Goal: Task Accomplishment & Management: Complete application form

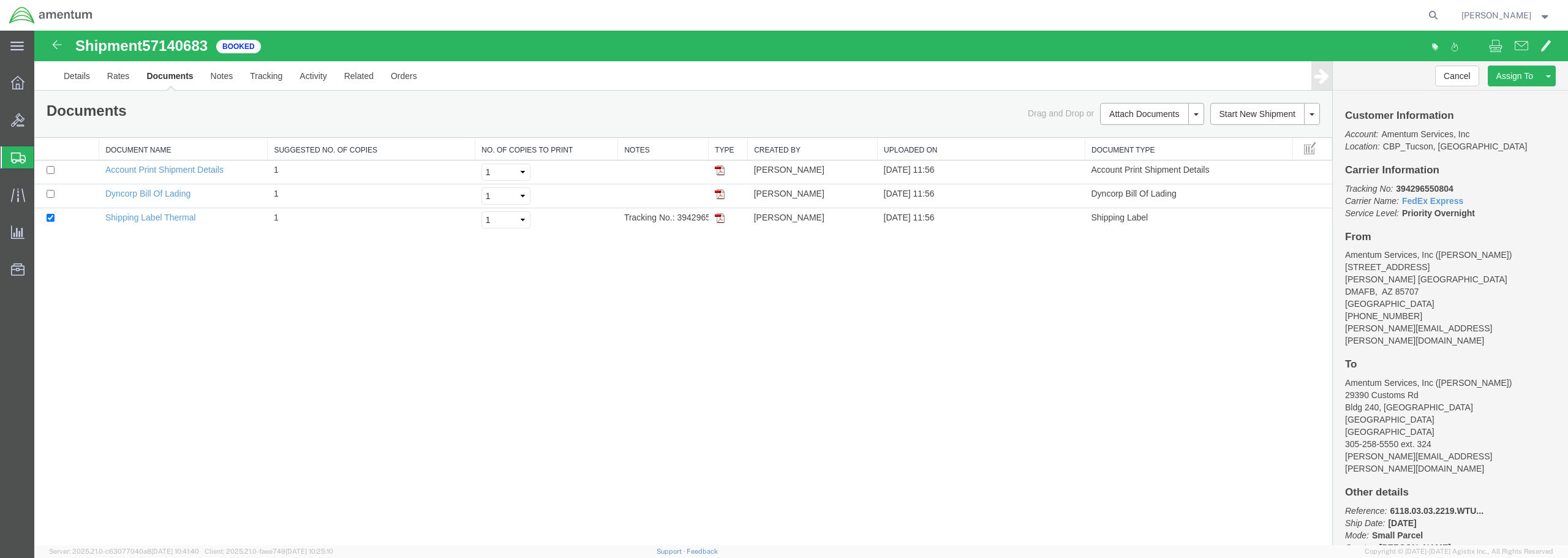
click at [0, 0] on span "Create from Template" at bounding box center [0, 0] width 0 height 0
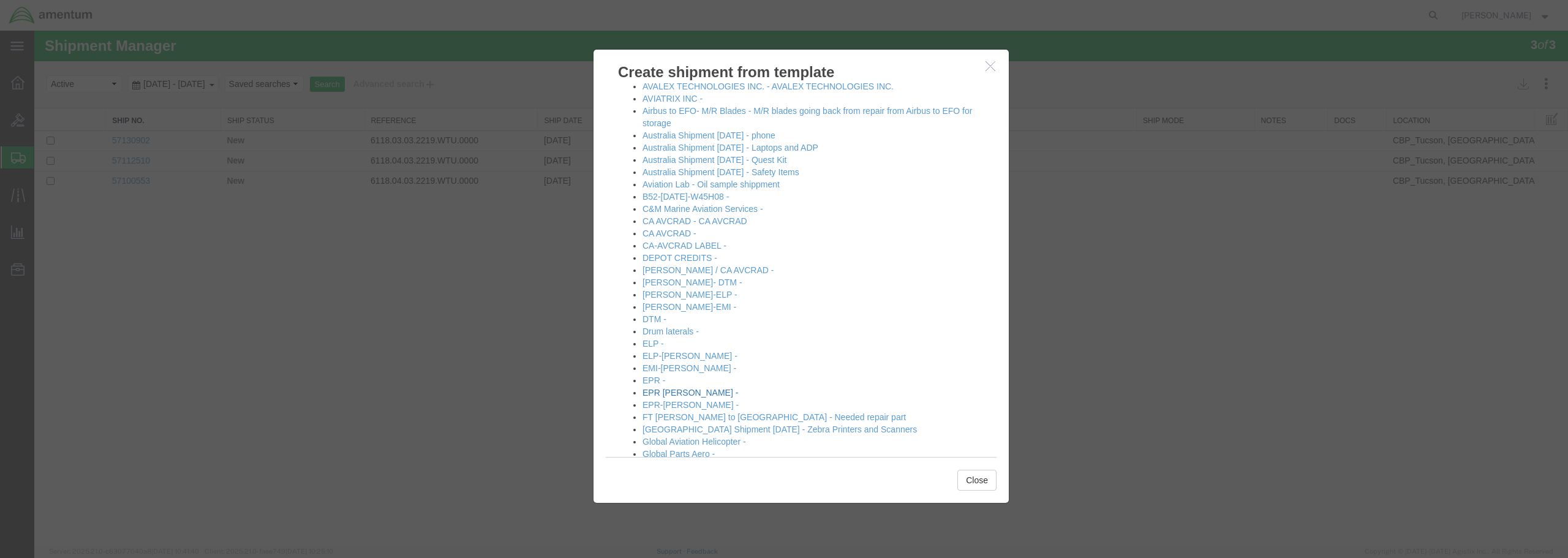
scroll to position [184, 0]
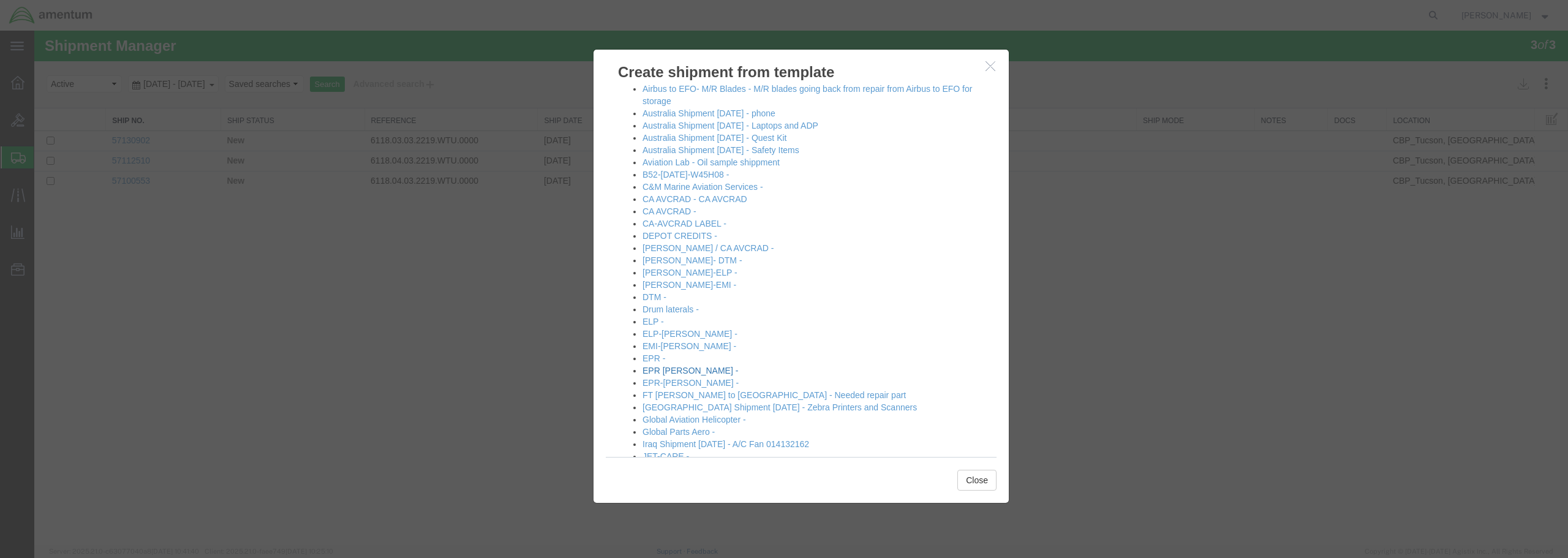
click at [665, 370] on link "EPR [PERSON_NAME] -" at bounding box center [690, 370] width 95 height 10
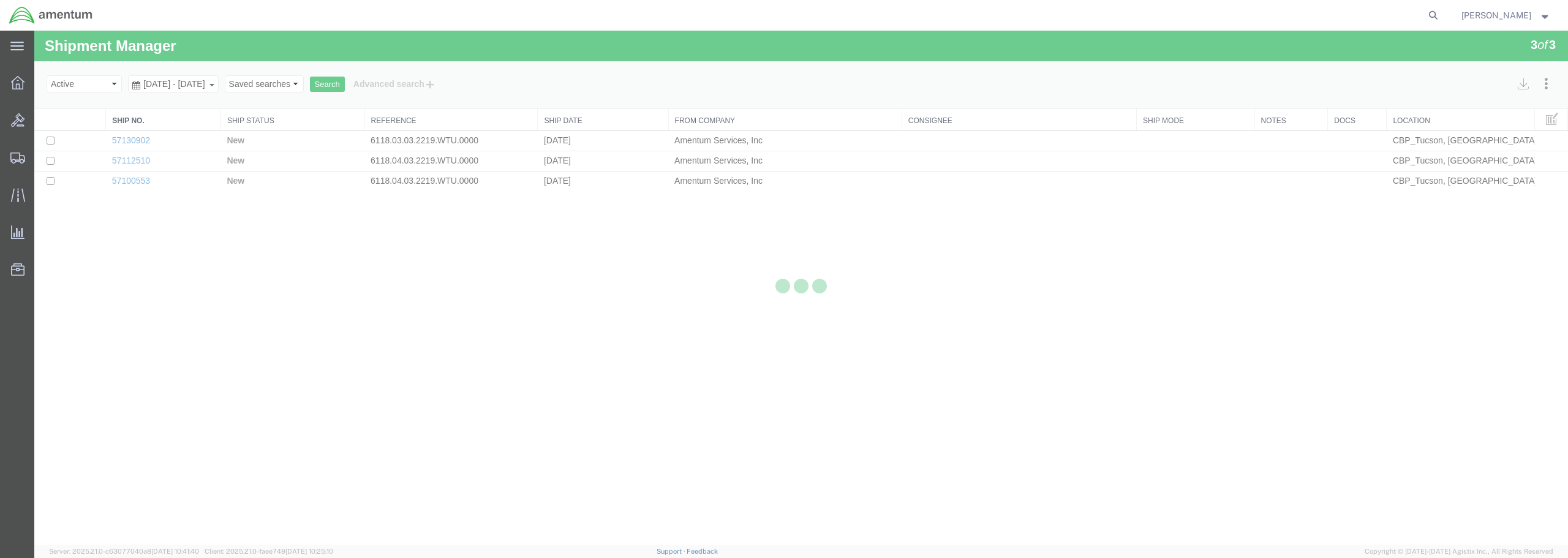
select select "49949"
select select "49933"
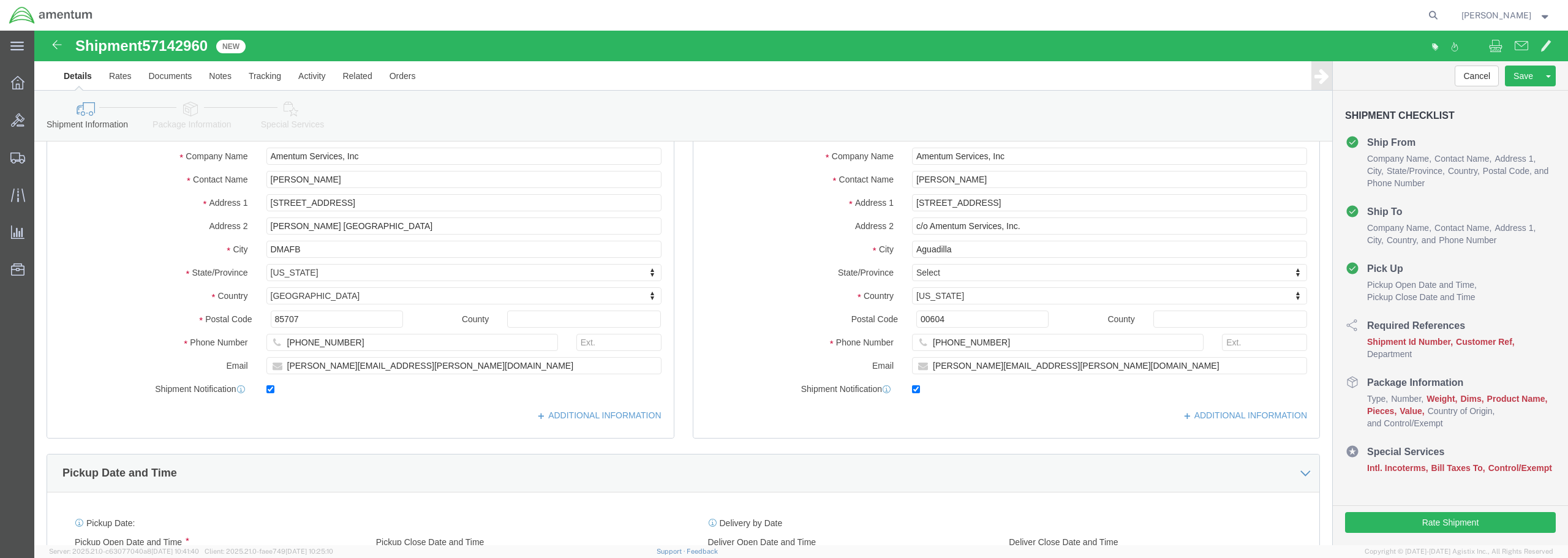
scroll to position [245, 0]
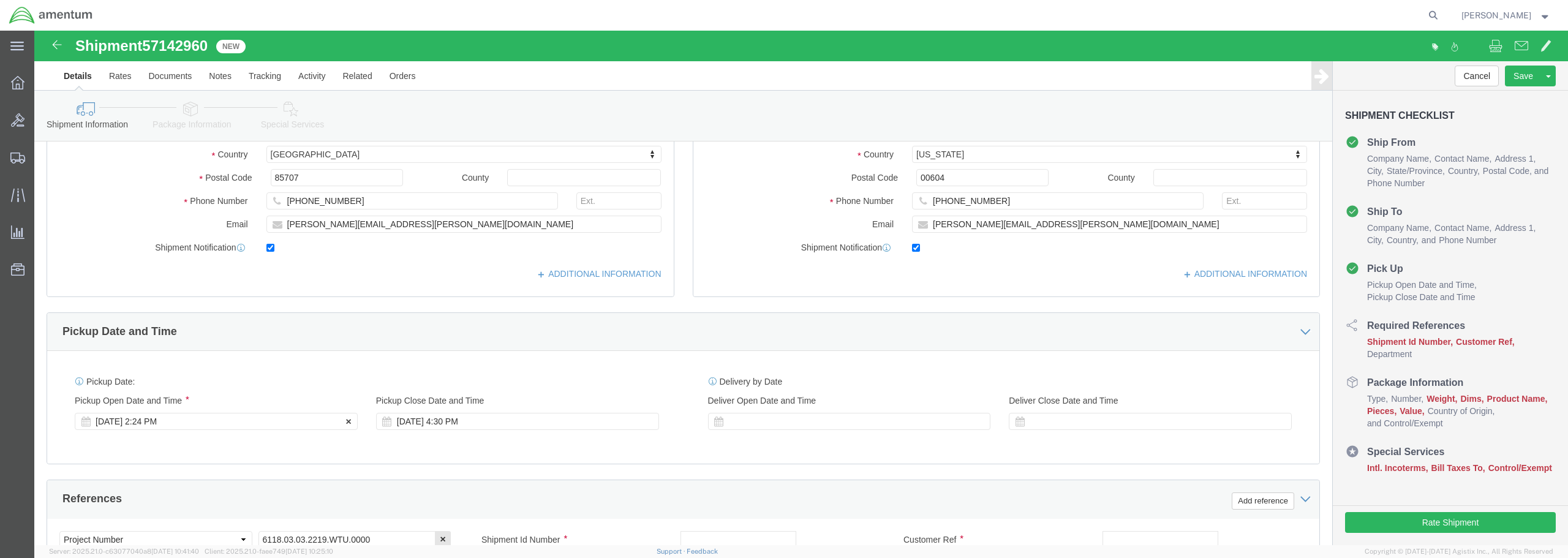
click div "[DATE] 2:24 PM"
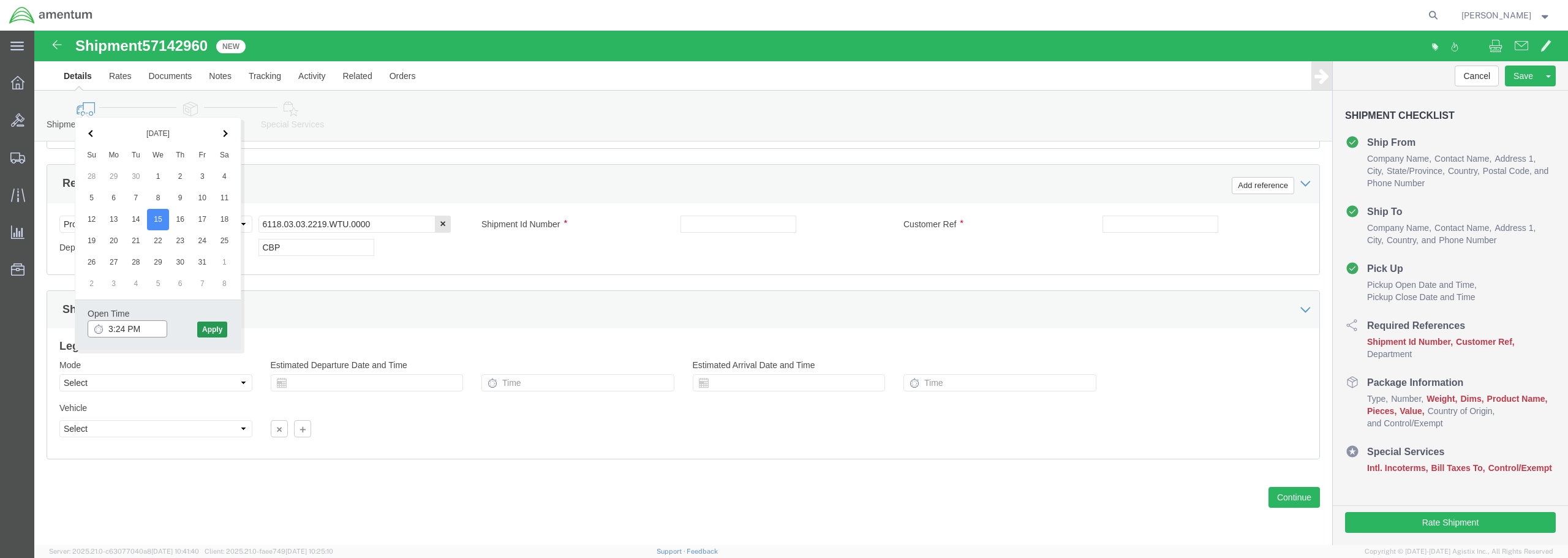
type input "3:24 PM"
click button "Apply"
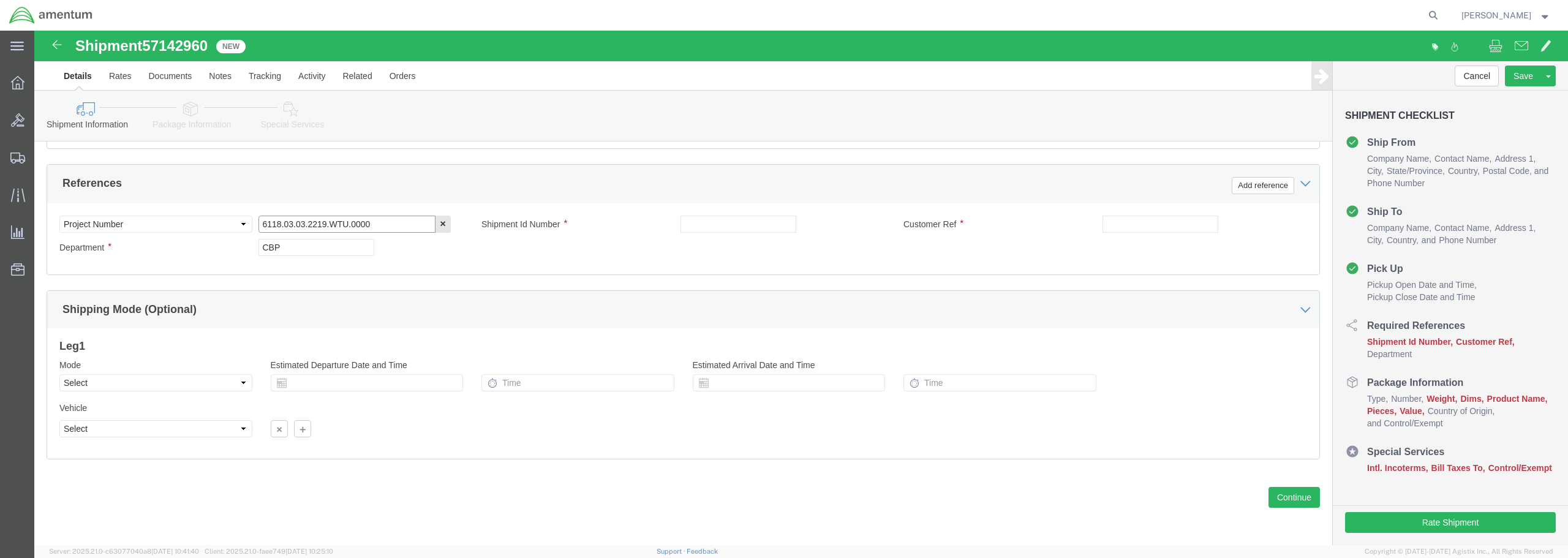
click input "6118.03.03.2219.WTU.0000"
type input "6118.04.03.2219.WTU.0000"
click input "text"
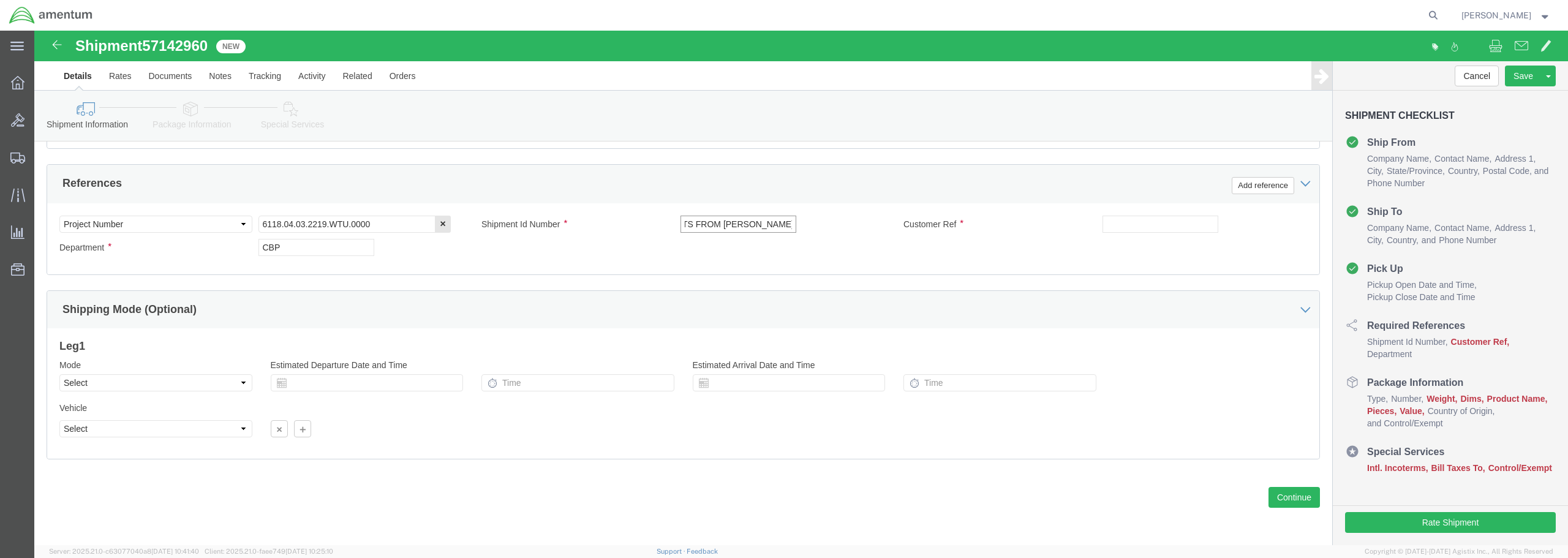
scroll to position [0, 0]
drag, startPoint x: 752, startPoint y: 194, endPoint x: 638, endPoint y: 198, distance: 114.1
click div "Shipment Id Number PARTS FROM [PERSON_NAME]"
type input "PARTS FROM [PERSON_NAME]"
click div "Select Account Type Activity ID Airline Appointment Number ASN Batch Request # …"
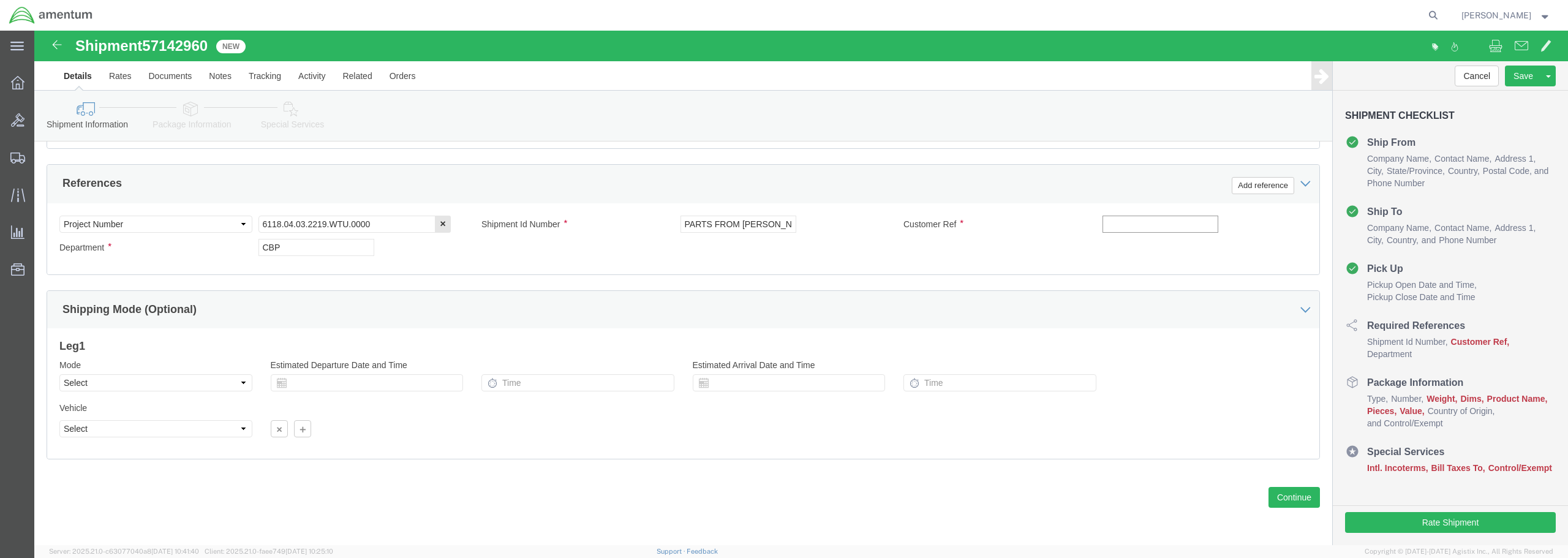
paste input "PARTS FROM [PERSON_NAME]"
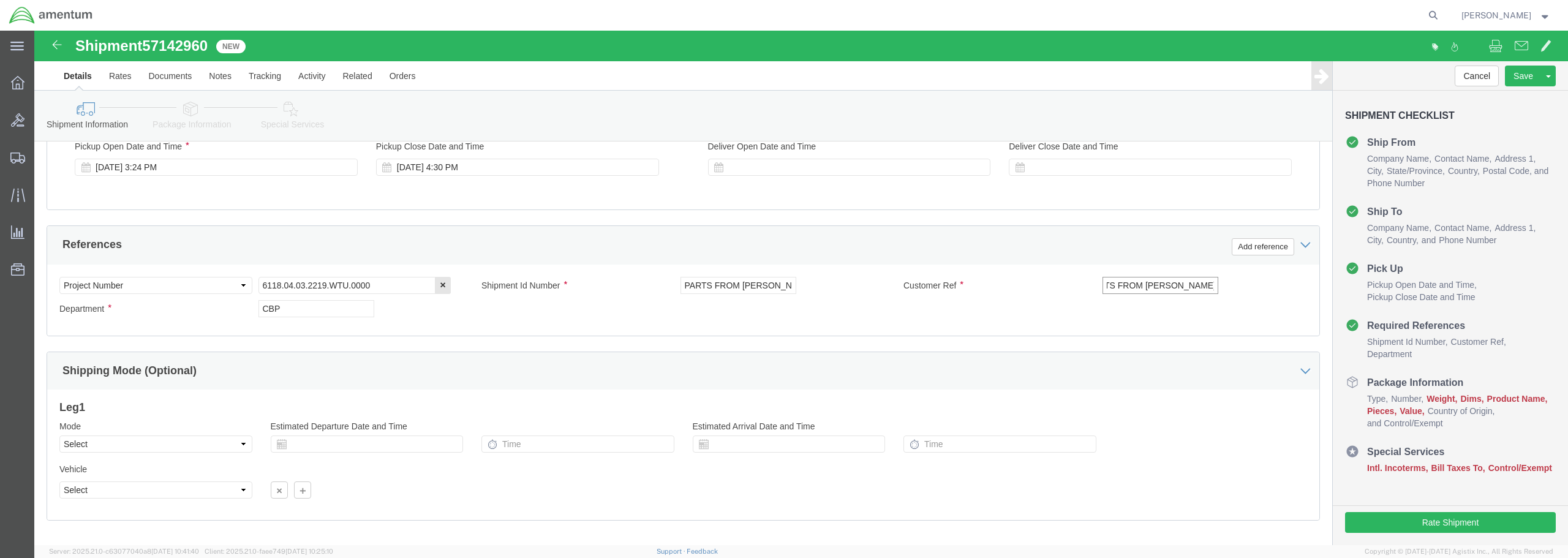
scroll to position [560, 0]
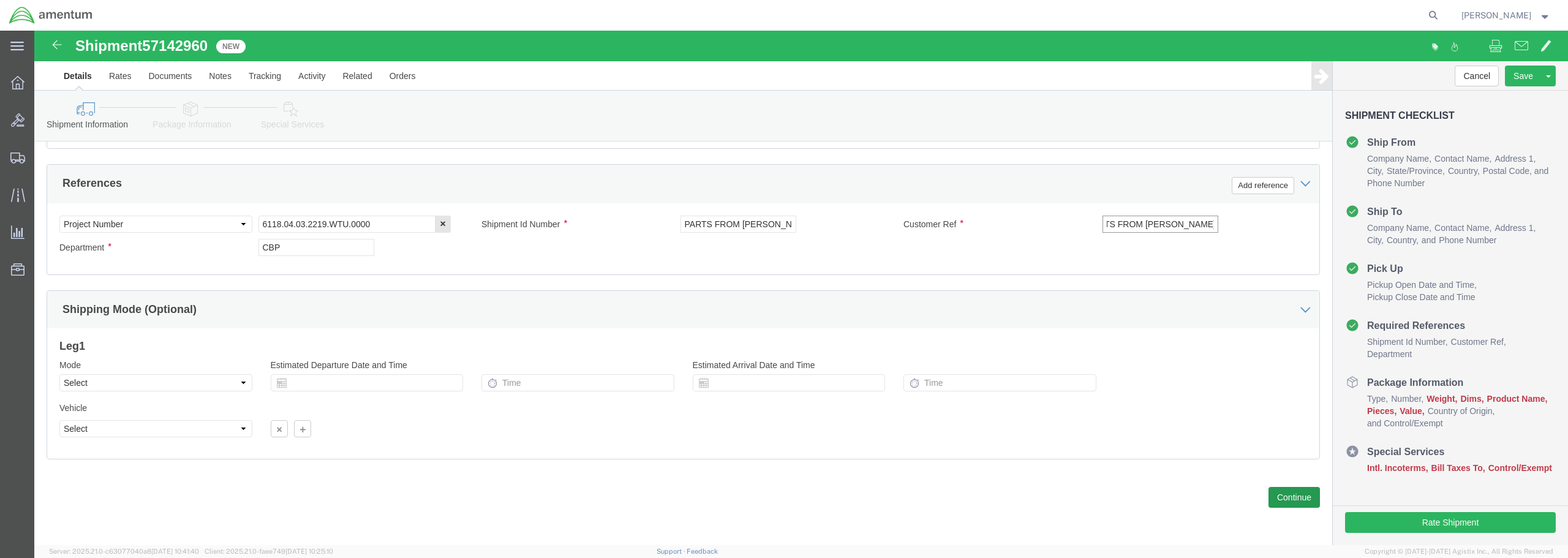
type input "PARTS FROM [PERSON_NAME]"
click button "Continue"
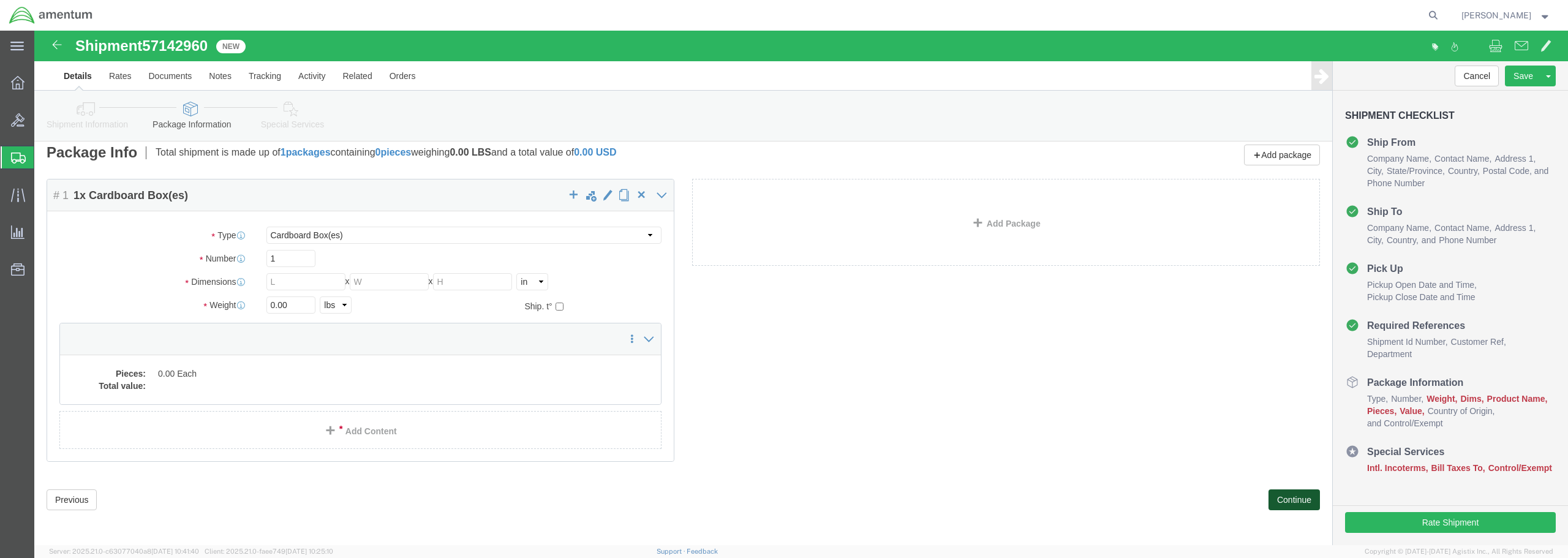
scroll to position [12, 0]
click link "Add Content"
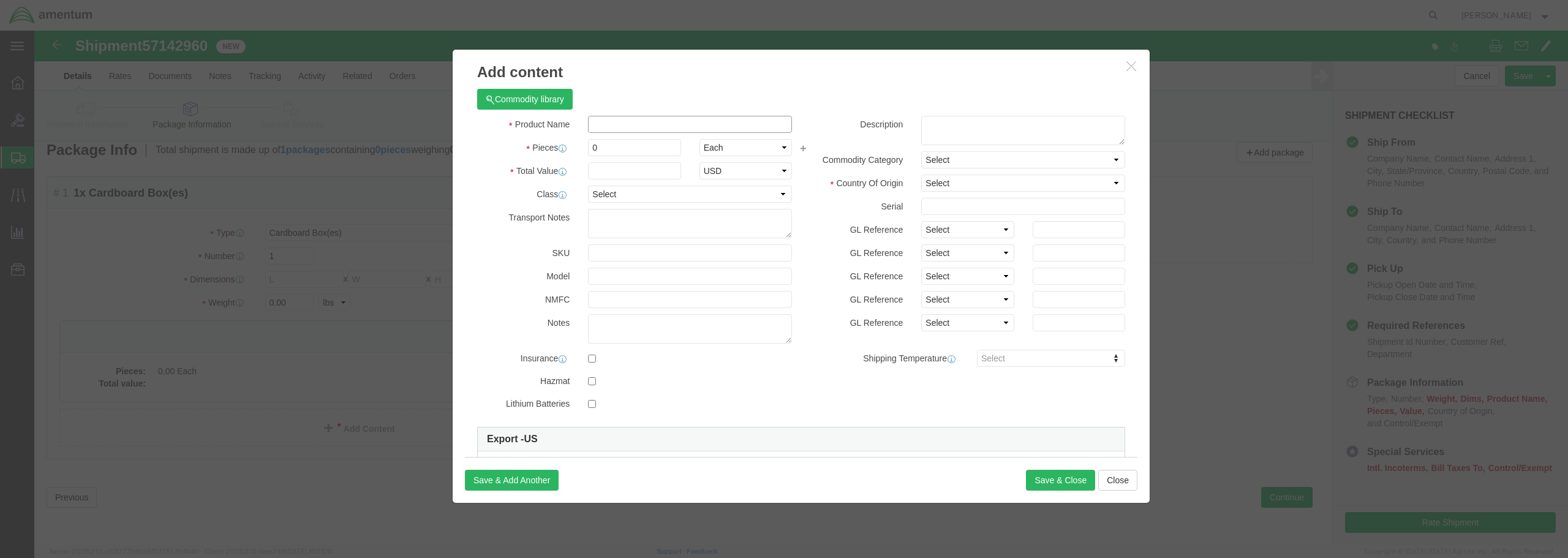
paste input "PARTS FROM [PERSON_NAME]"
type input "PARTS FROM [PERSON_NAME]"
click input "0"
type input "0"
type input "1"
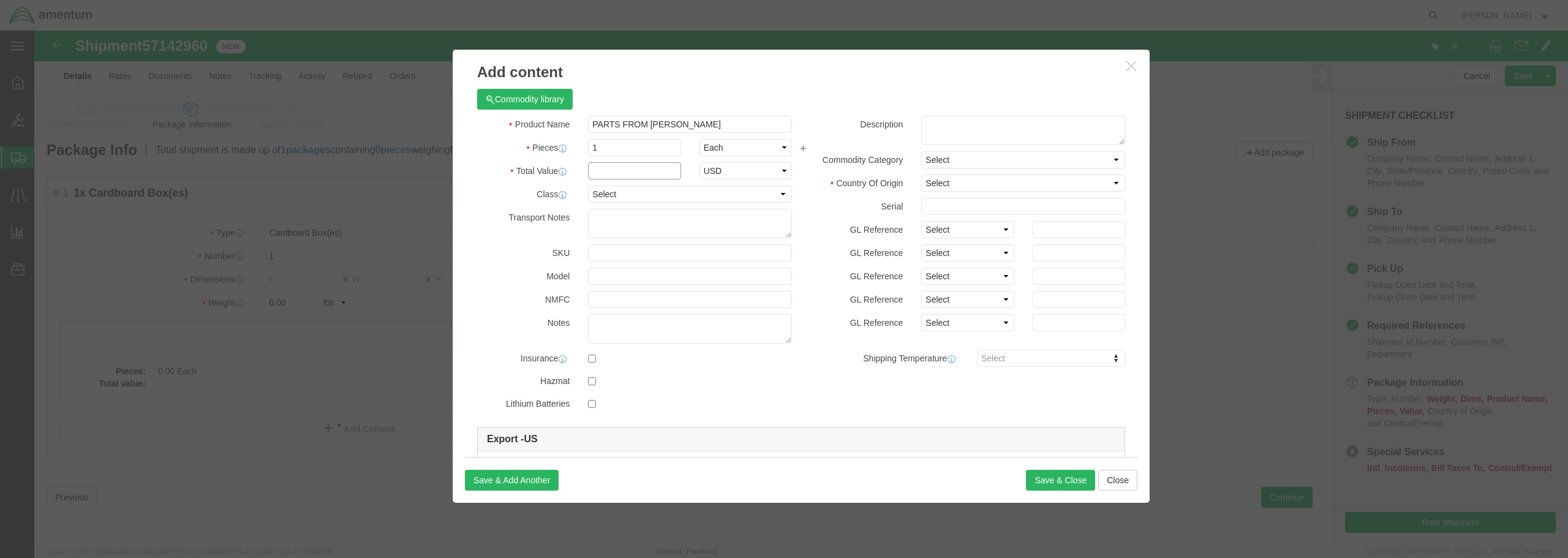
click input "text"
type input "150.00"
click select "Select 50 55 60 65 70 85 92.5 100 125 175 250 300 400"
select select "85"
click select "Select 50 55 60 65 70 85 92.5 100 125 175 250 300 400"
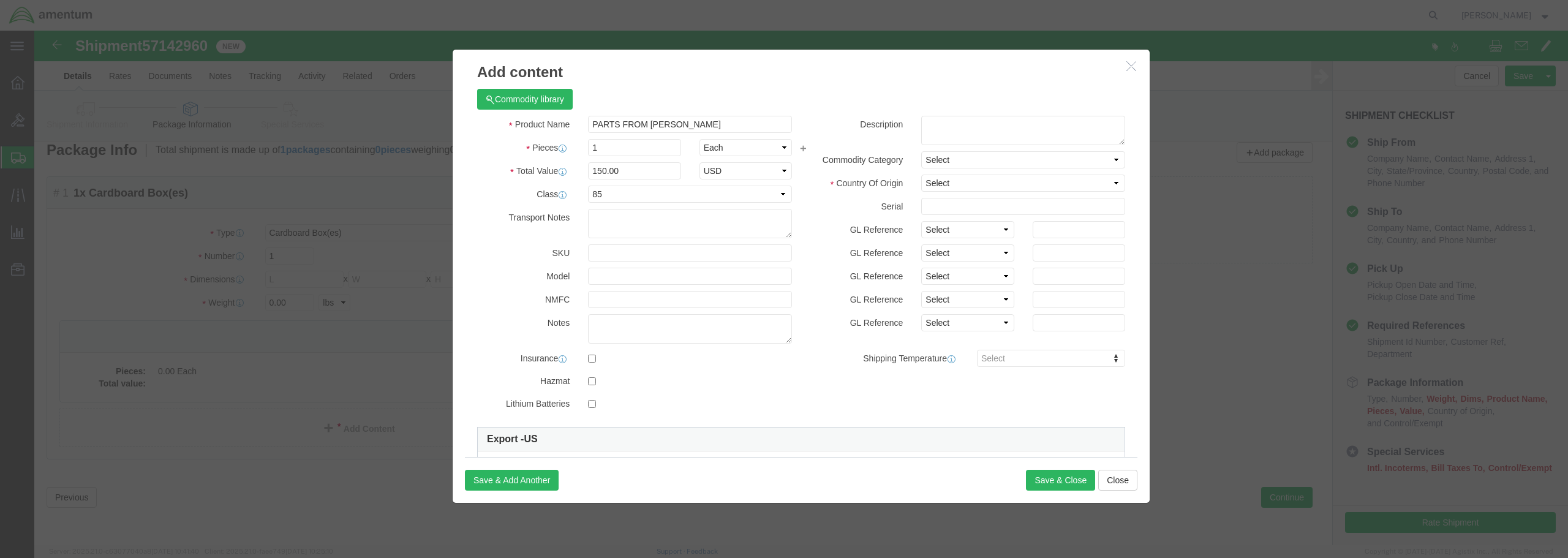
click div "Save & Add Another Save & Close Close"
click button "Save & Close"
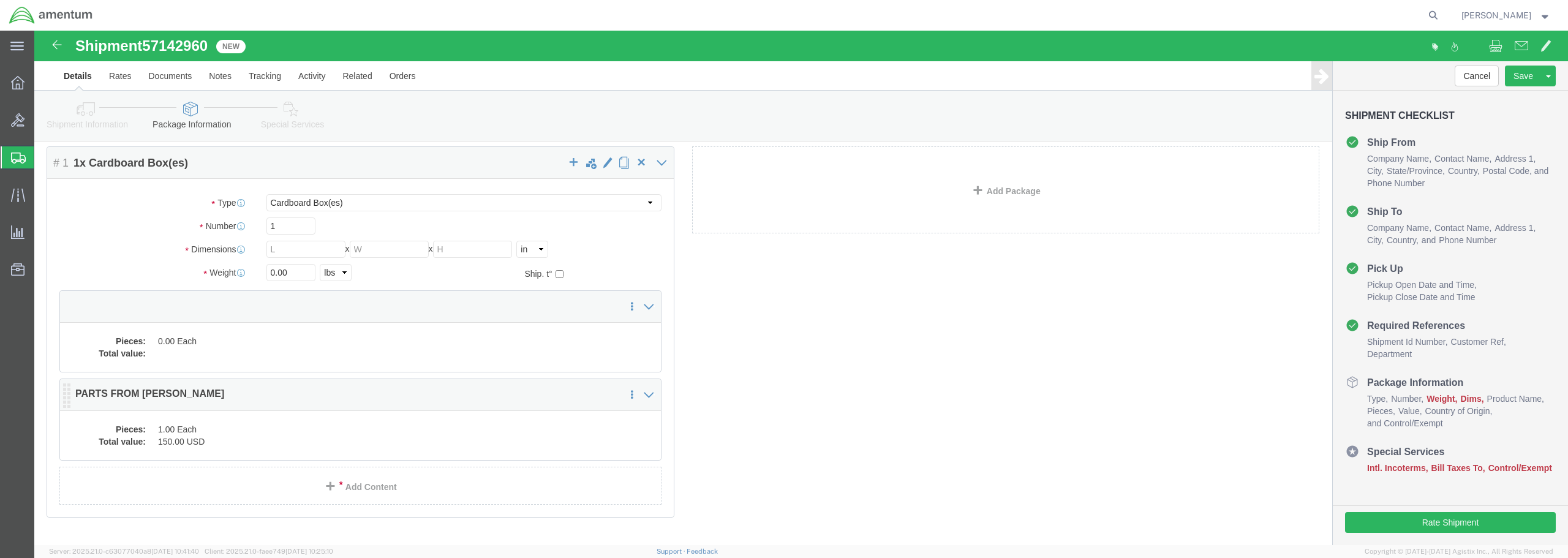
scroll to position [100, 0]
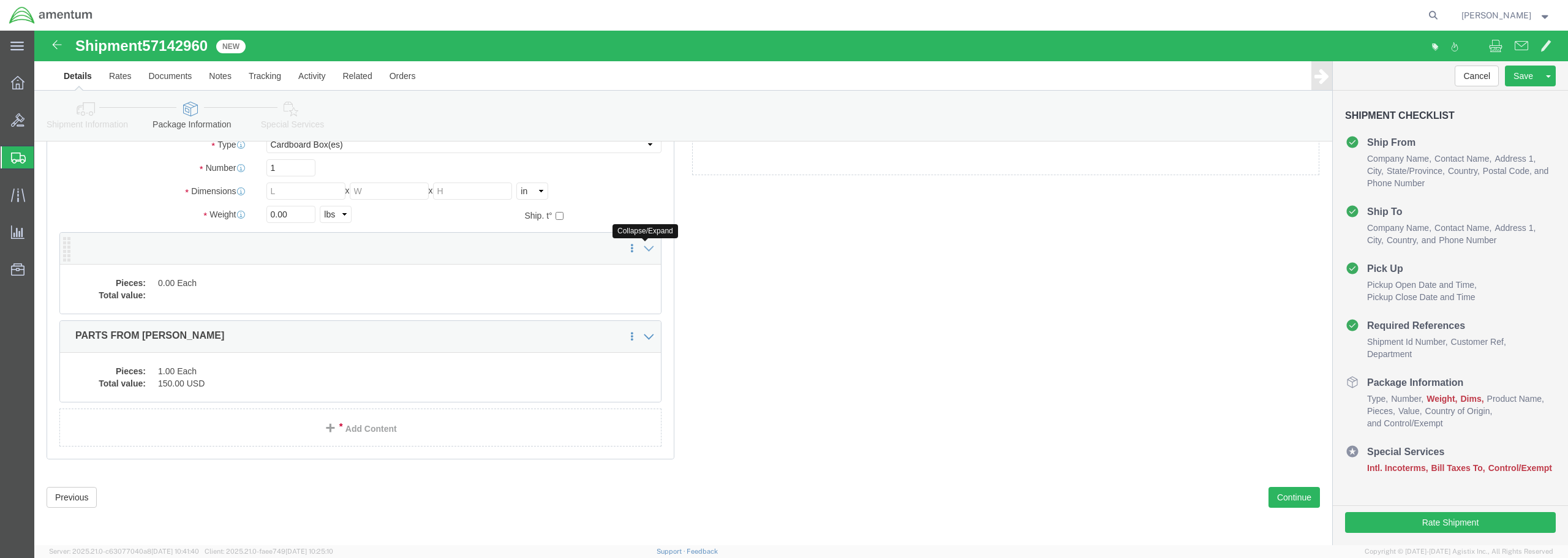
click icon
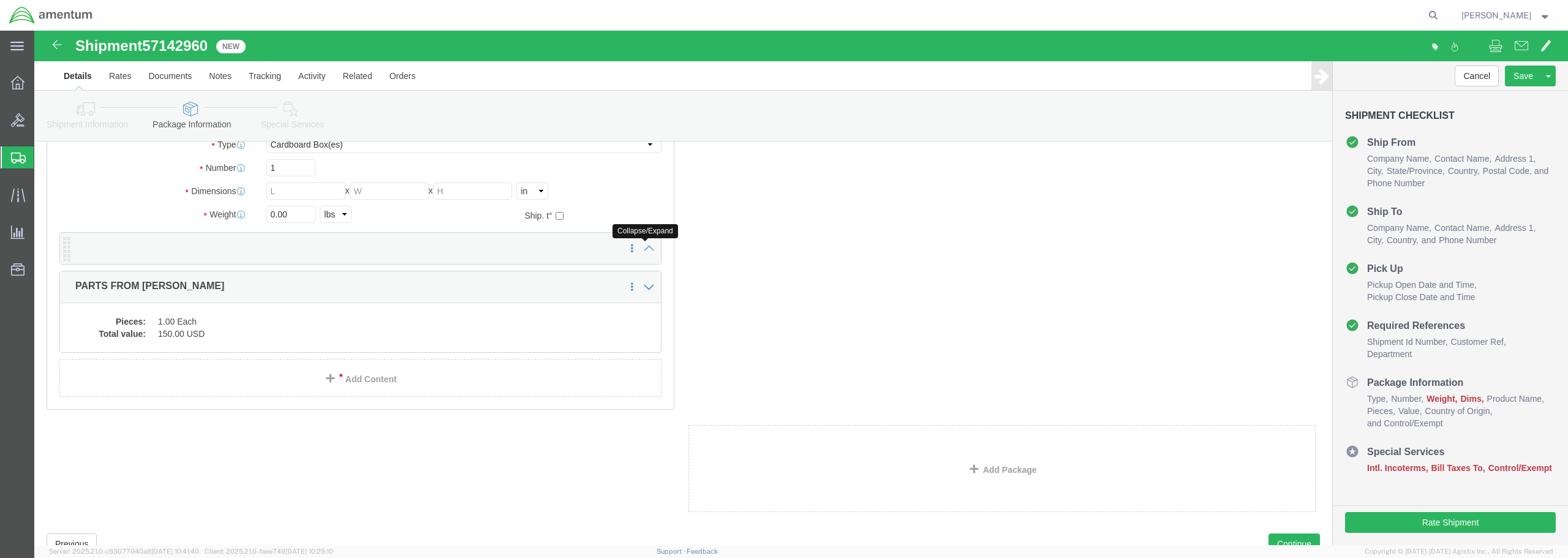
click icon
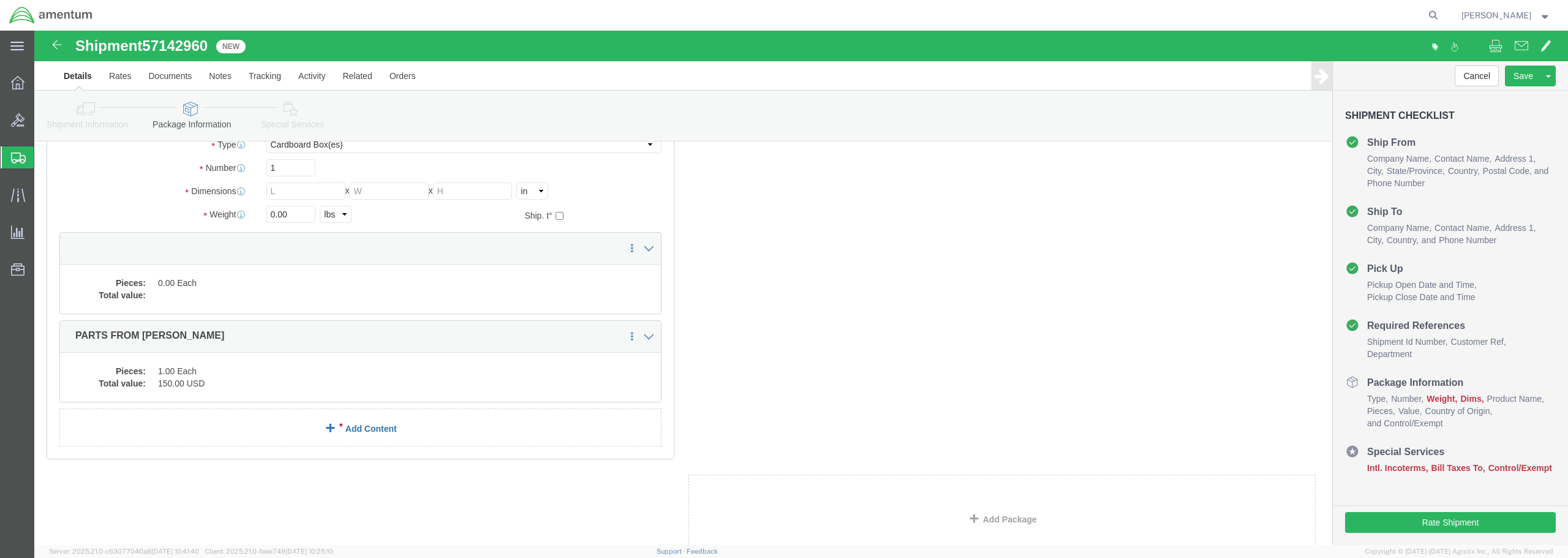
click link "Add Content"
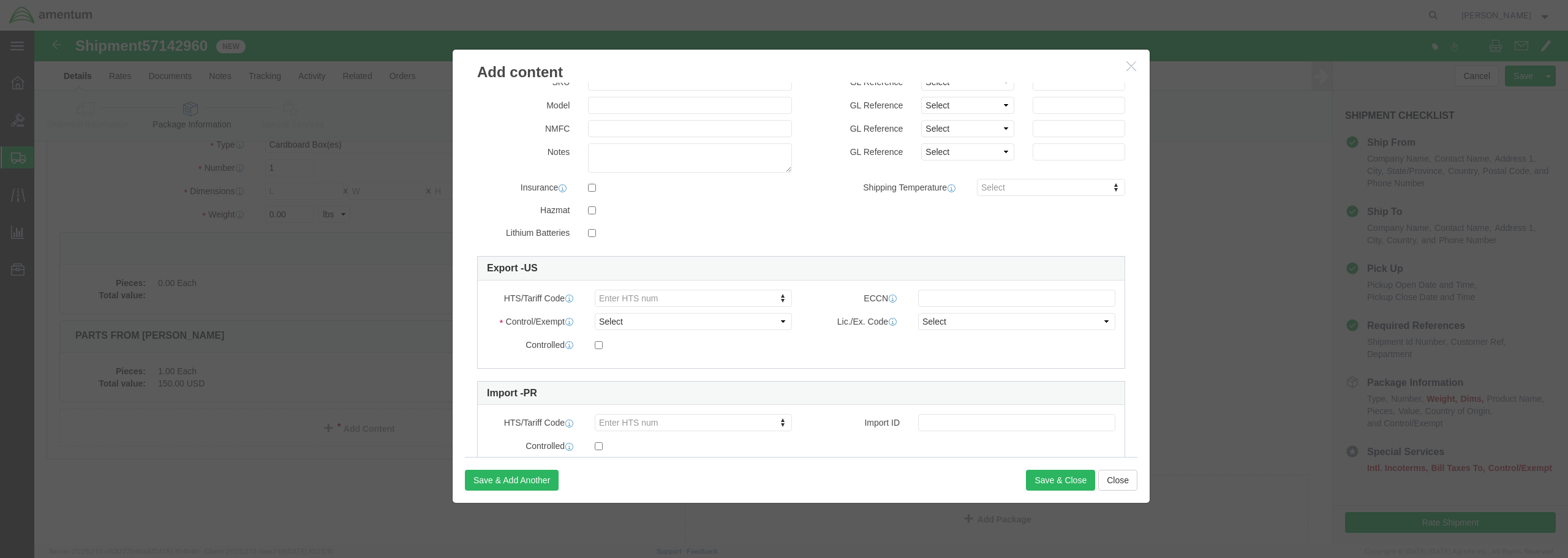
scroll to position [150, 0]
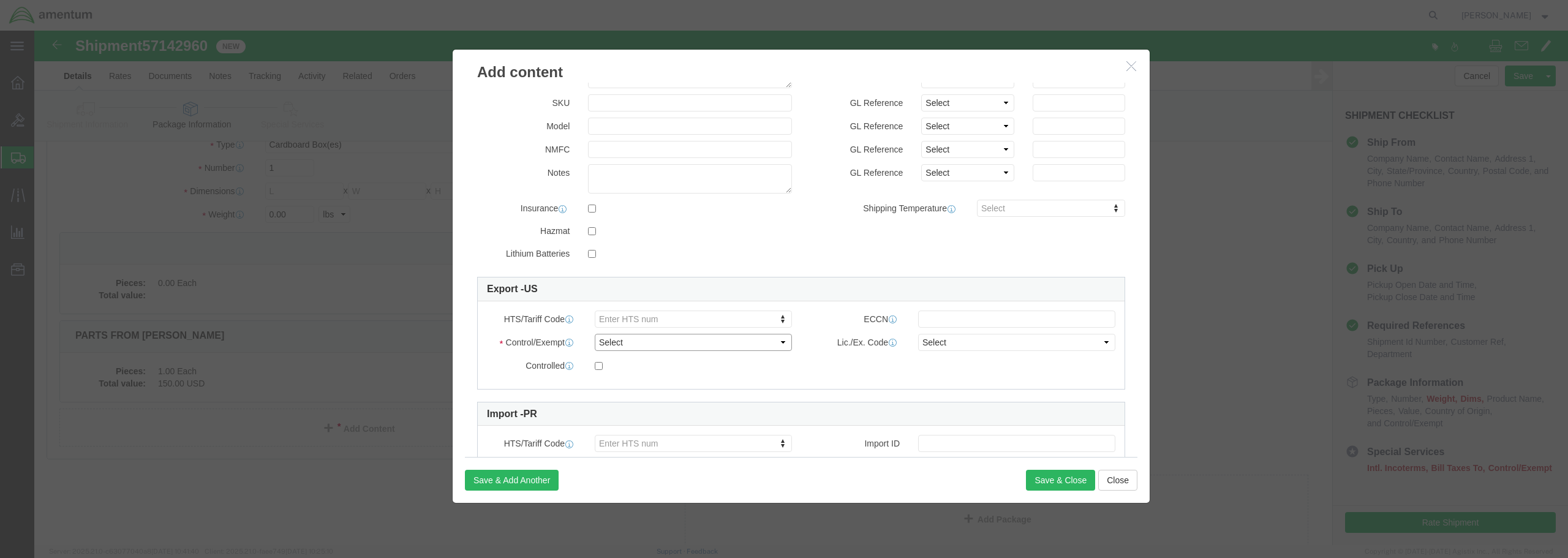
click select "Select ATF BIS DEA EPA FDA FTR ITAR OFAC Other (OPA)"
select select "FTR"
click select "Select ATF BIS DEA EPA FDA FTR ITAR OFAC Other (OPA)"
click select "Select 30.2(d)(2) 30.36 30.37(a) 30.37(f) 30.37(g) 30.37(h) 30.37(i) 30.37(j) 3…"
select select "30.37(a)"
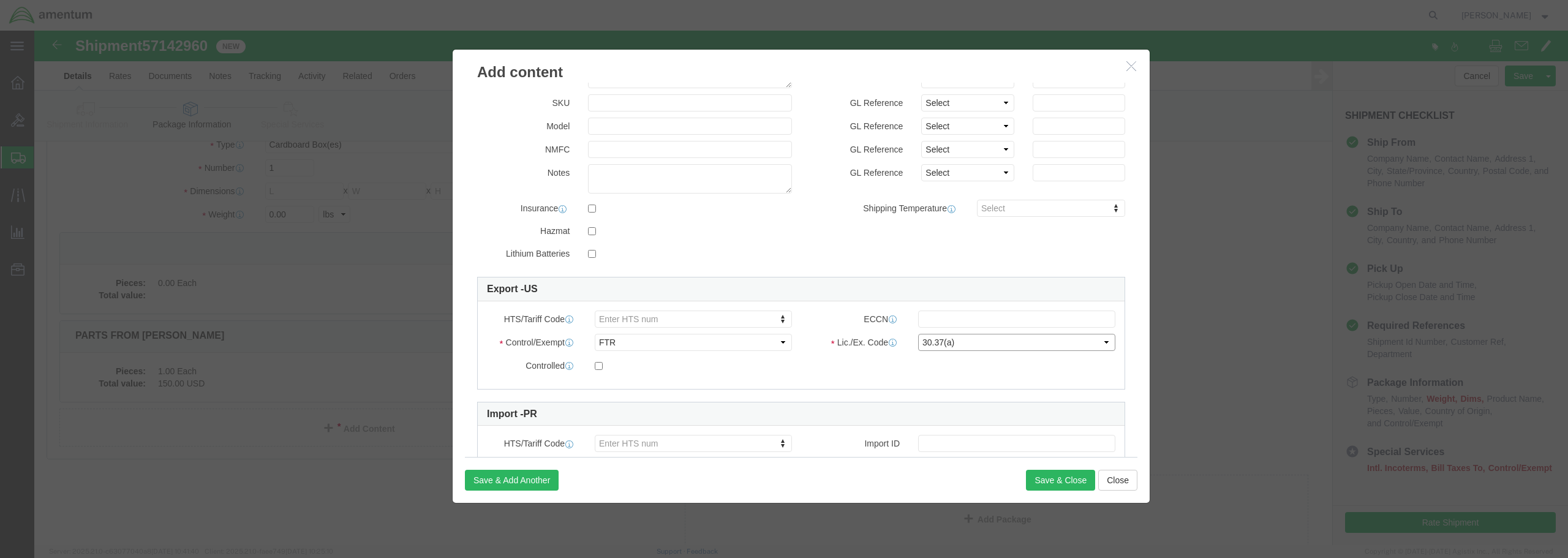
click select "Select 30.2(d)(2) 30.36 30.37(a) 30.37(f) 30.37(g) 30.37(h) 30.37(i) 30.37(j) 3…"
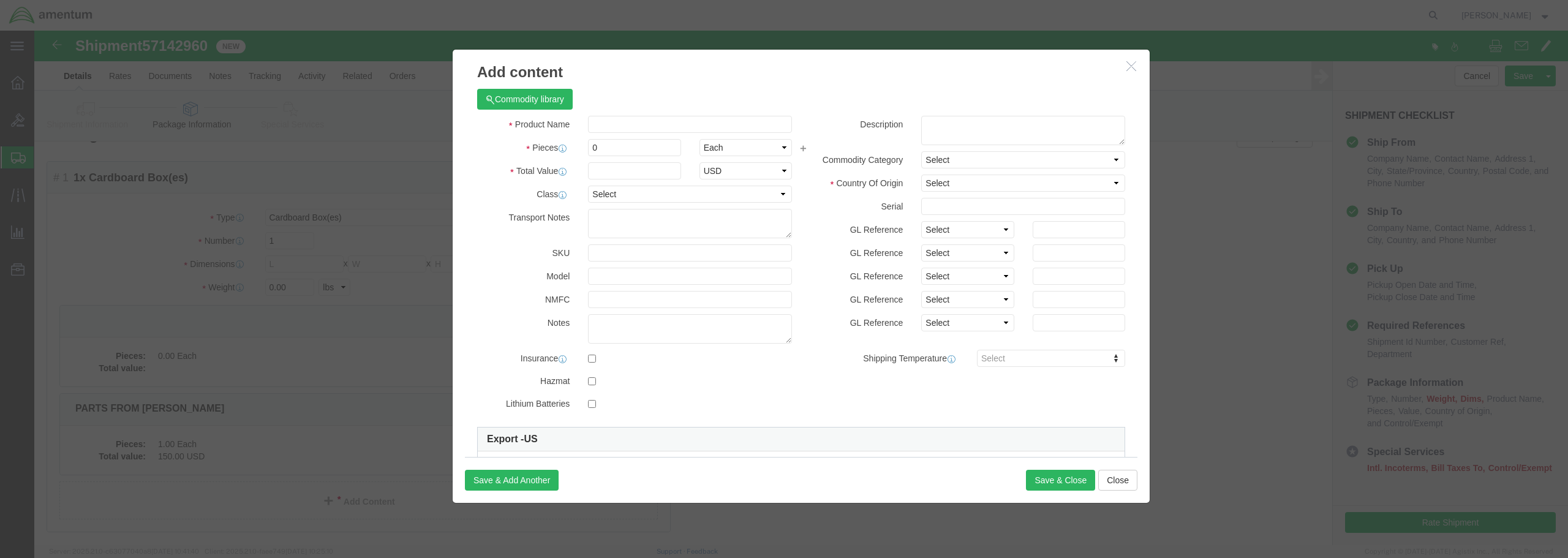
scroll to position [12, 0]
click select "Select [GEOGRAPHIC_DATA] [GEOGRAPHIC_DATA] [GEOGRAPHIC_DATA] [GEOGRAPHIC_DATA] …"
select select "US"
click select "Select [GEOGRAPHIC_DATA] [GEOGRAPHIC_DATA] [GEOGRAPHIC_DATA] [GEOGRAPHIC_DATA] …"
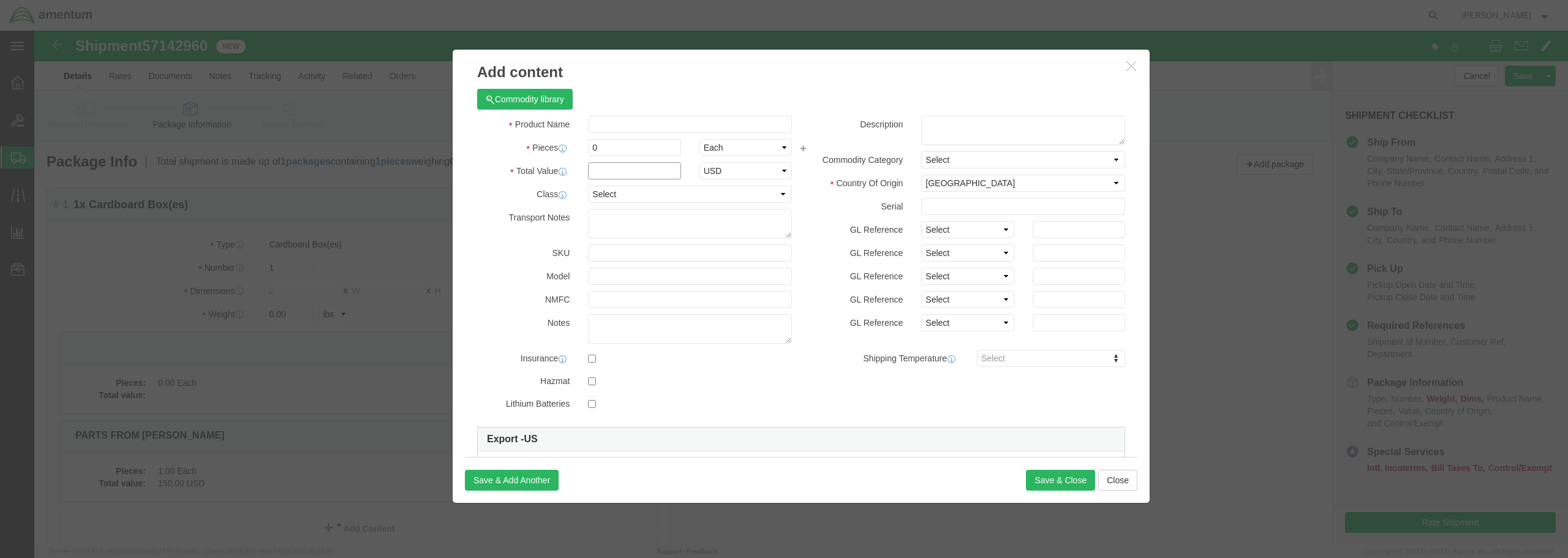
click input "text"
paste input "PARTS FROM [PERSON_NAME]"
type input "PARTS FROM [PERSON_NAME]"
click input "0"
type input "1"
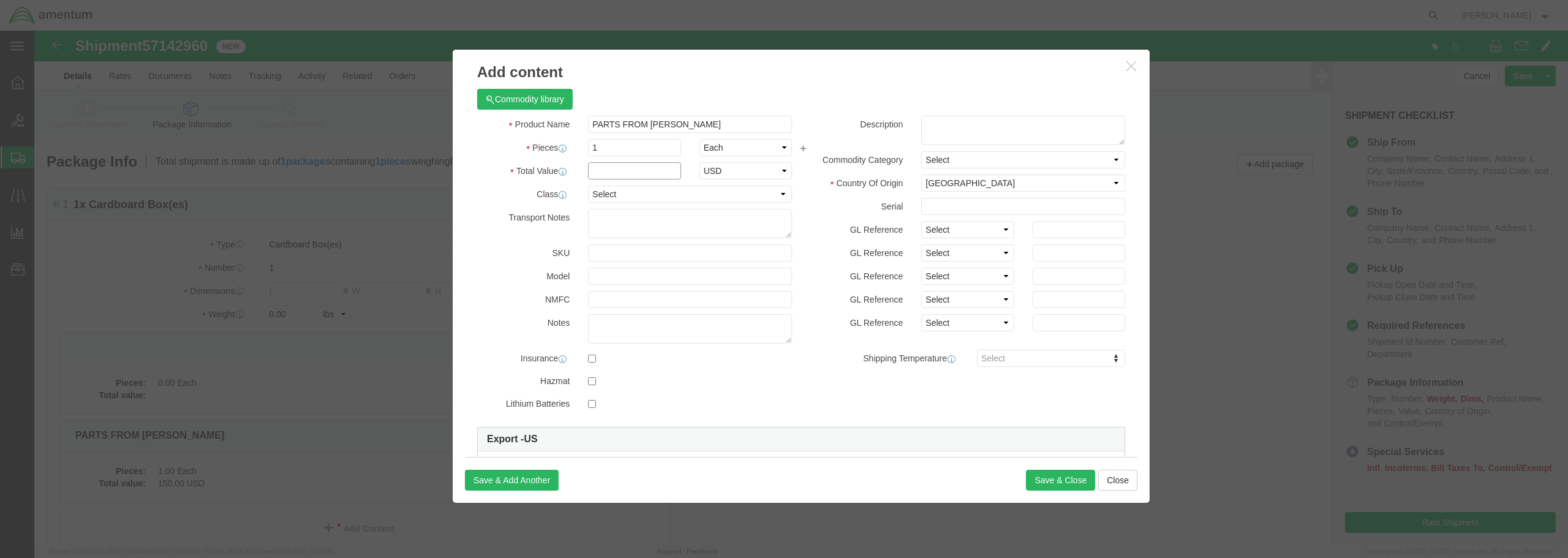
click input "text"
type input "150.00"
click select "Select 50 55 60 65 70 85 92.5 100 125 175 250 300 400"
select select "85"
click select "Select 50 55 60 65 70 85 92.5 100 125 175 250 300 400"
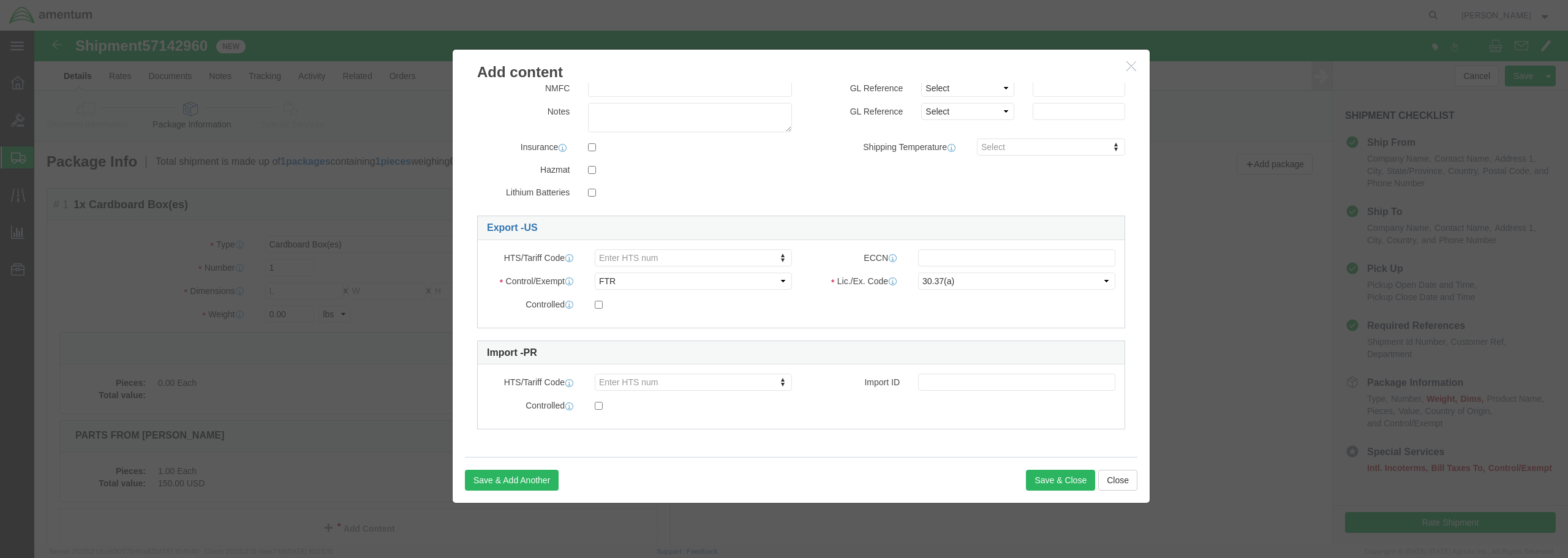
scroll to position [61, 0]
click button "Save & Close"
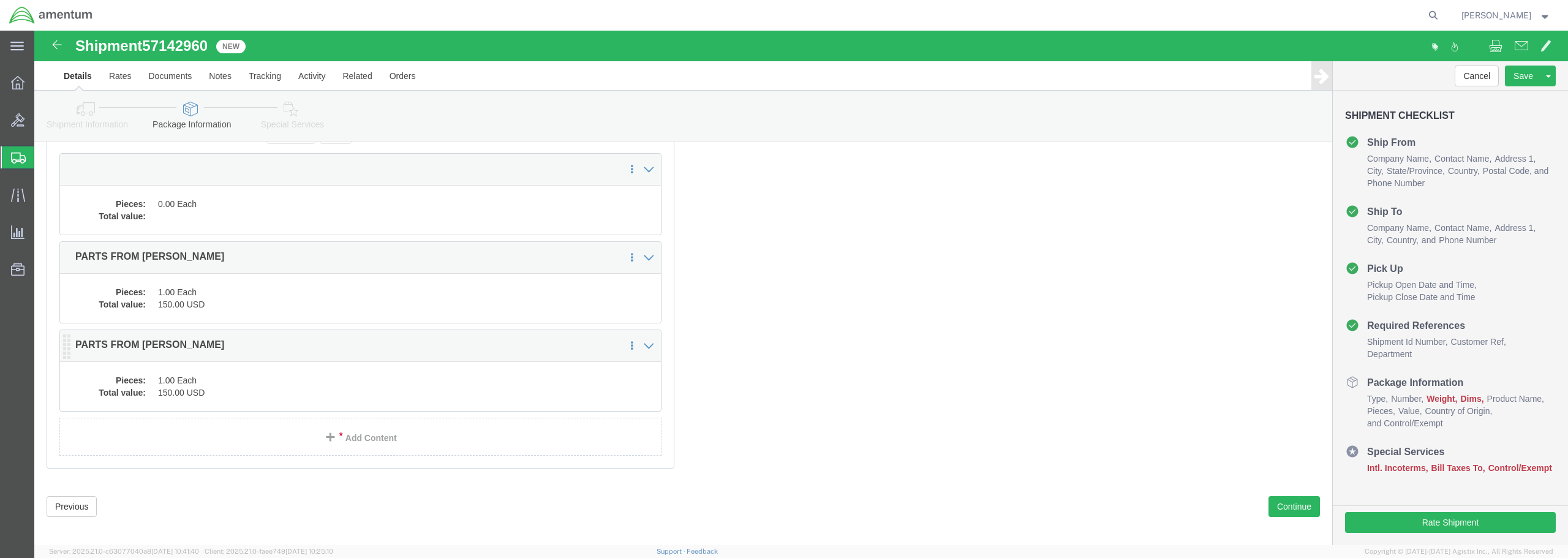
scroll to position [184, 0]
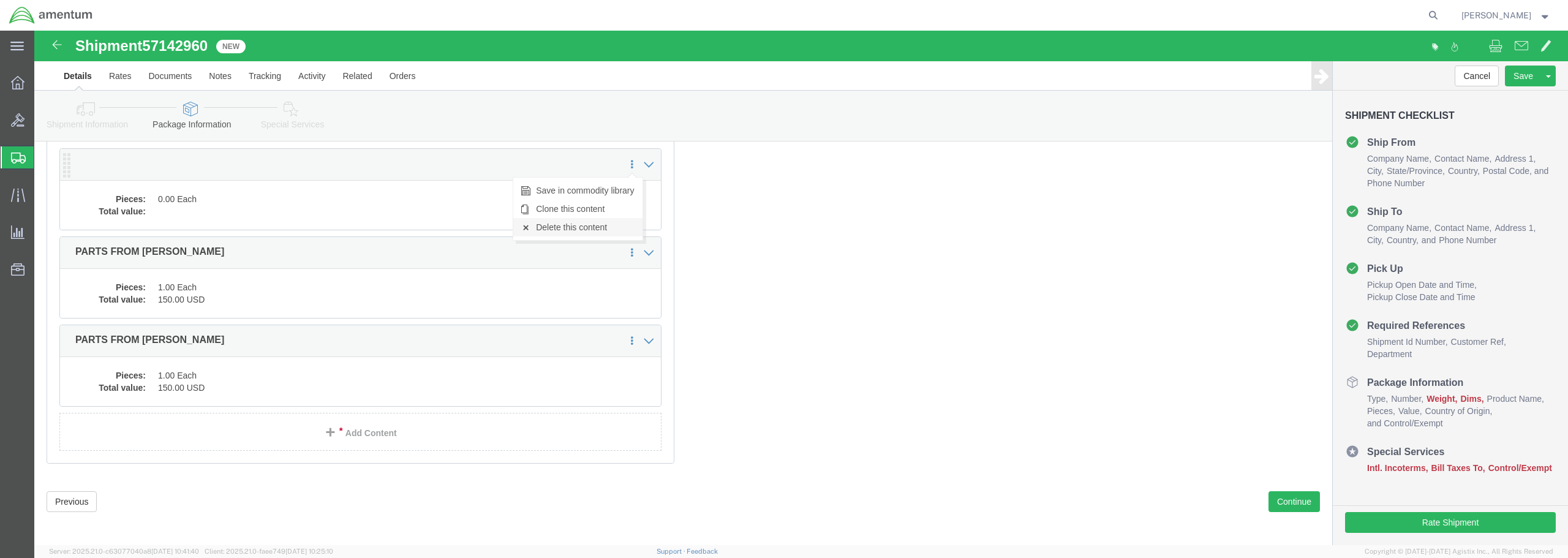
click link "Delete this content"
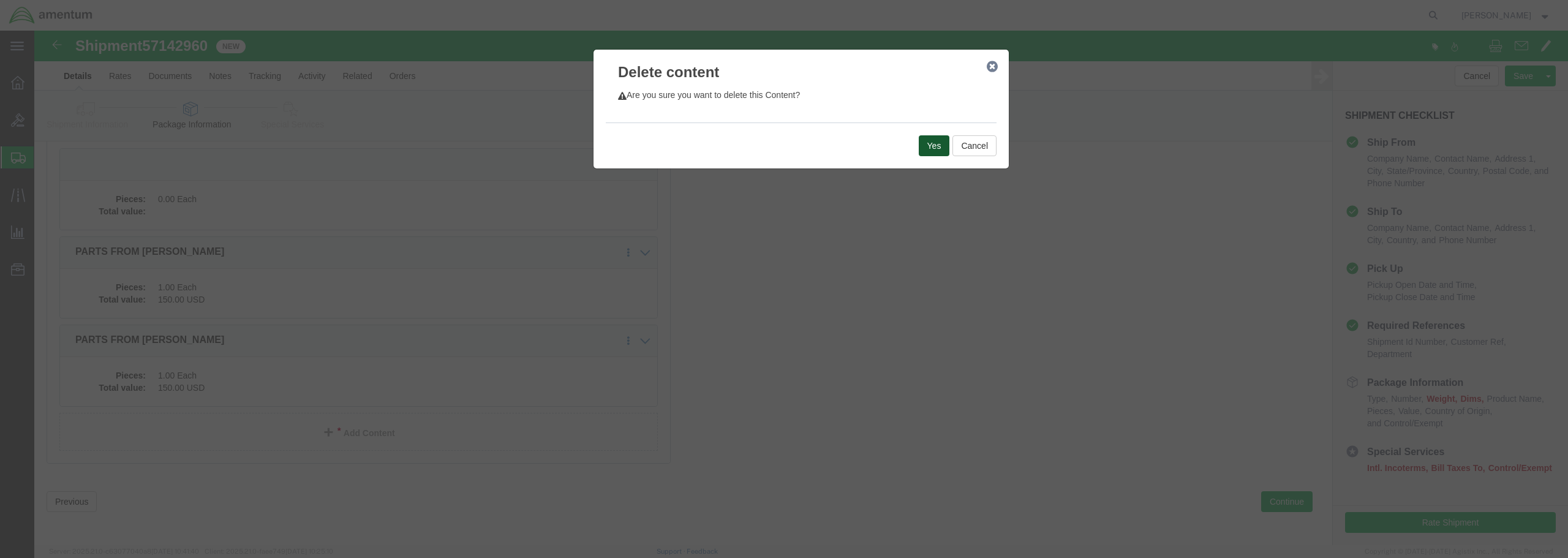
click button "Yes"
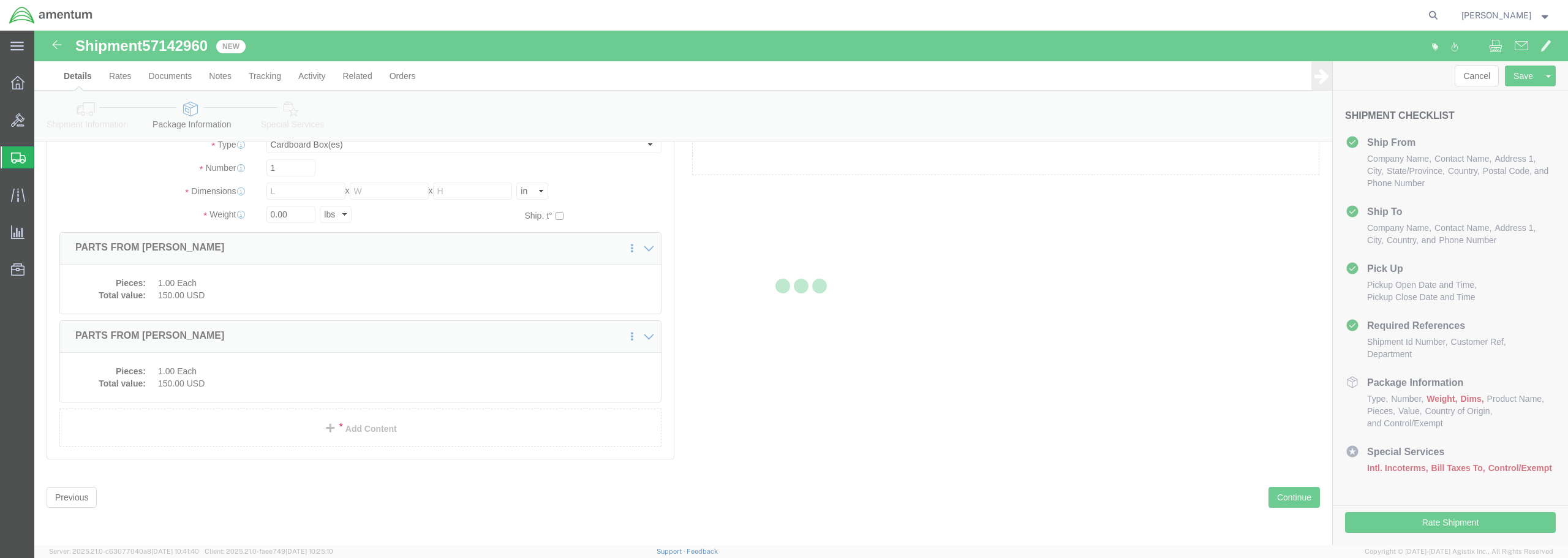
scroll to position [29, 0]
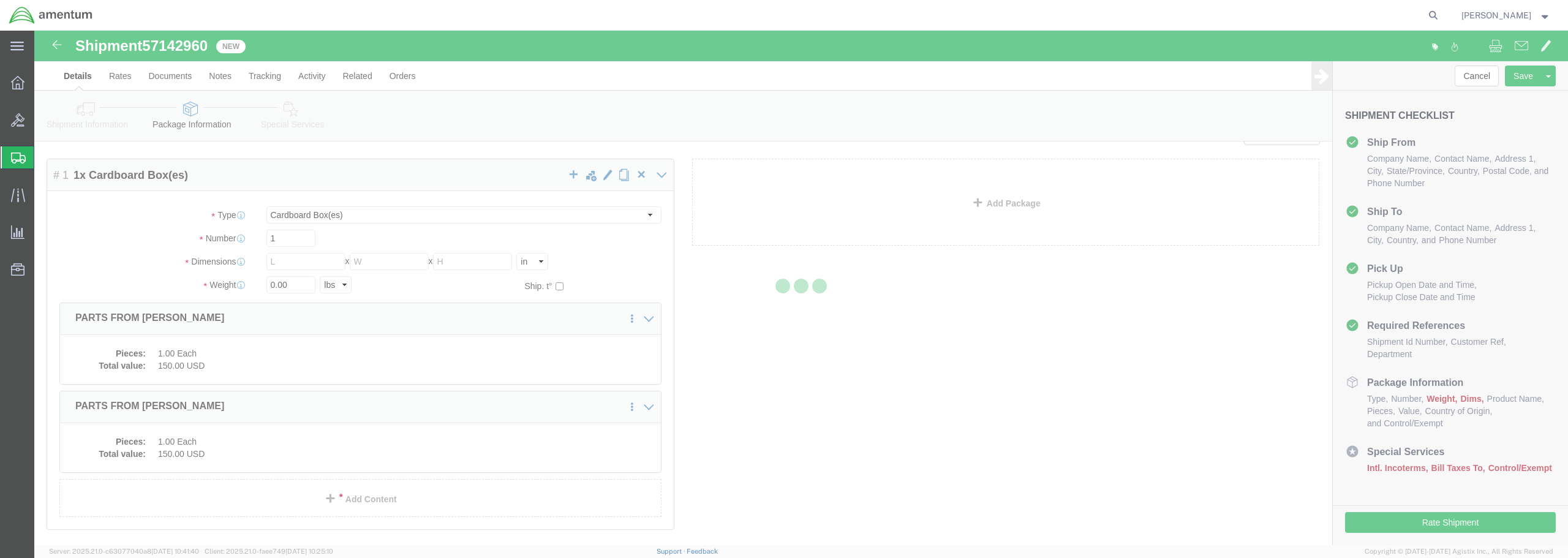
select select "CBOX"
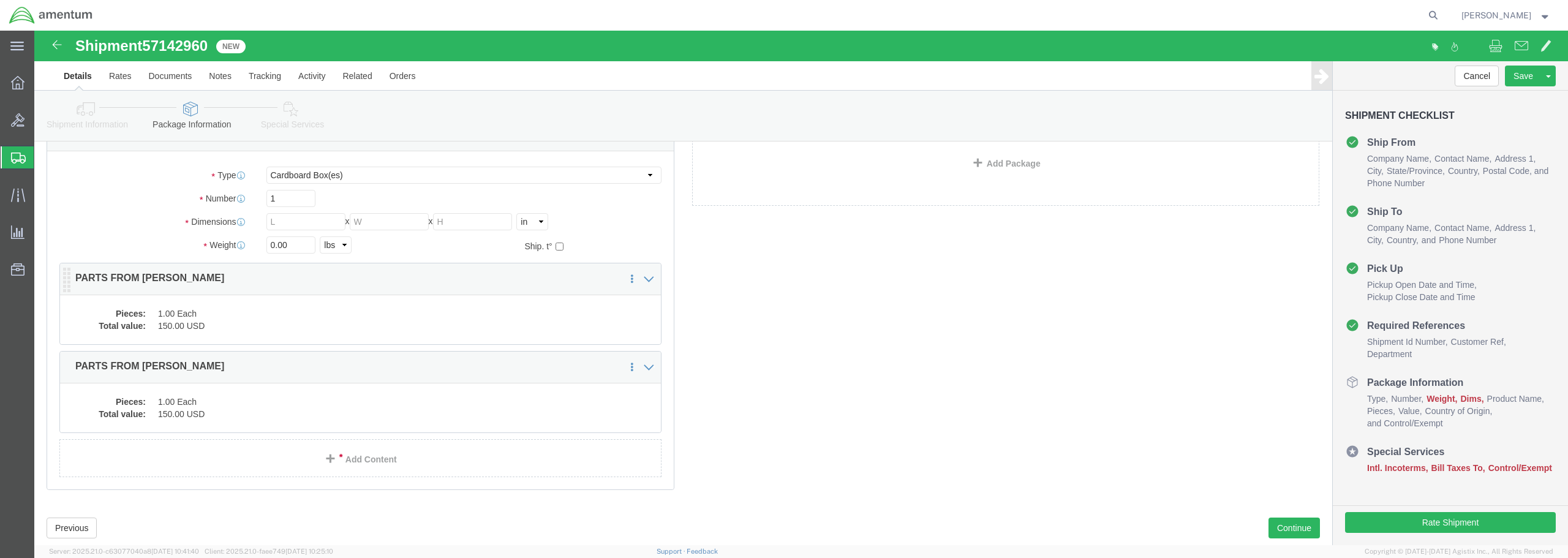
scroll to position [100, 0]
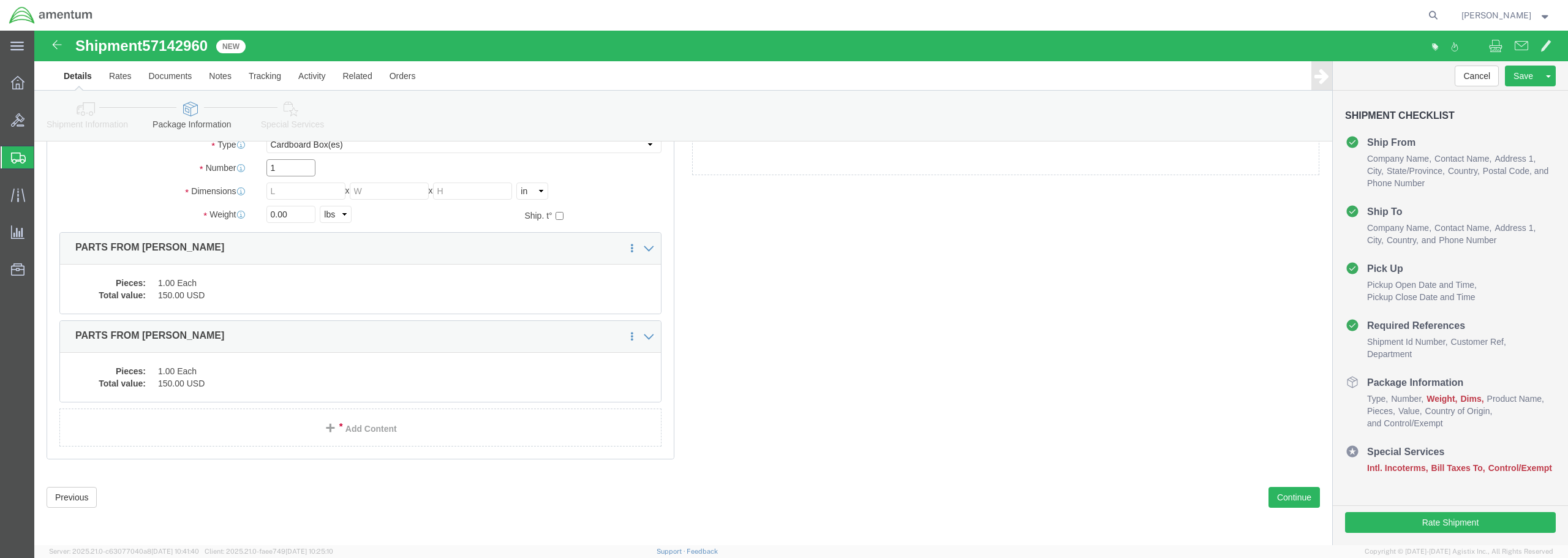
click input "1"
click input "text"
drag, startPoint x: 258, startPoint y: 160, endPoint x: 219, endPoint y: 164, distance: 39.2
click div "Dimensions Length x Width x Height Select cm ft in"
type input "11"
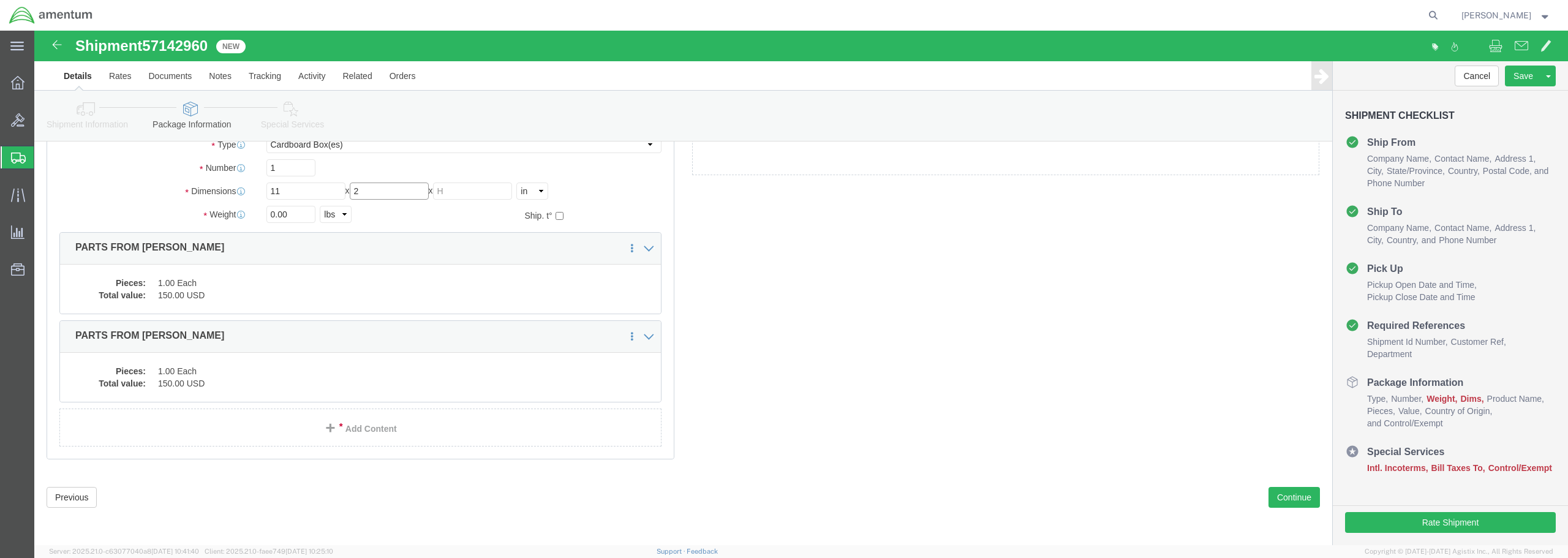
type input "2"
type input "13"
drag, startPoint x: 261, startPoint y: 188, endPoint x: 215, endPoint y: 180, distance: 46.7
click div "Weight 0.00 Select kgs lbs Ship. t°"
type input "2.00"
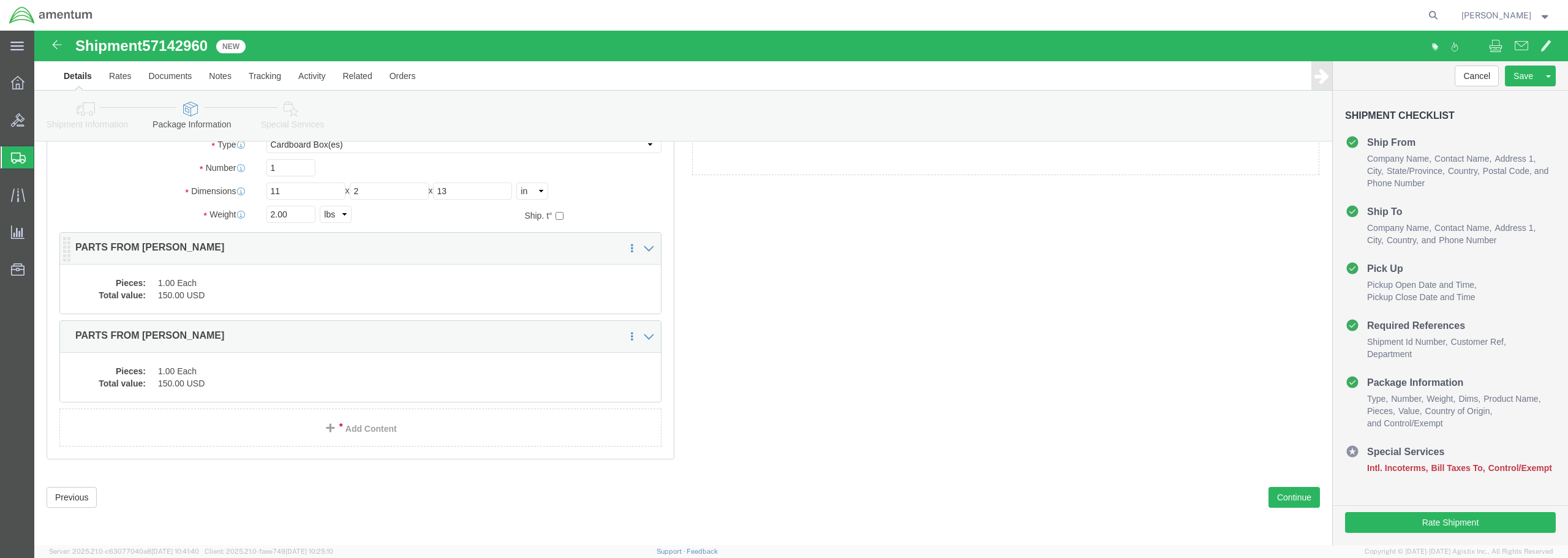
click dd "150.00 USD"
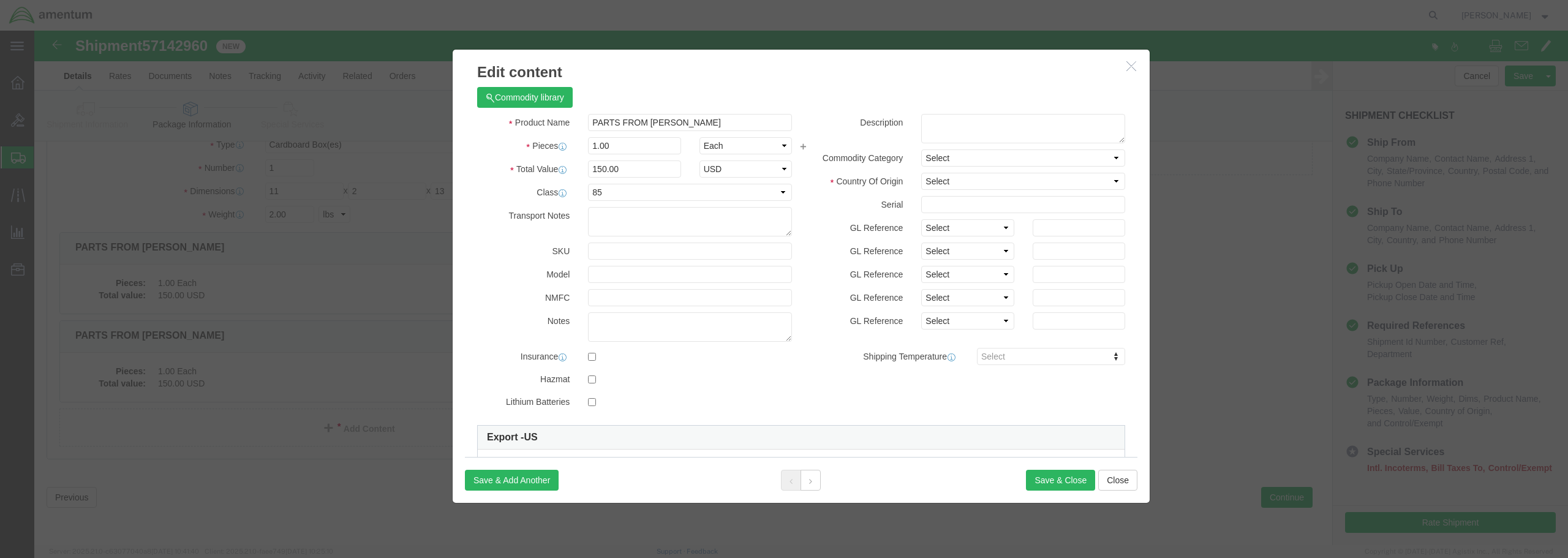
scroll to position [0, 0]
click button "button"
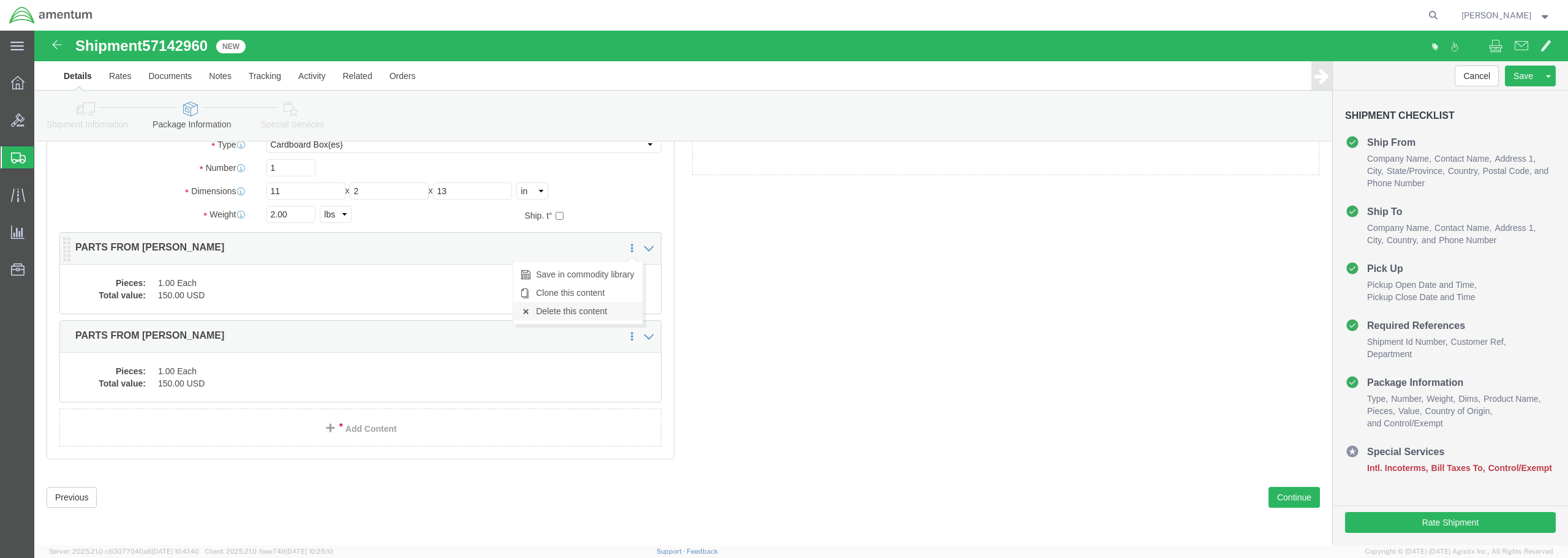
click link "Delete this content"
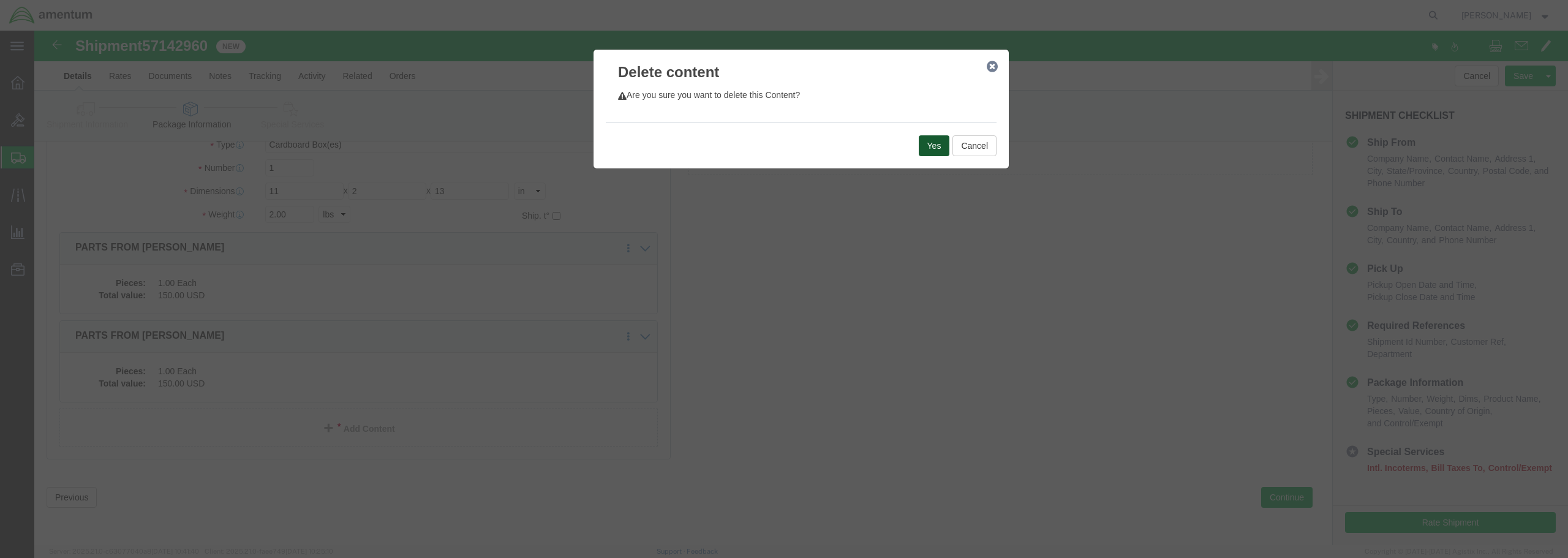
click button "Yes"
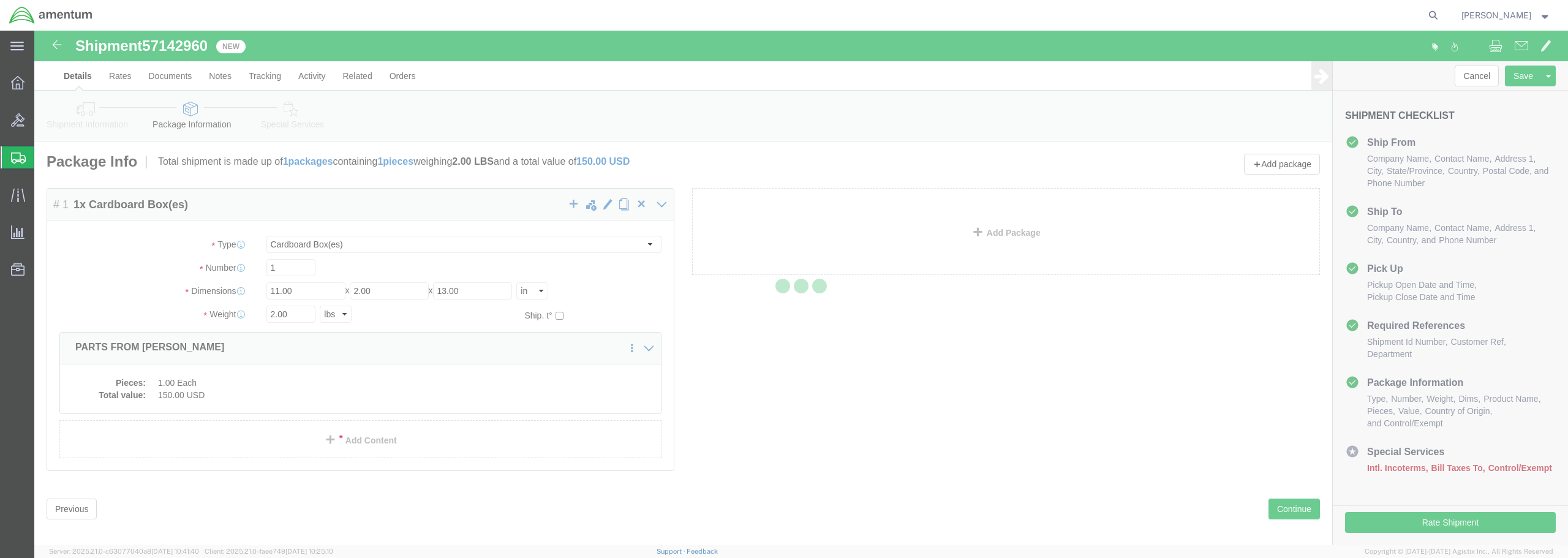
select select "CBOX"
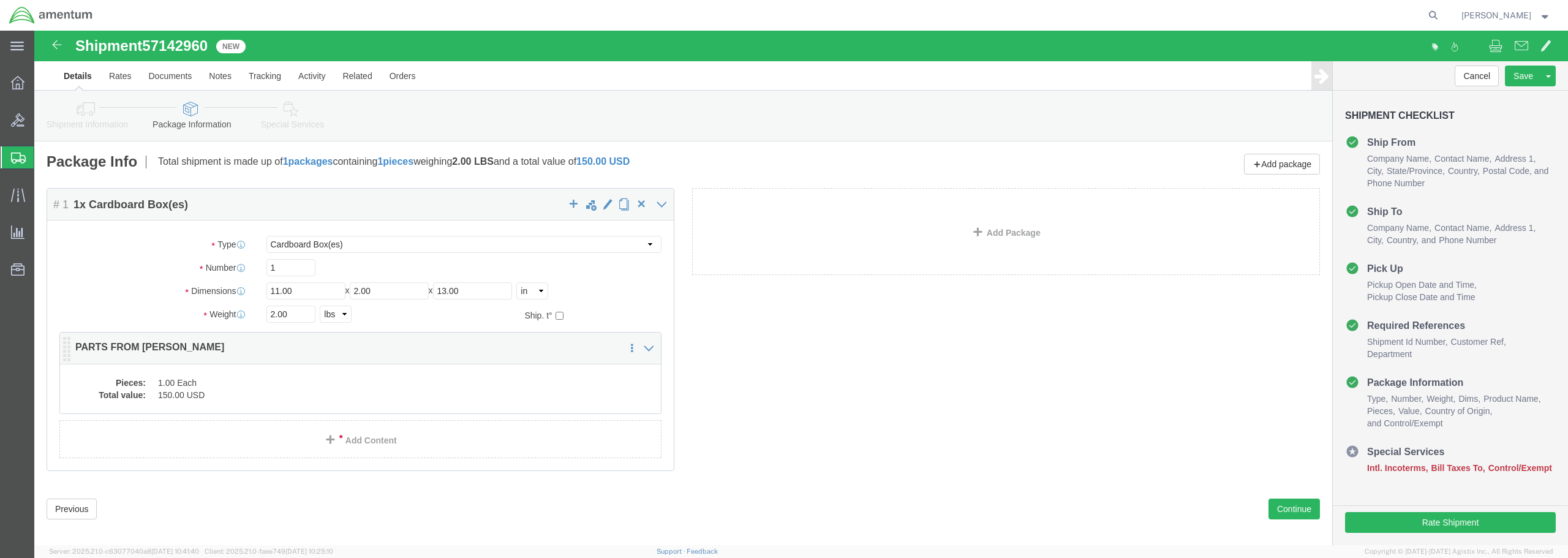
click dd "150.00 USD"
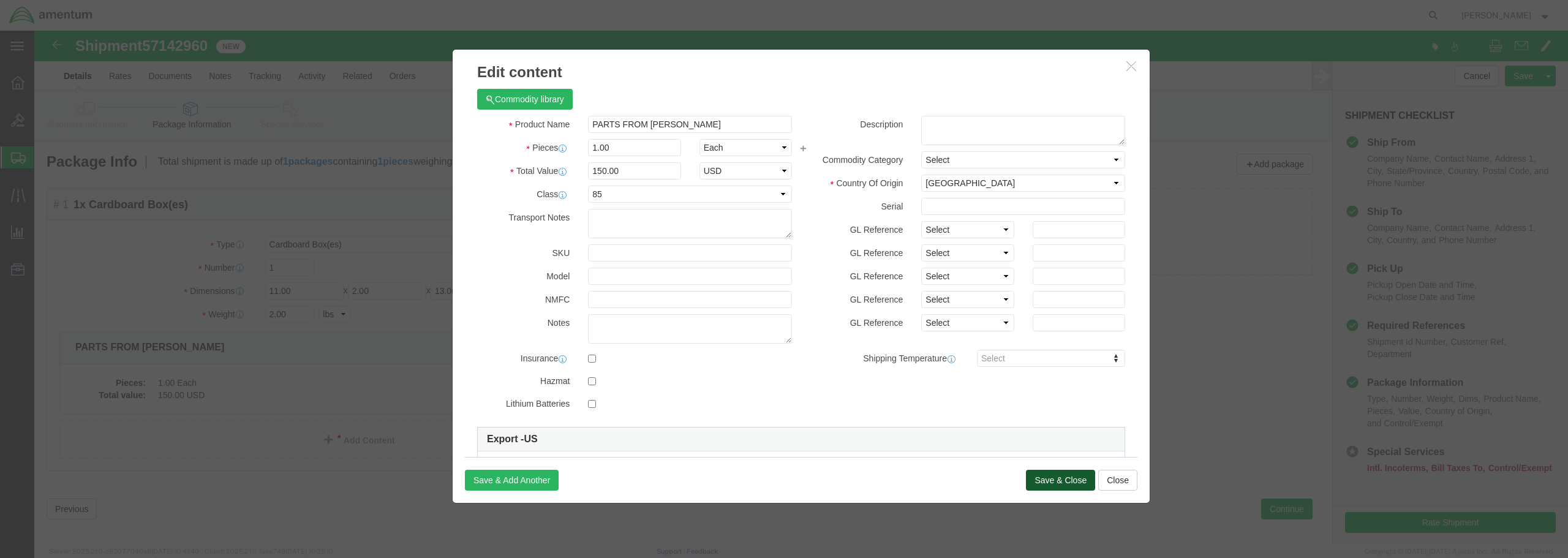
click button "Save & Close"
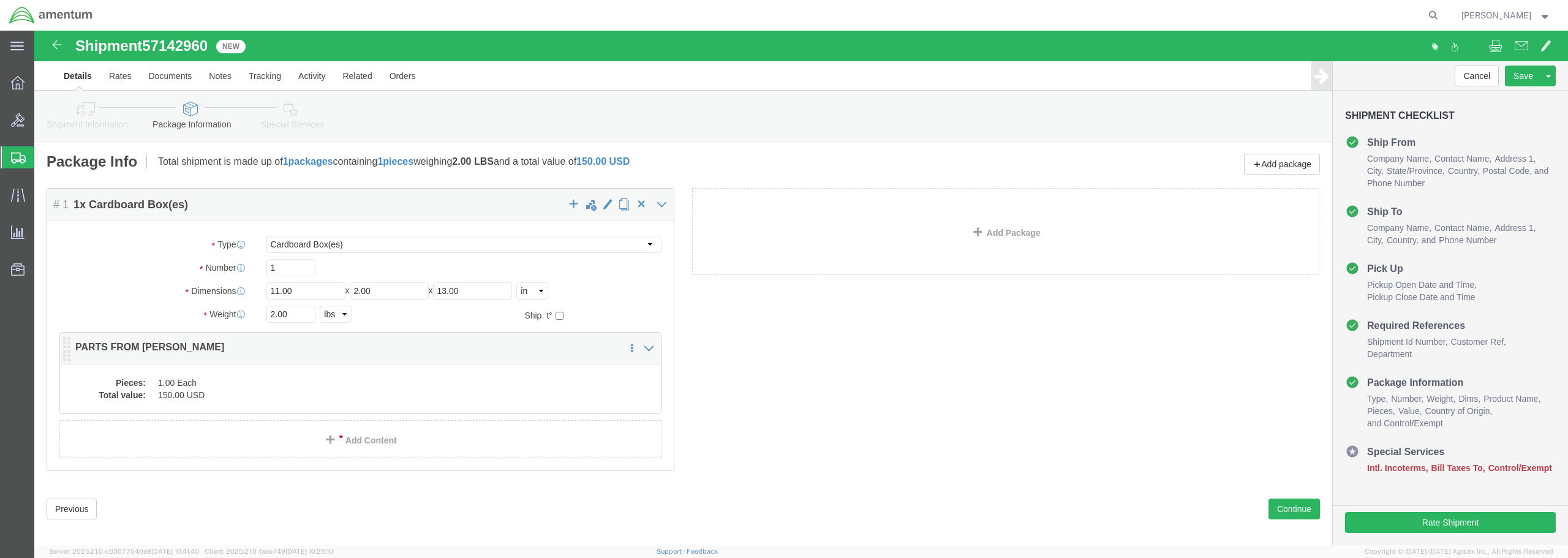
click dd "150.00 USD"
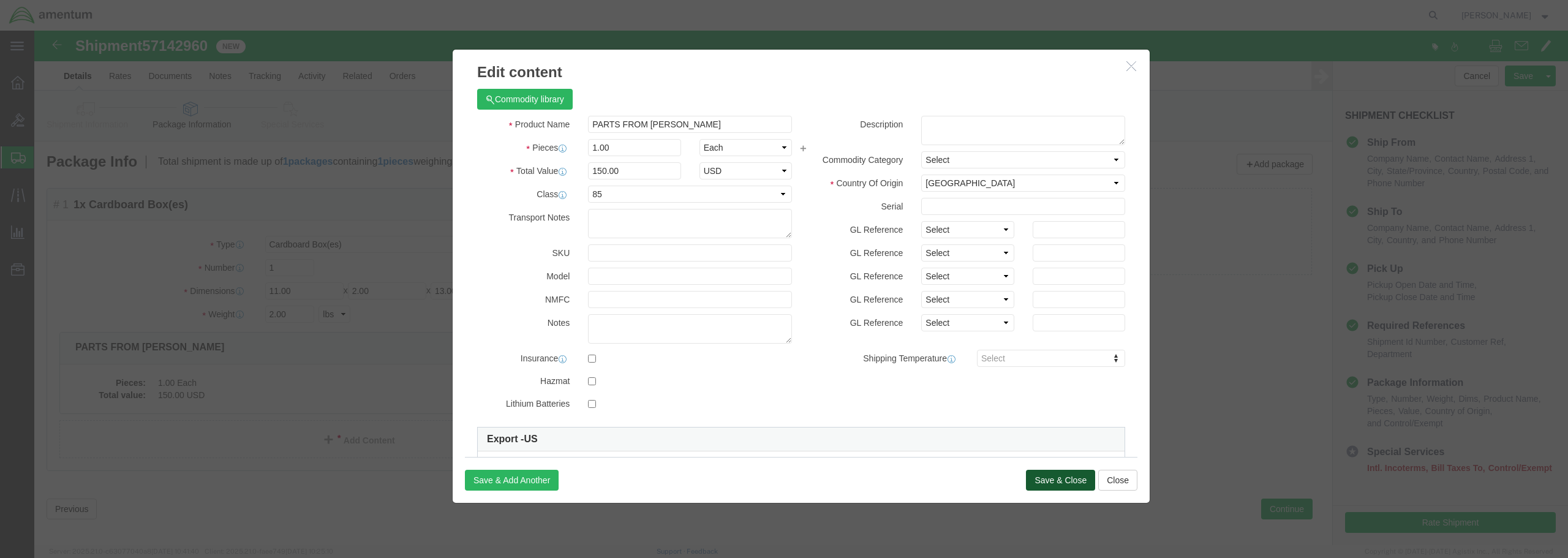
click button "Save & Close"
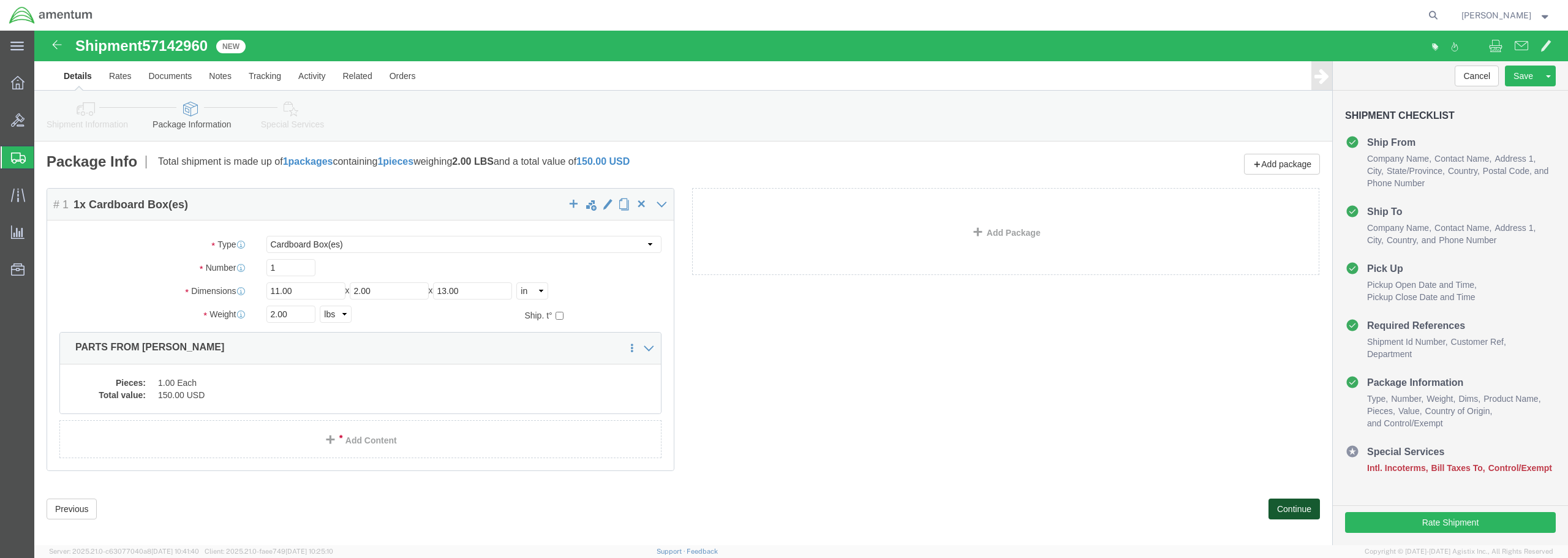
click button "Continue"
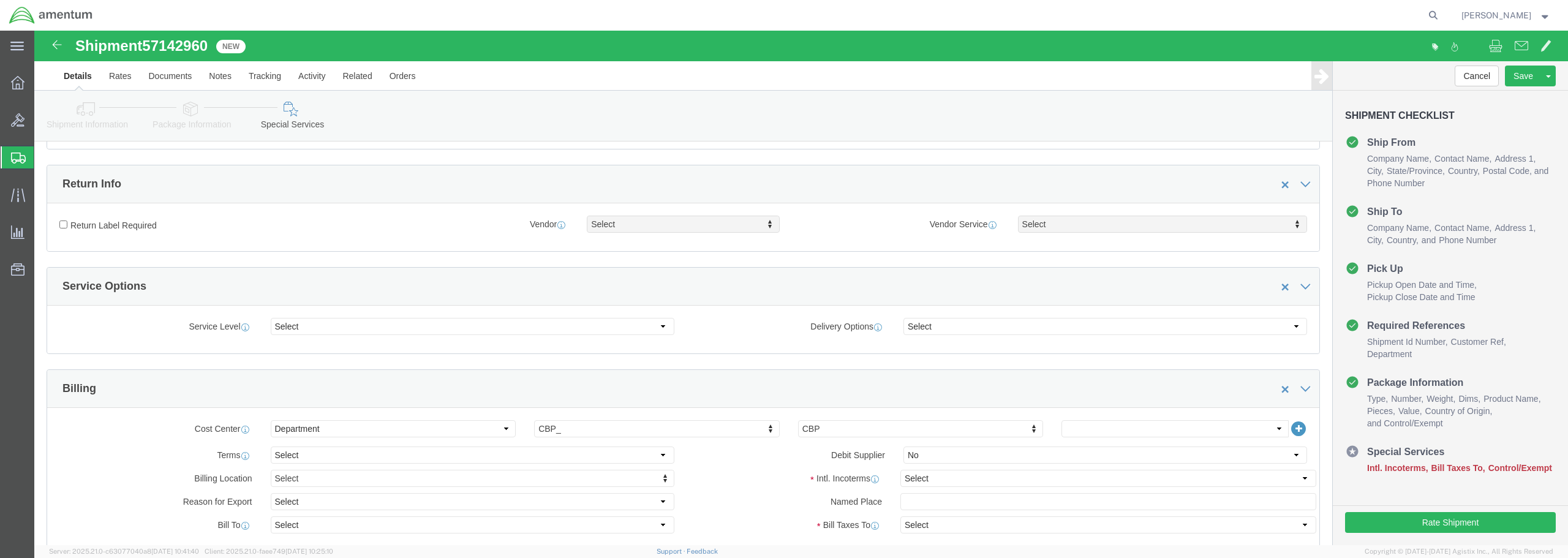
scroll to position [367, 0]
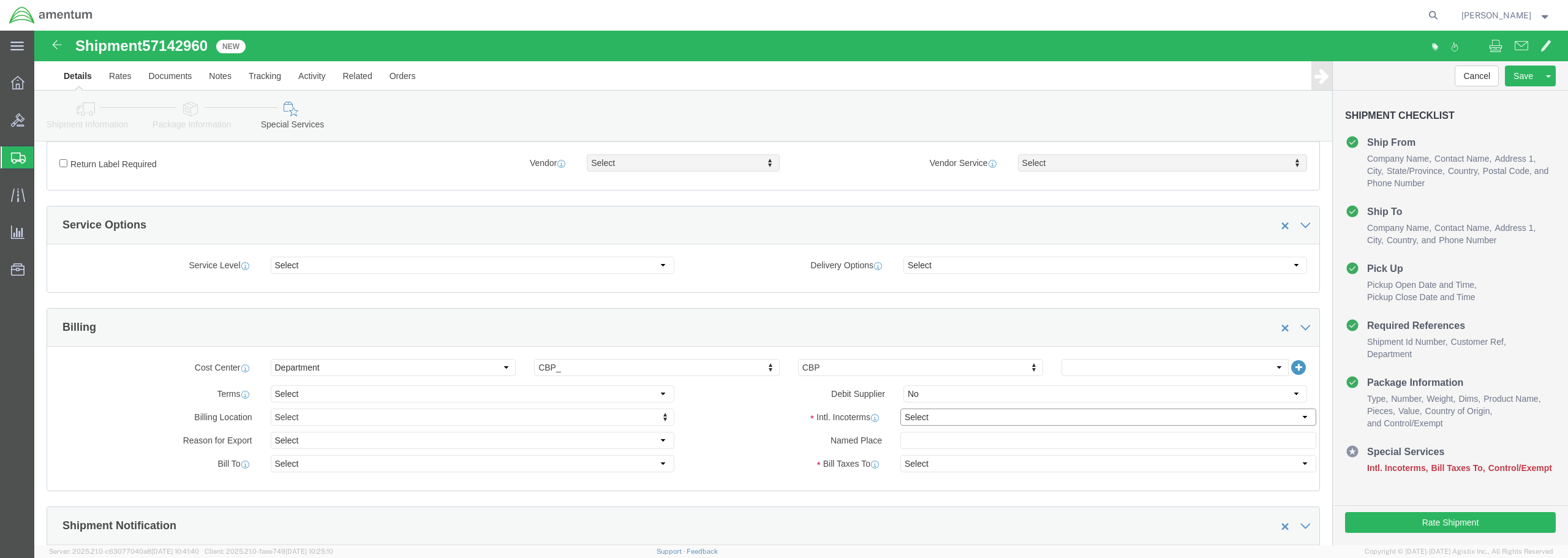
click select "Select Carriage Insurance Paid Carriage Paid To Cost and Freight Cost Insurance…"
select select "DDP"
click select "Select Carriage Insurance Paid Carriage Paid To Cost and Freight Cost Insurance…"
select select "SHIP"
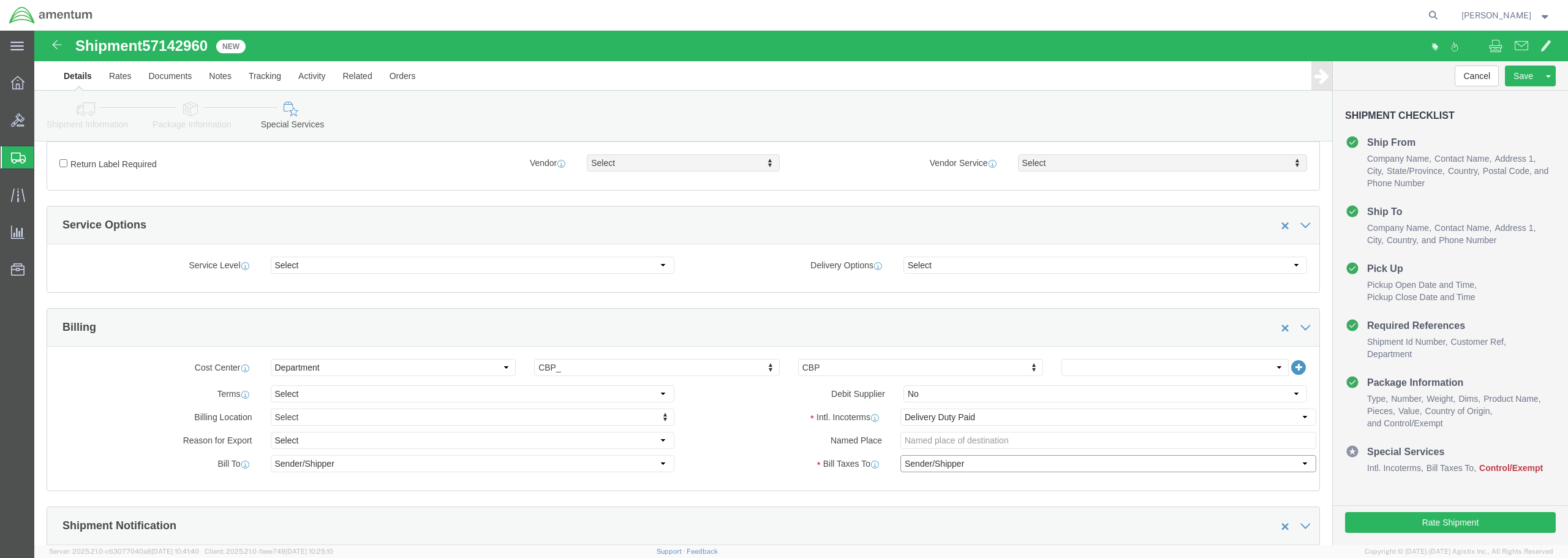
click select "Select Recipient Account Sender/Shipper Third Party Account"
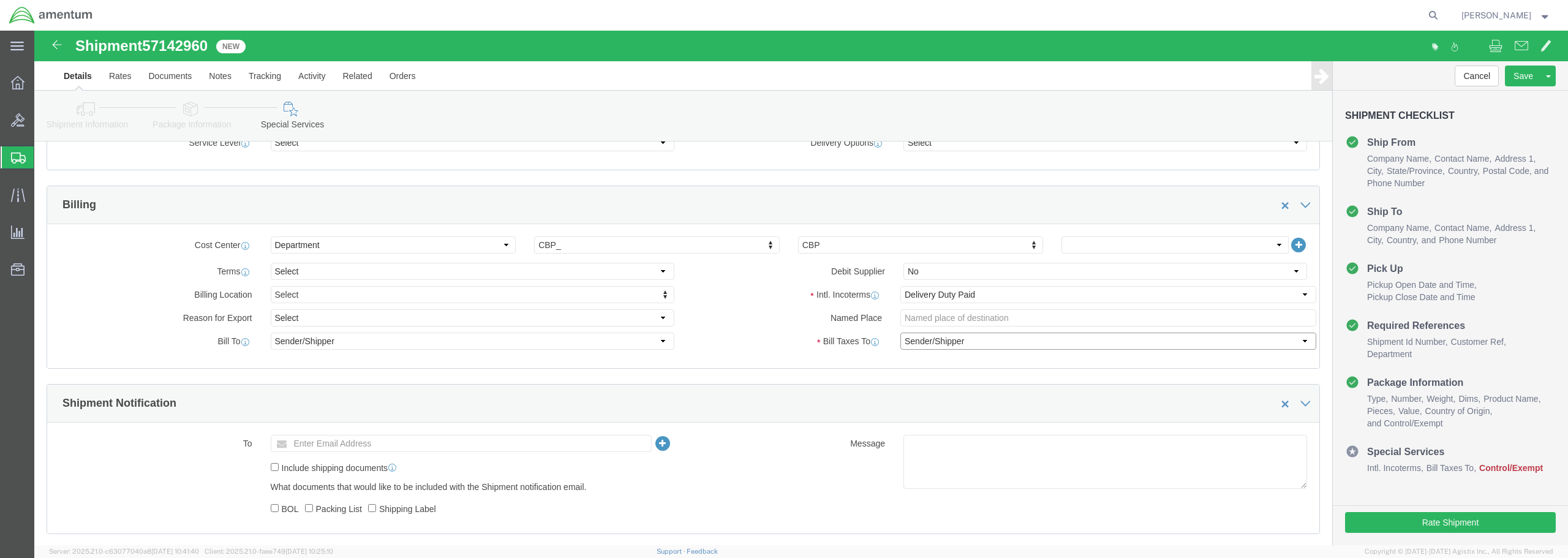
scroll to position [551, 0]
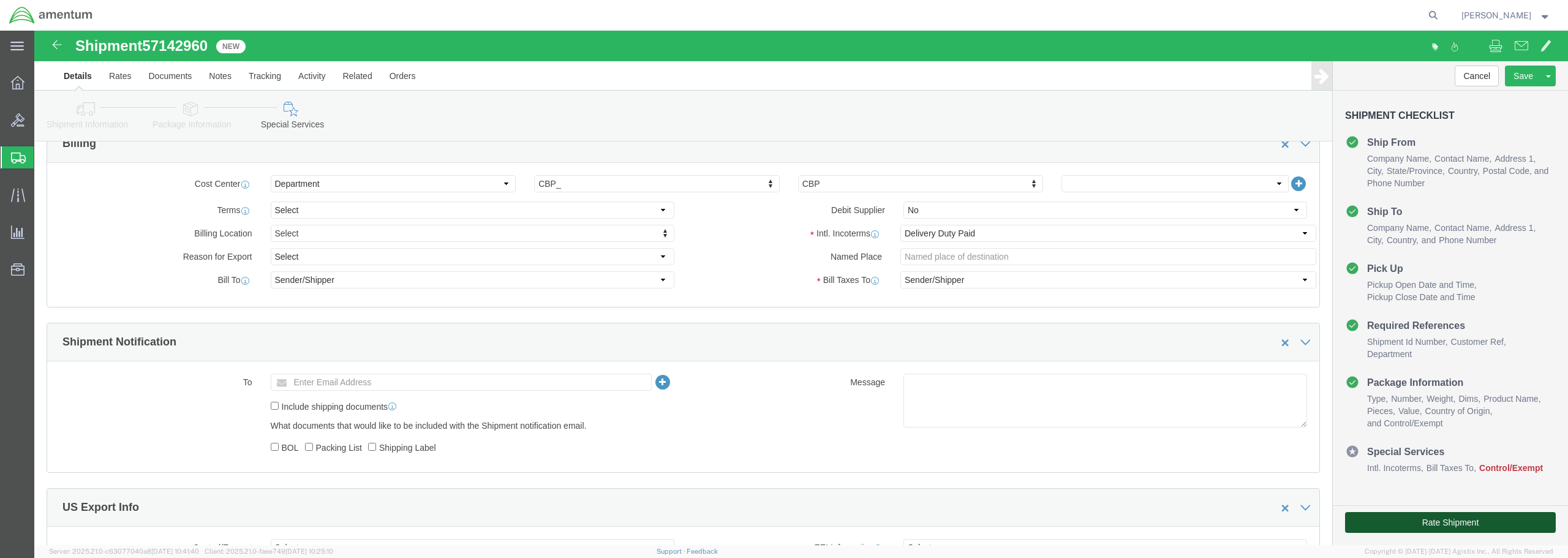
click button "Rate Shipment"
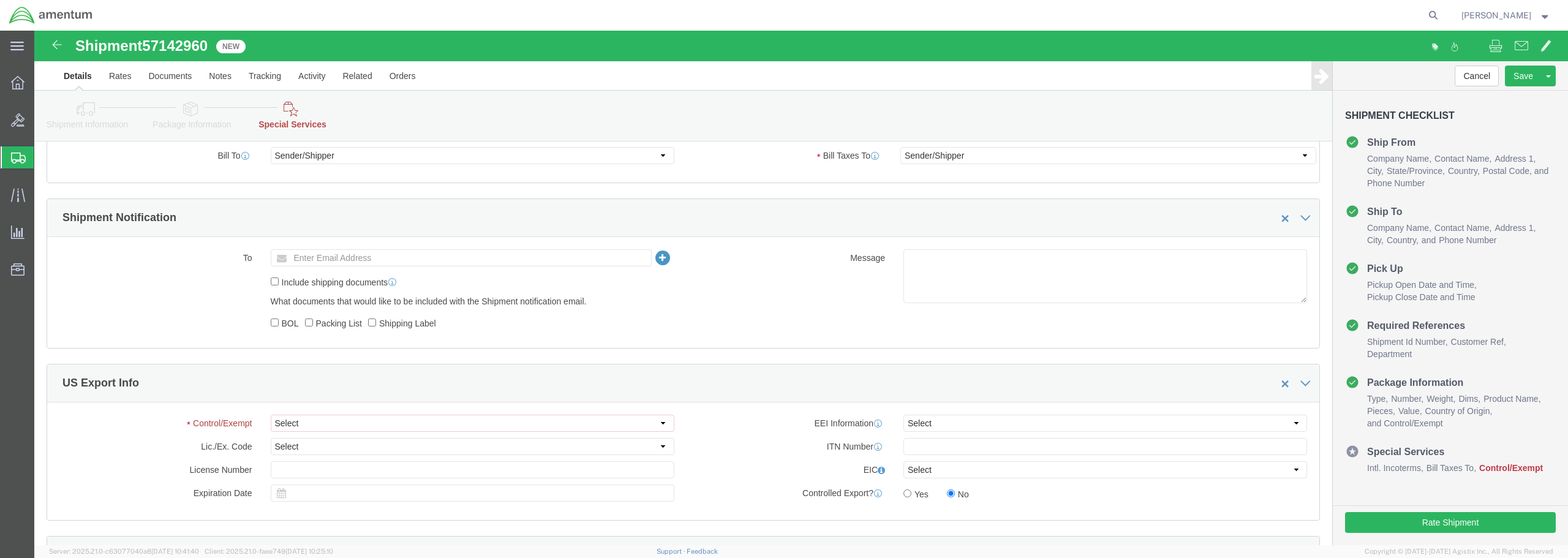
scroll to position [736, 0]
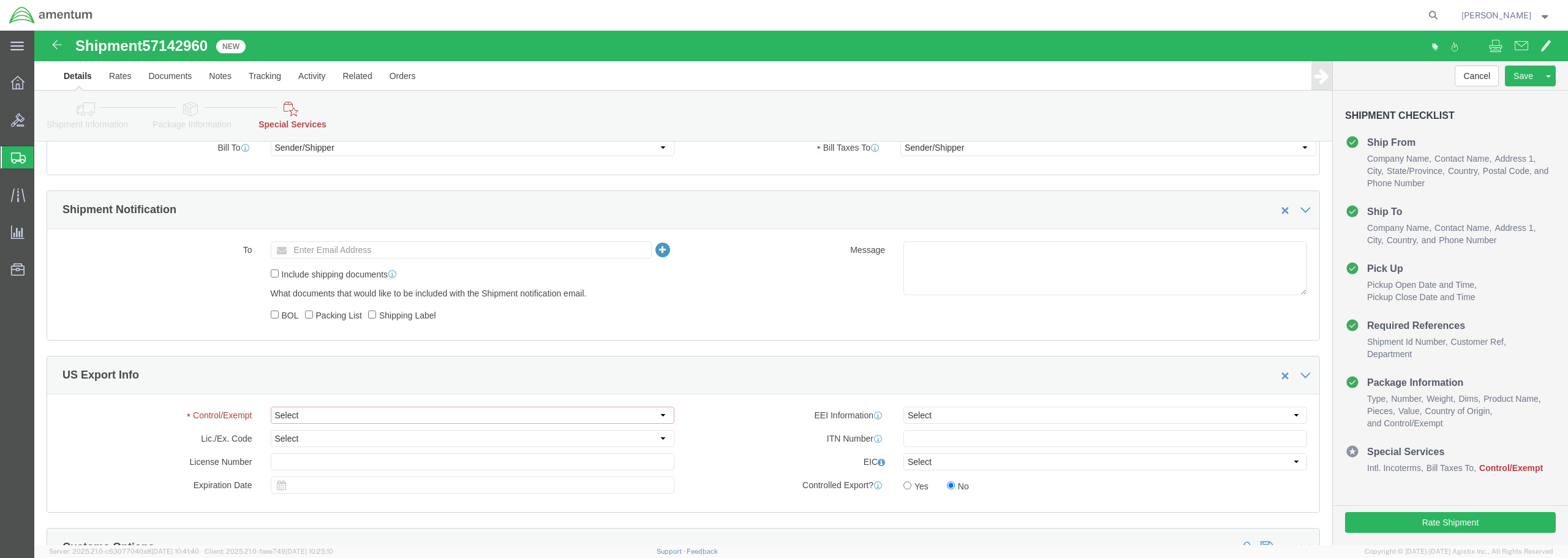
click select "Select ATF BIS DEA EPA FDA FTR ITAR OFAC Other (OPA)"
select select "FTR"
click select "Select ATF BIS DEA EPA FDA FTR ITAR OFAC Other (OPA)"
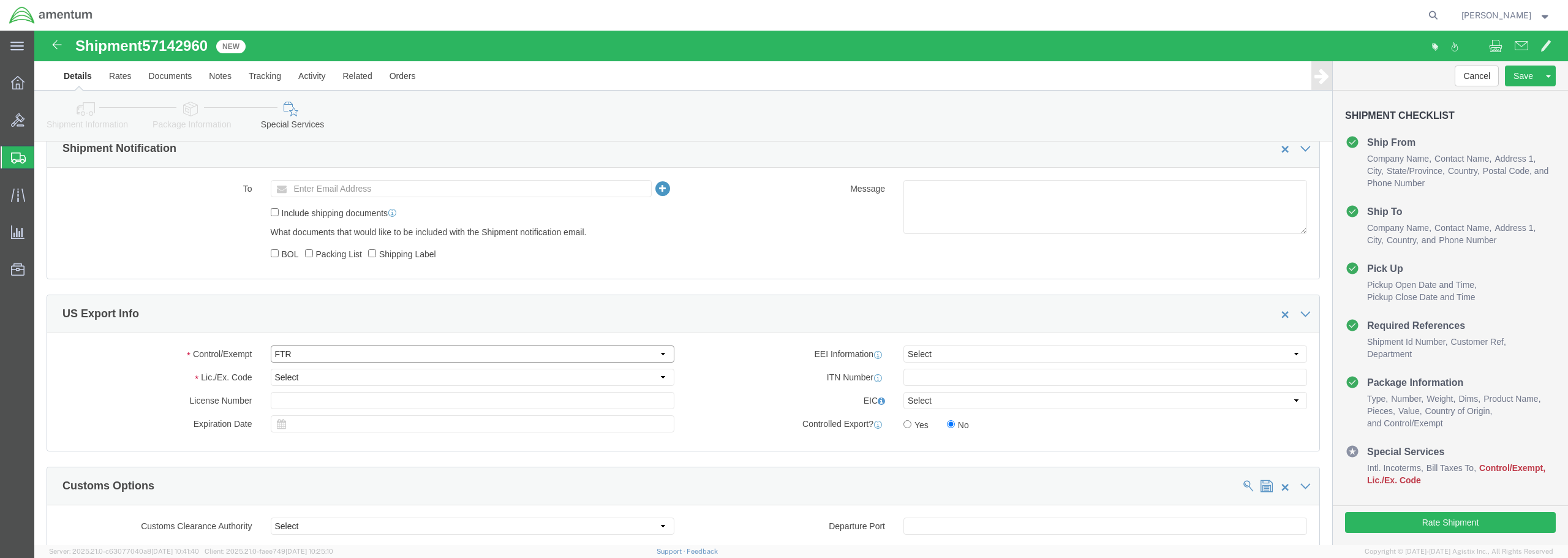
scroll to position [868, 0]
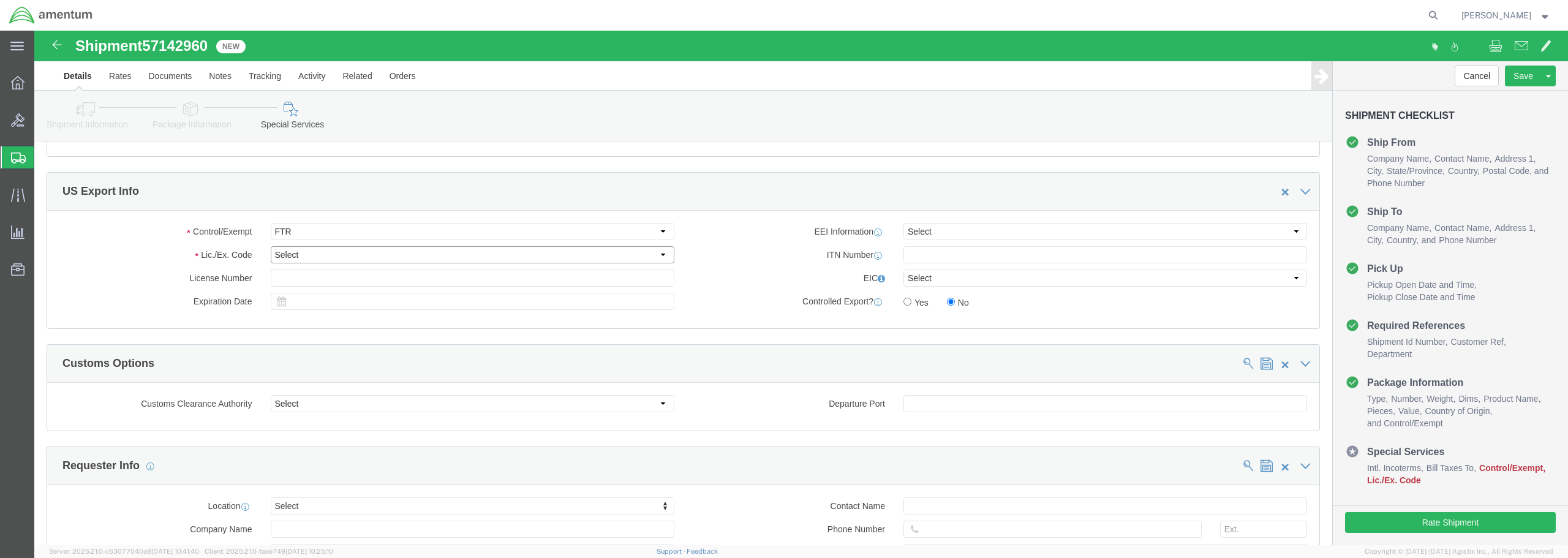
click select "Select 30.2(d)(2) 30.36 30.37(a) 30.37(f) 30.37(g) 30.37(h) 30.37(i) 30.37(j) 3…"
select select "30.37(a)"
click select "Select 30.2(d)(2) 30.36 30.37(a) 30.37(f) 30.37(g) 30.37(h) 30.37(i) 30.37(j) 3…"
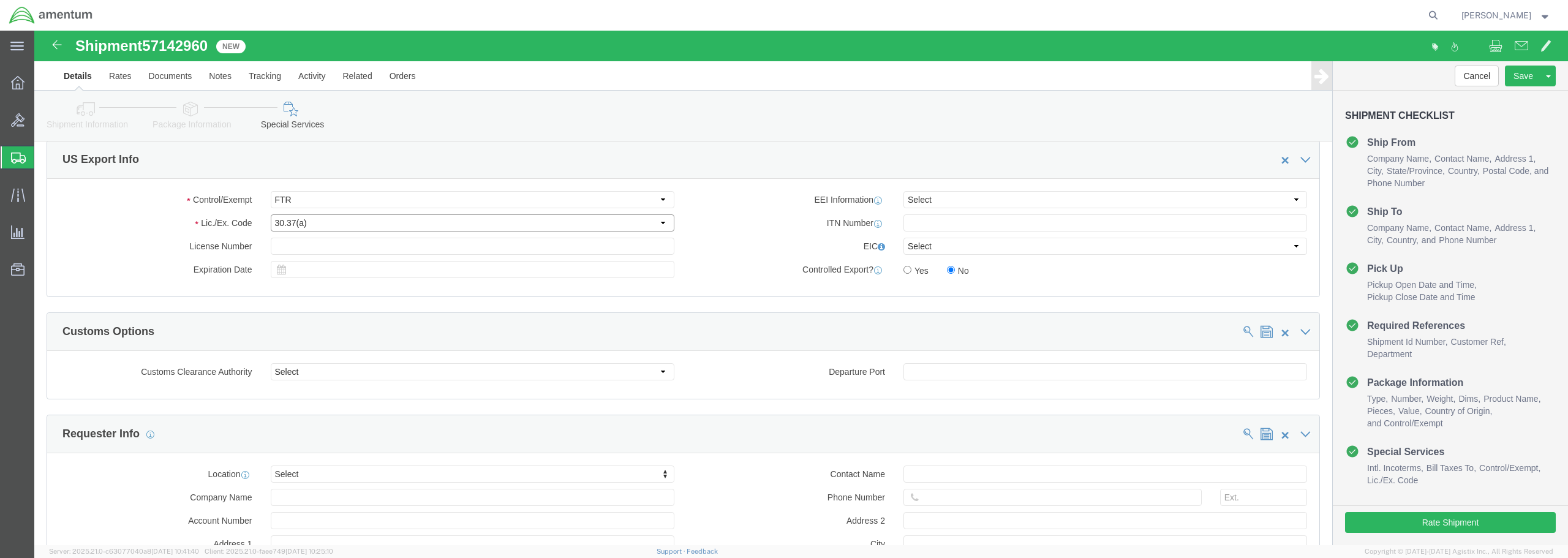
scroll to position [929, 0]
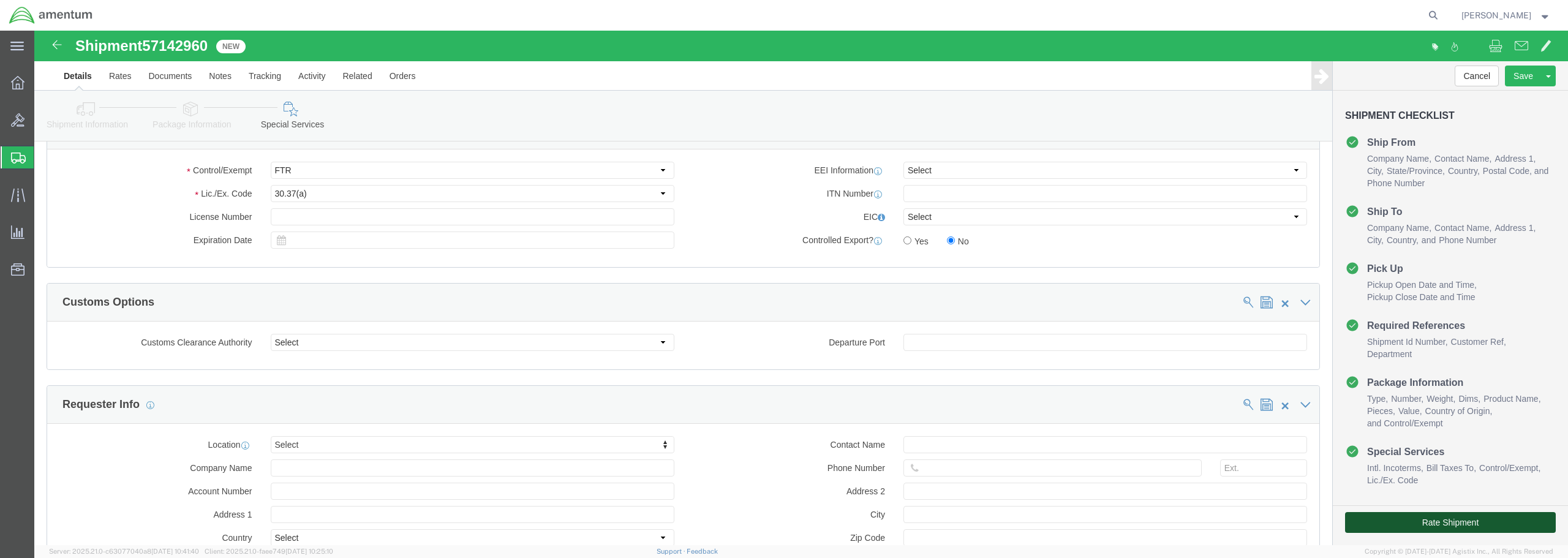
click button "Rate Shipment"
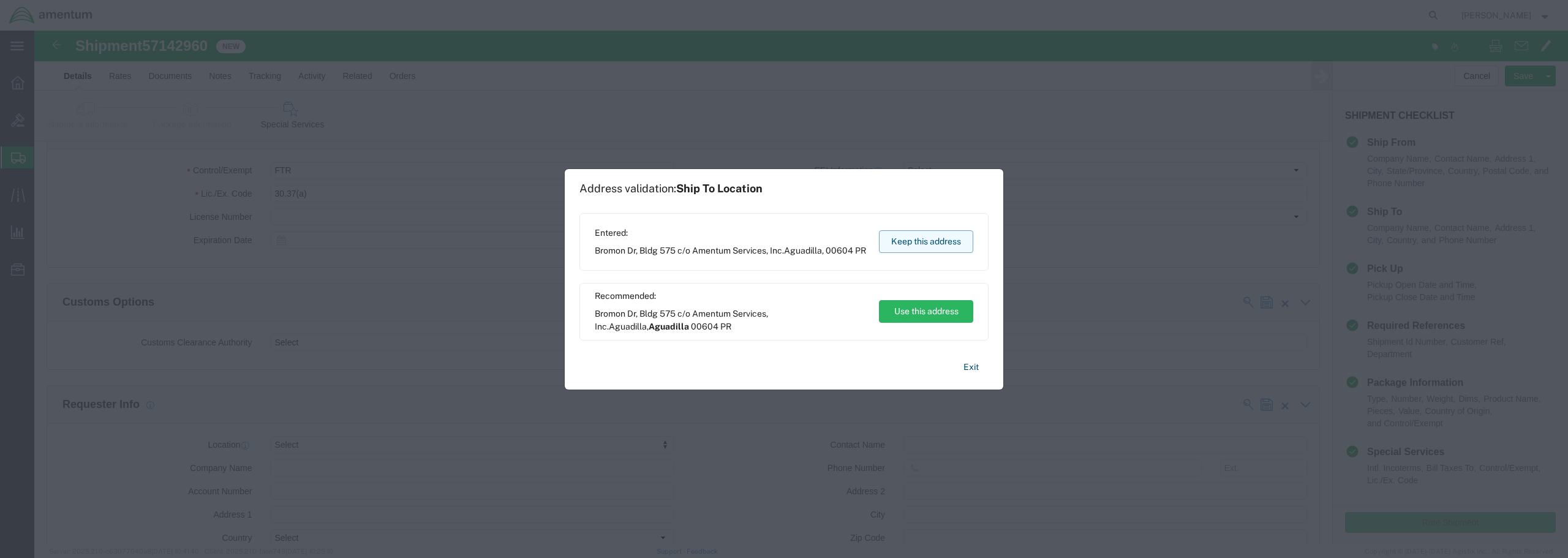
click at [910, 243] on button "Keep this address" at bounding box center [926, 241] width 94 height 22
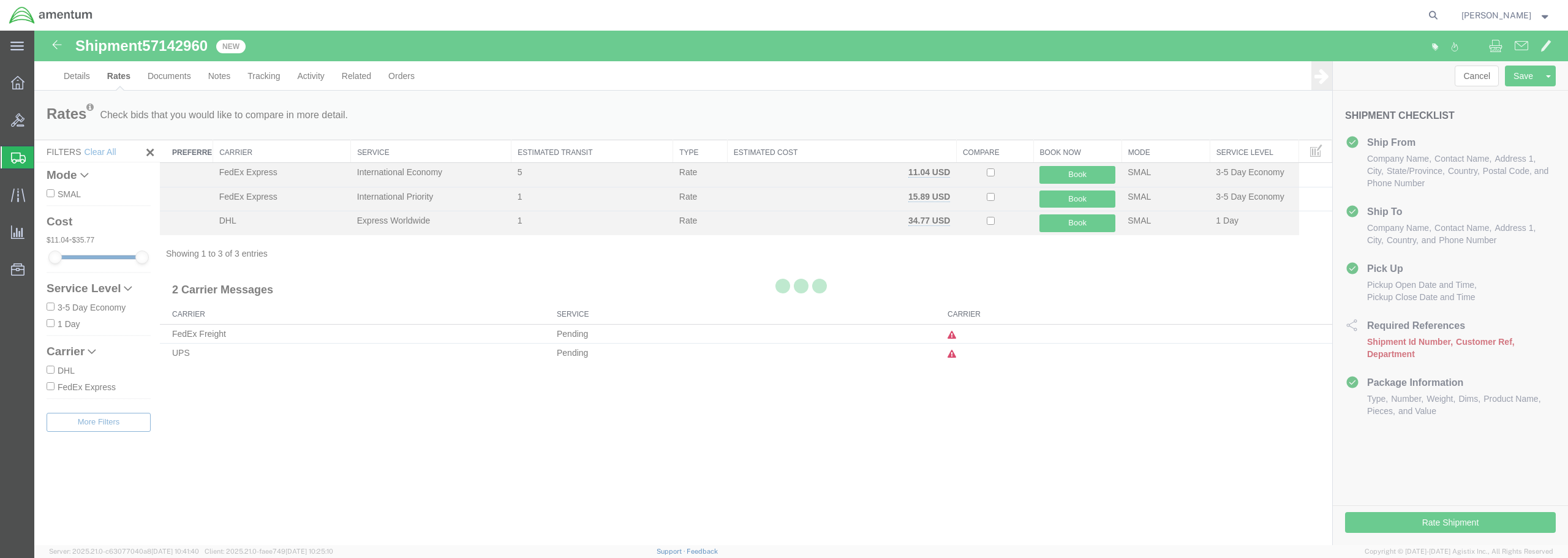
scroll to position [0, 0]
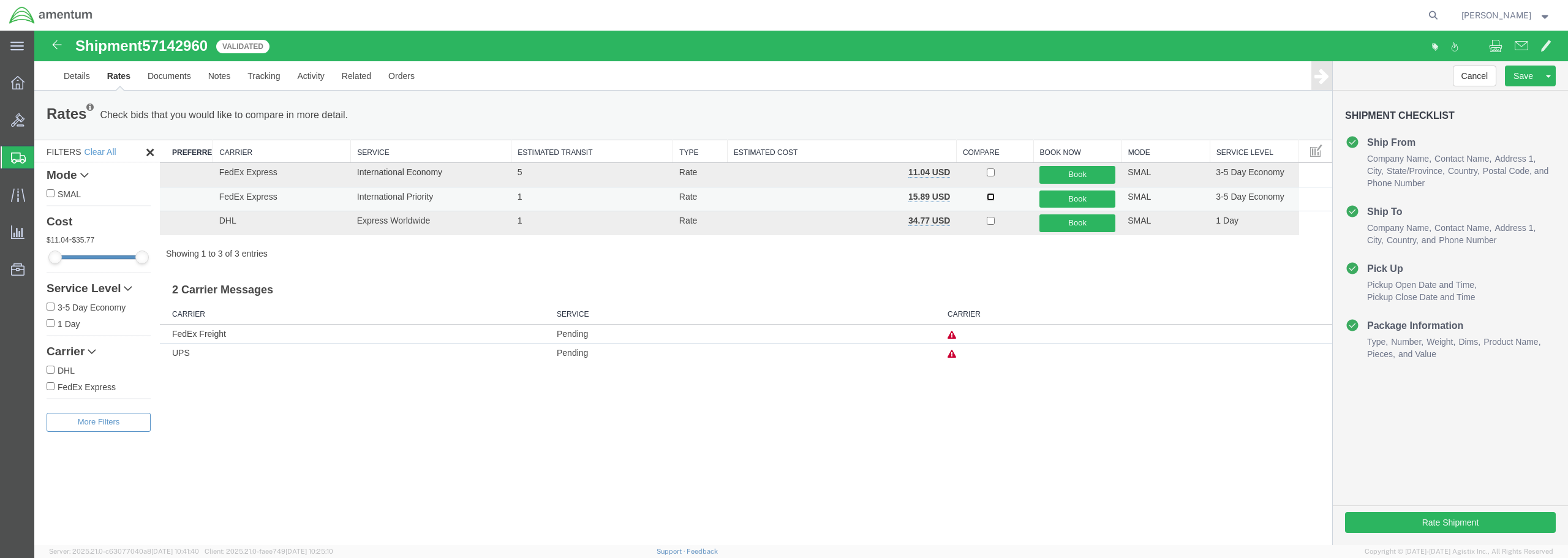
click at [990, 198] on input "checkbox" at bounding box center [990, 197] width 8 height 8
checkbox input "true"
click at [1082, 200] on button "Book" at bounding box center [1077, 199] width 76 height 18
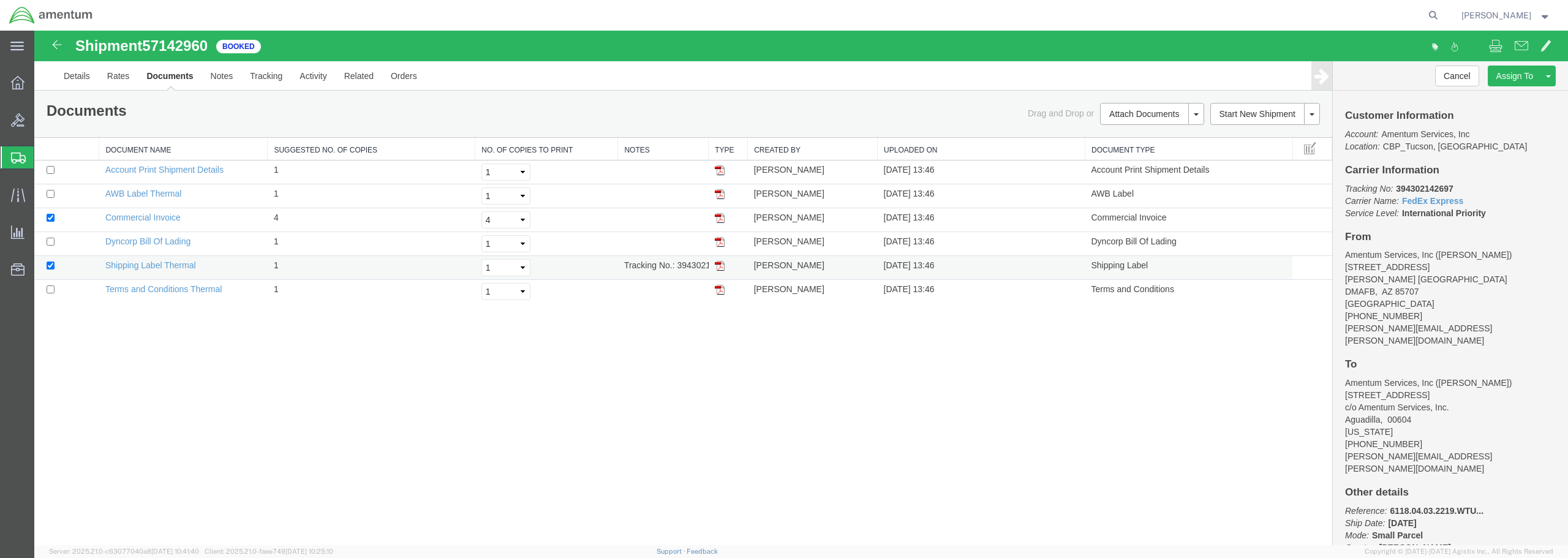
click at [718, 264] on img at bounding box center [719, 266] width 10 height 10
click at [1484, 112] on link "Save As Template" at bounding box center [1502, 115] width 106 height 18
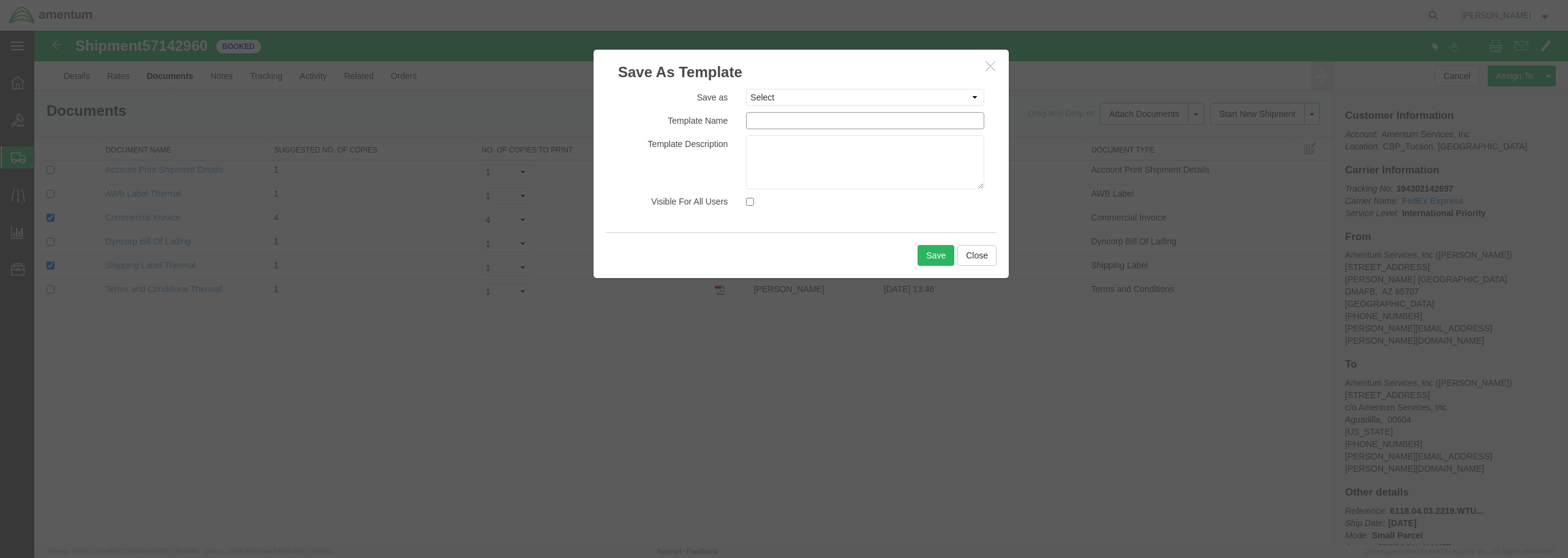
click at [777, 121] on input "text" at bounding box center [865, 121] width 238 height 17
type input "EPR-[PERSON_NAME]"
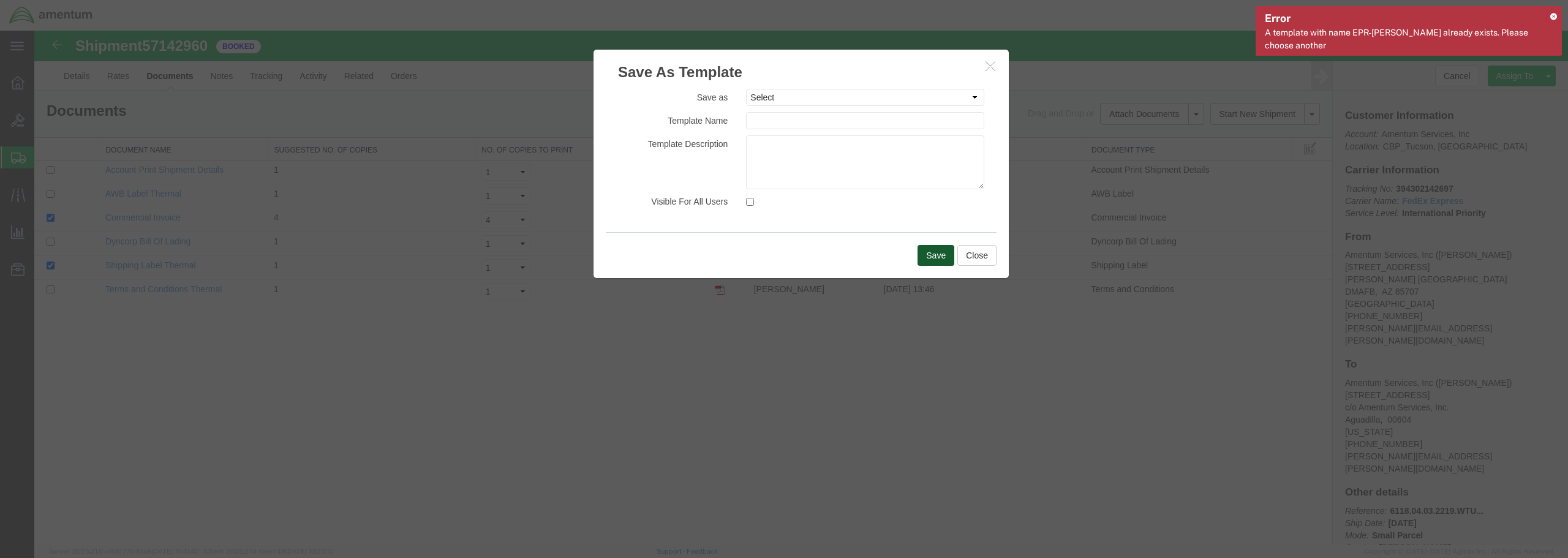
click at [932, 258] on button "Save" at bounding box center [936, 255] width 37 height 21
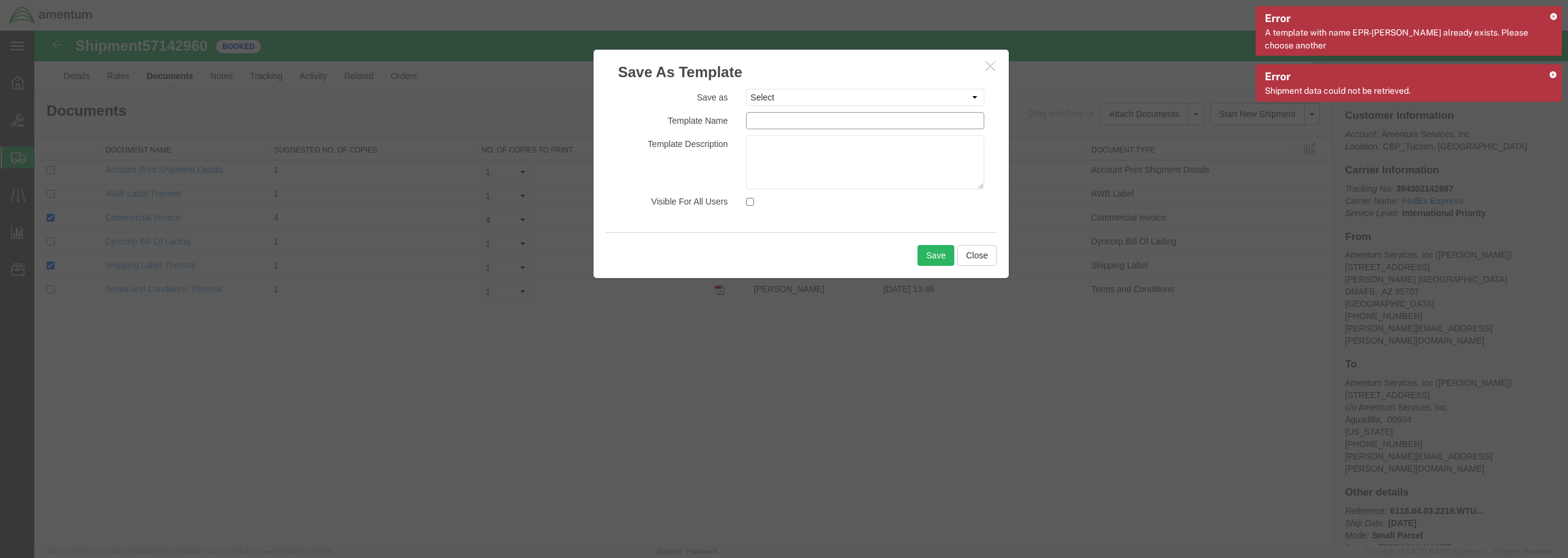
click at [784, 125] on input "text" at bounding box center [865, 121] width 238 height 17
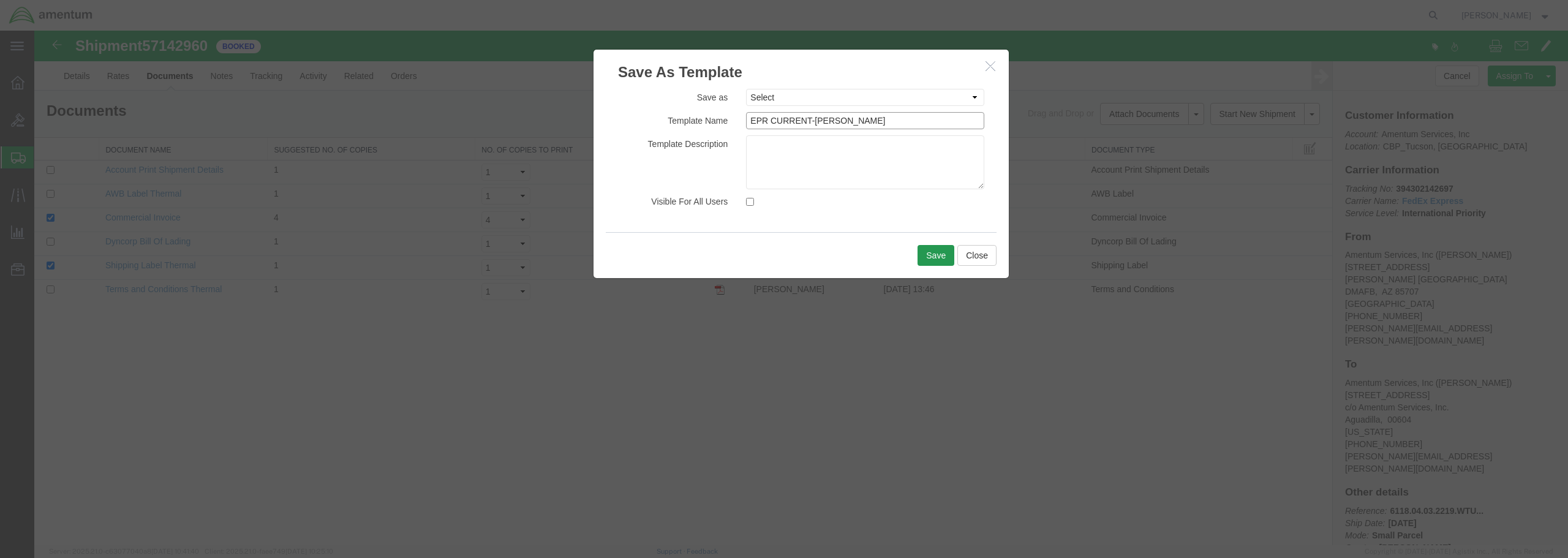
type input "EPR CURRENT-[PERSON_NAME]"
click at [928, 256] on button "Save" at bounding box center [936, 255] width 37 height 21
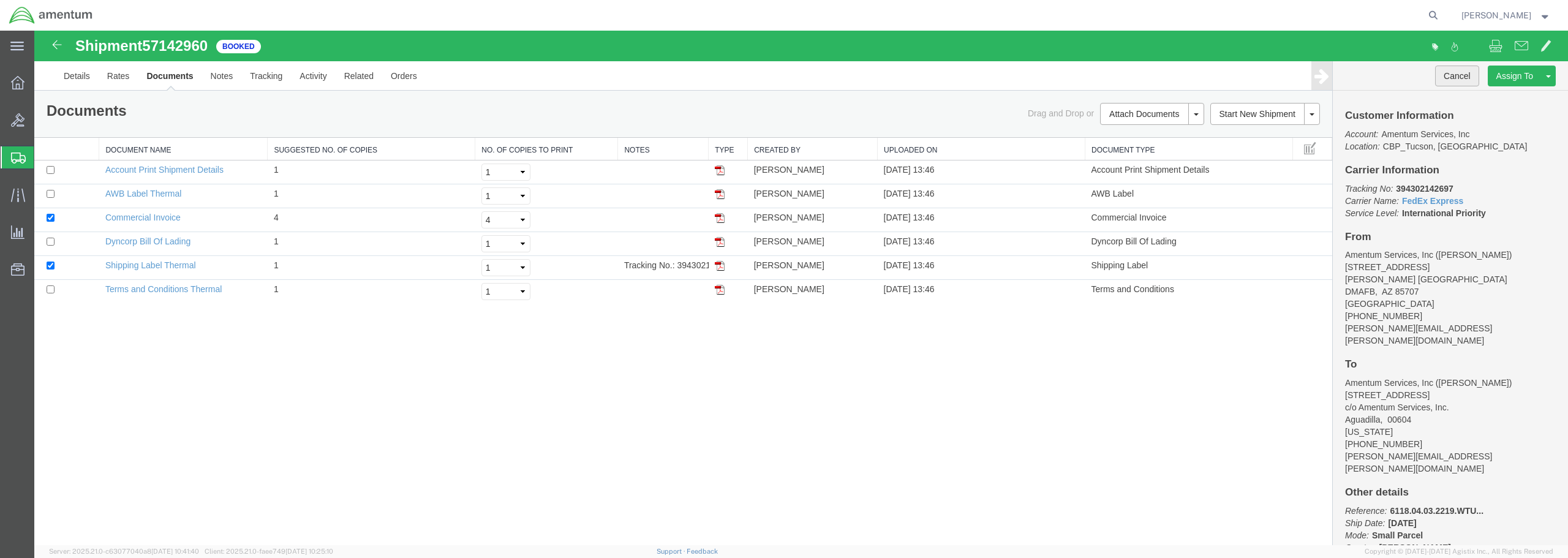
click at [1460, 75] on button "Cancel" at bounding box center [1457, 75] width 44 height 21
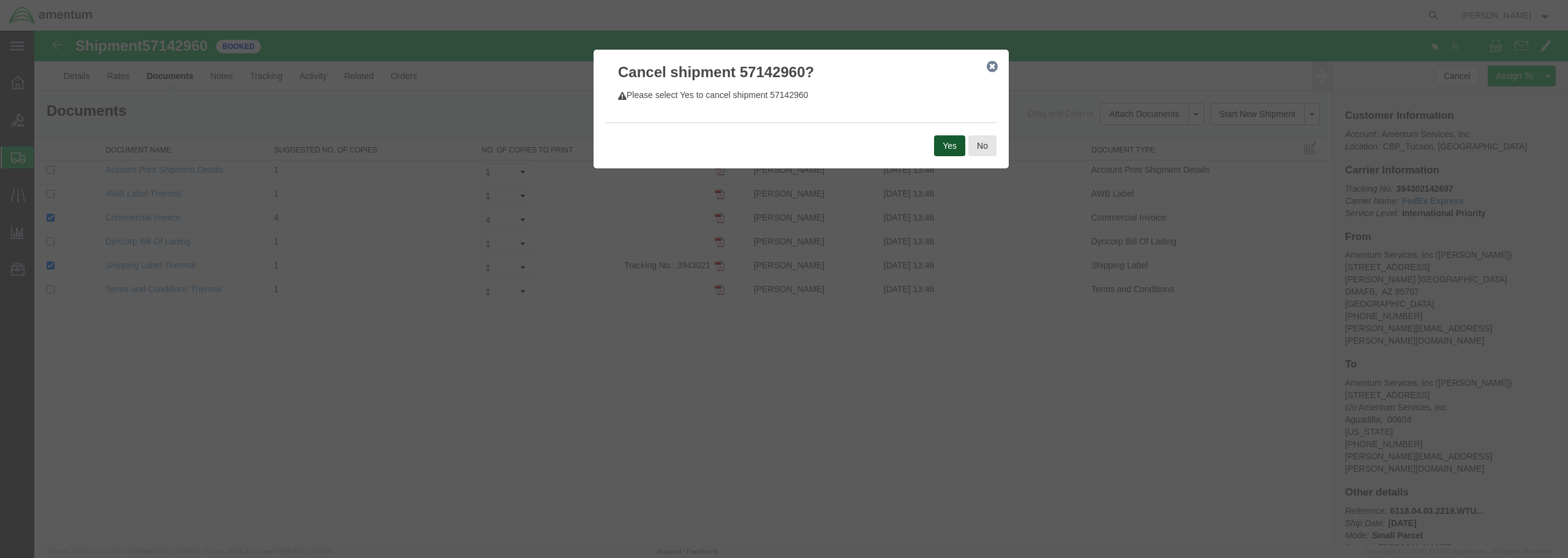
click at [953, 145] on button "Yes" at bounding box center [950, 145] width 31 height 21
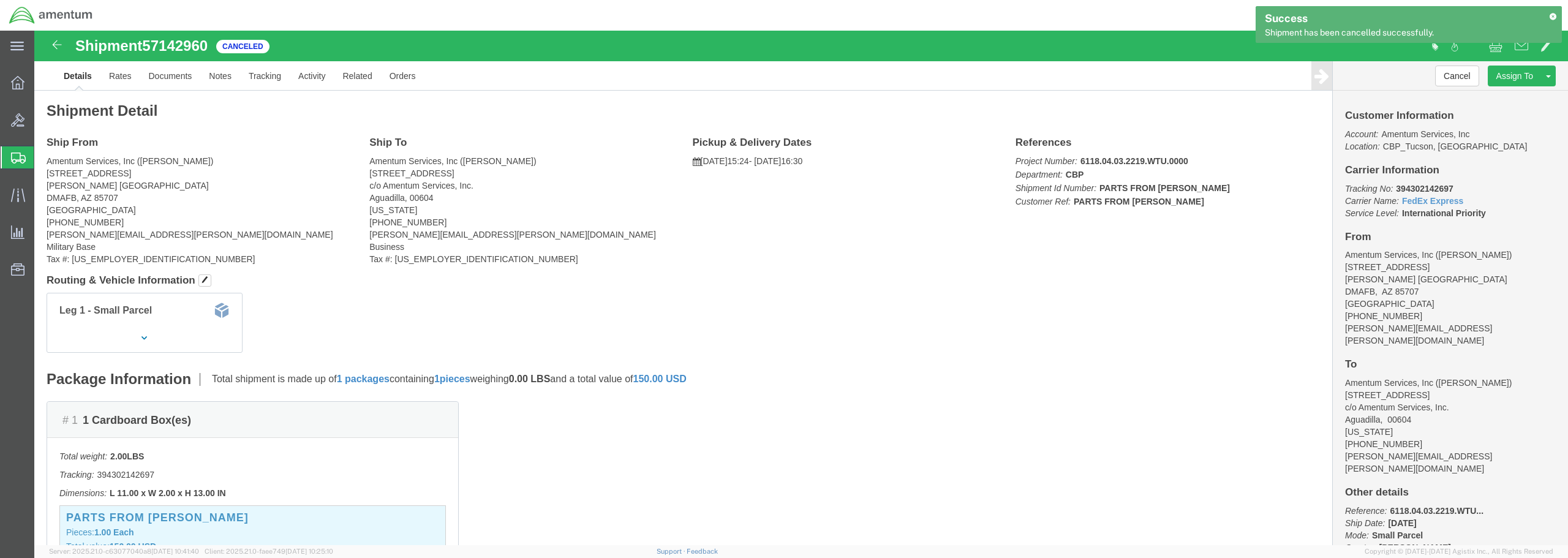
click at [0, 0] on span "Create from Template" at bounding box center [0, 0] width 0 height 0
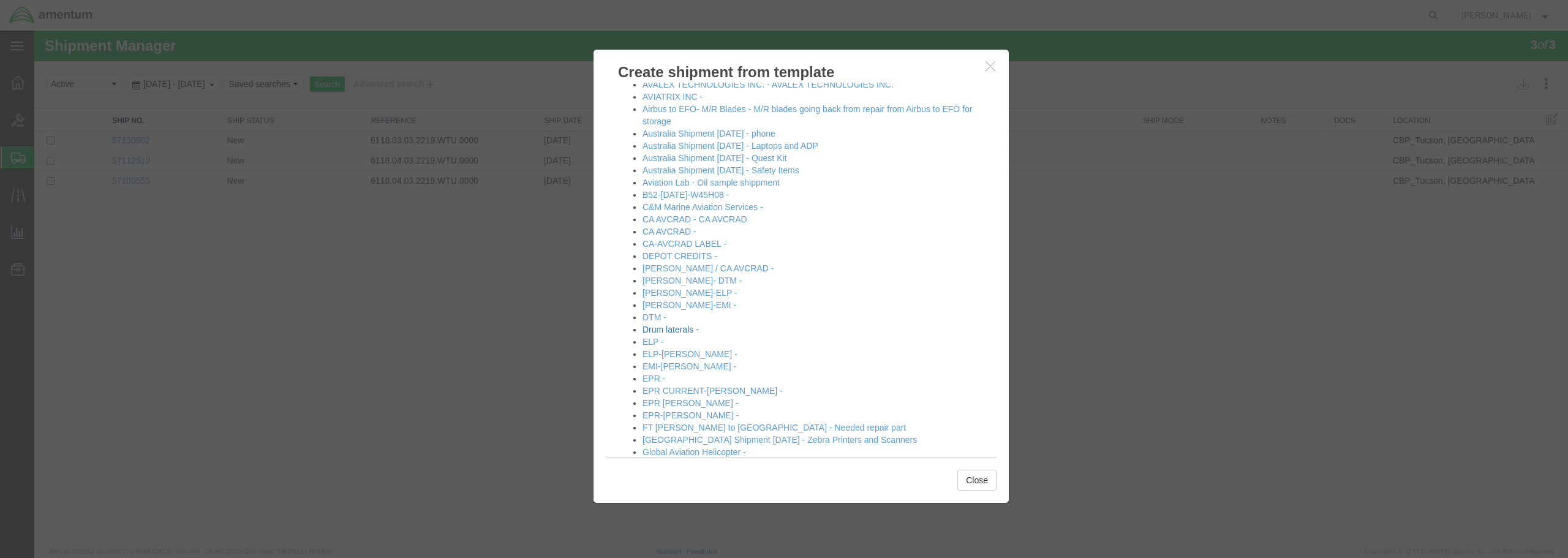
scroll to position [184, 0]
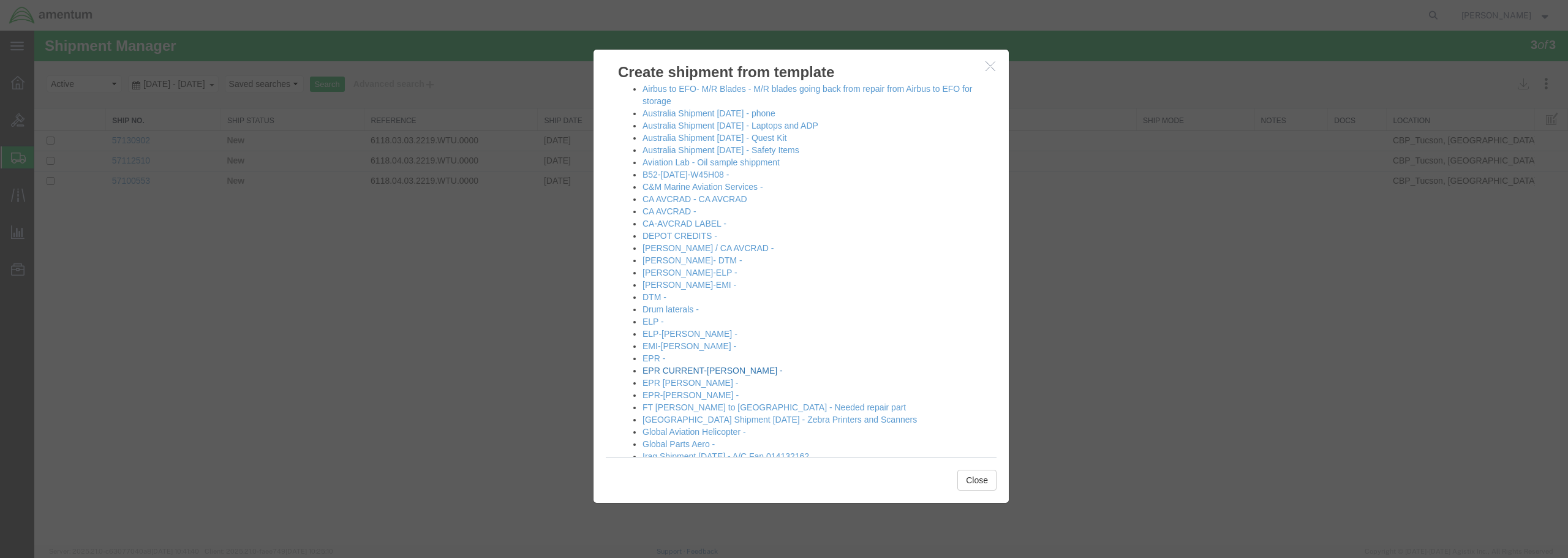
click at [691, 368] on link "EPR CURRENT-[PERSON_NAME] -" at bounding box center [712, 370] width 141 height 10
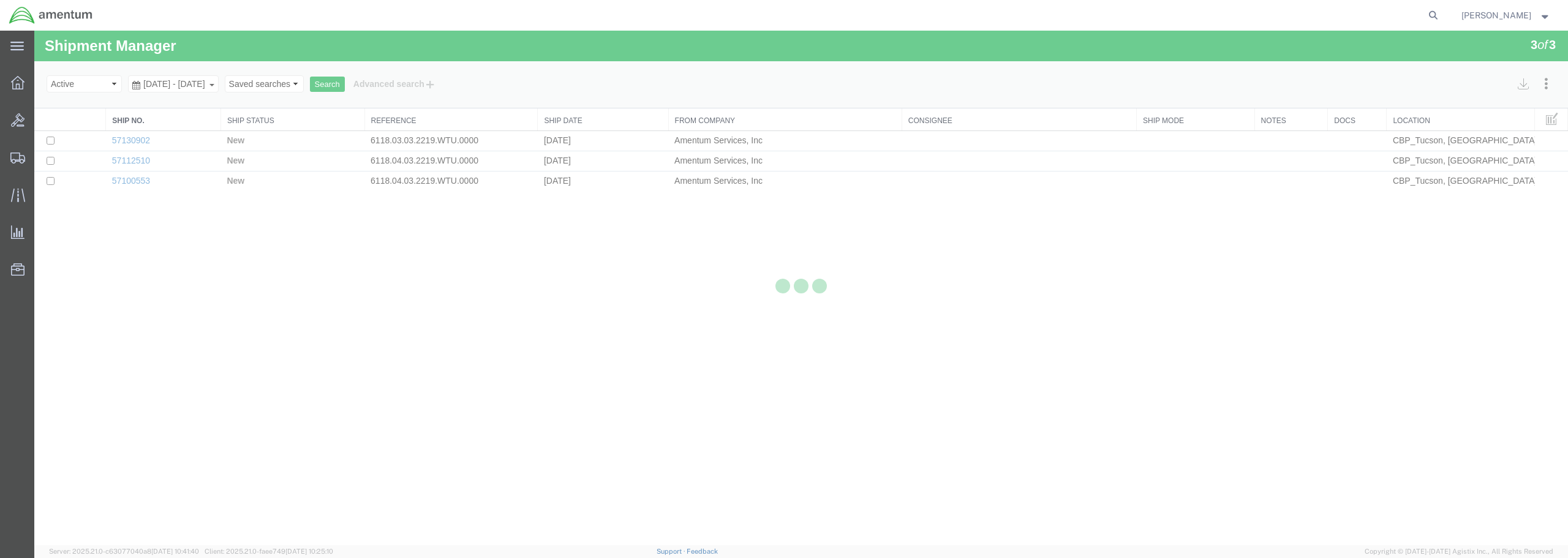
select select "49949"
select select "49933"
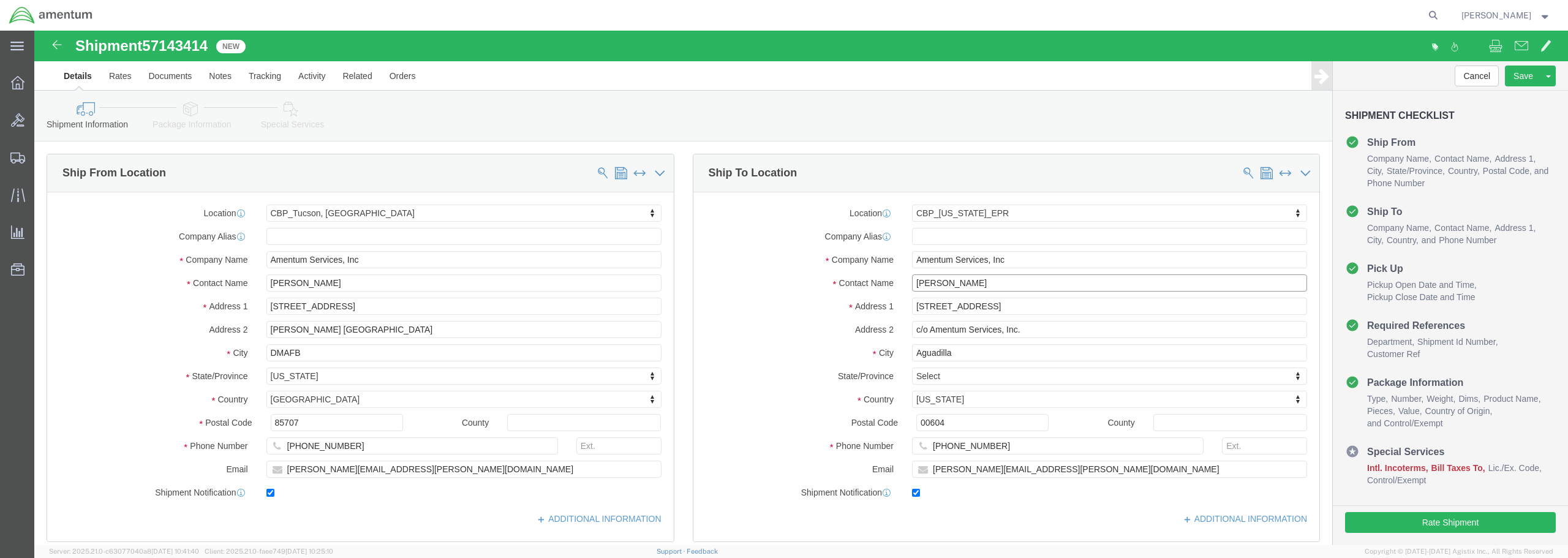
drag, startPoint x: 946, startPoint y: 250, endPoint x: 873, endPoint y: 252, distance: 73.0
click input "[PERSON_NAME]"
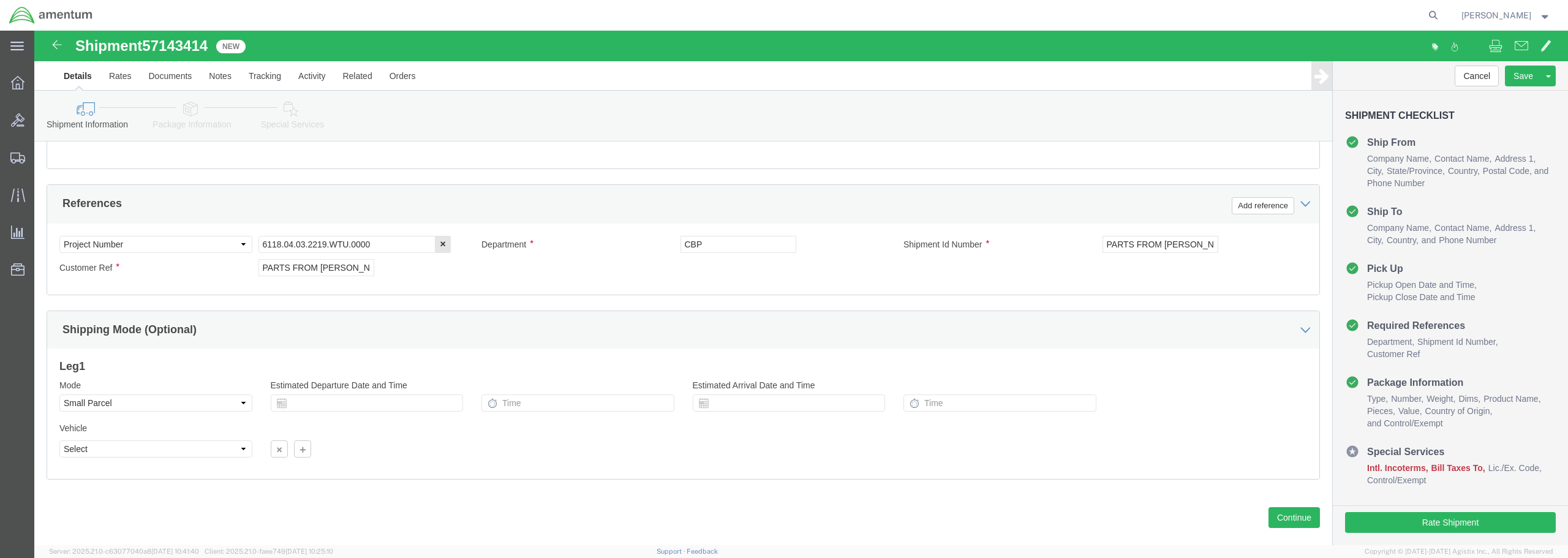
scroll to position [560, 0]
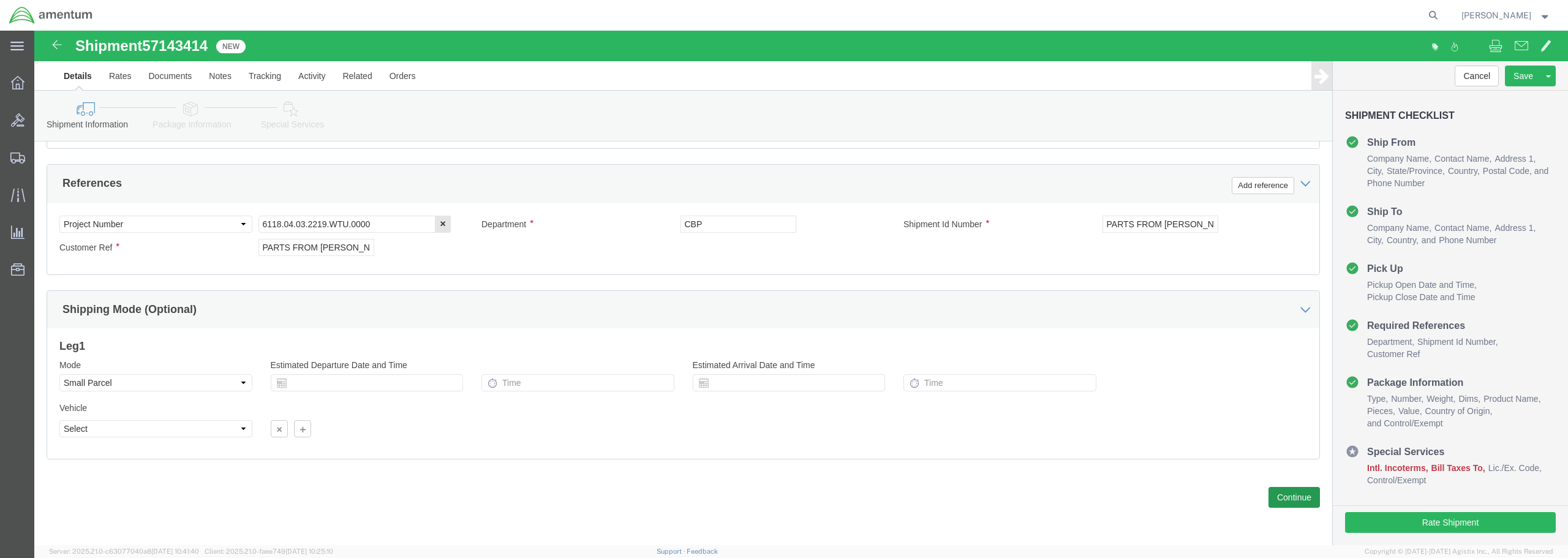
type input "[PERSON_NAME]"
click button "Continue"
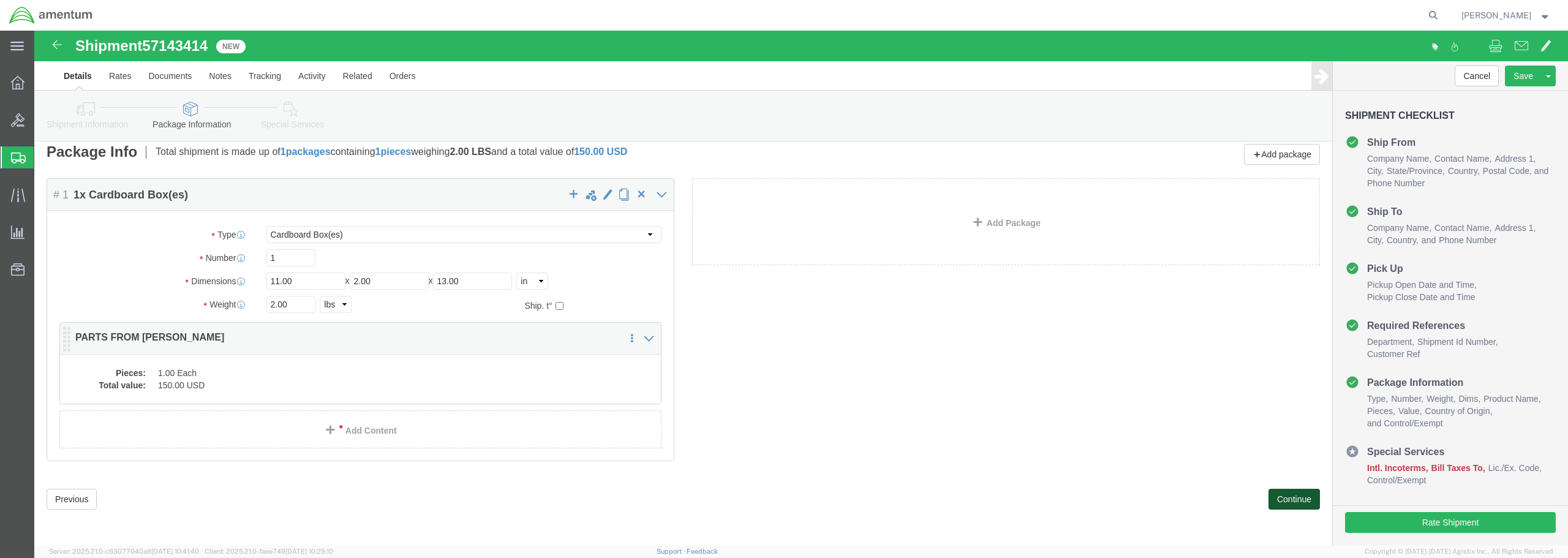
scroll to position [12, 0]
click dd "1.00 Each"
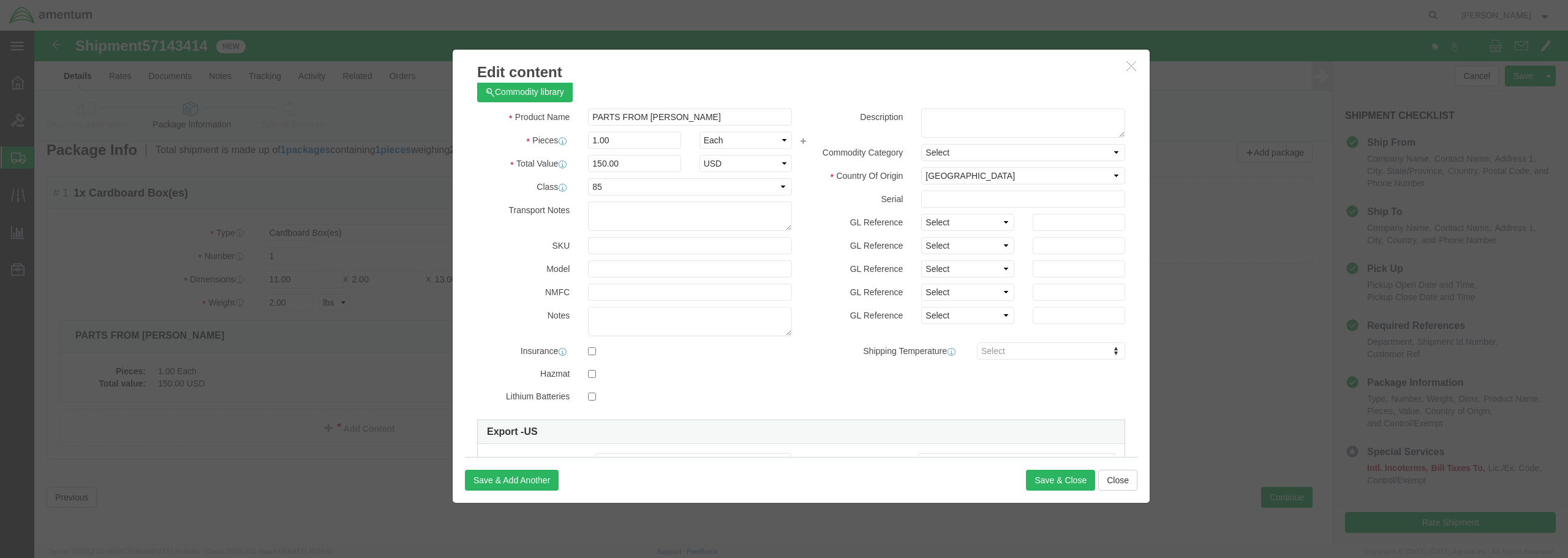
scroll to position [0, 0]
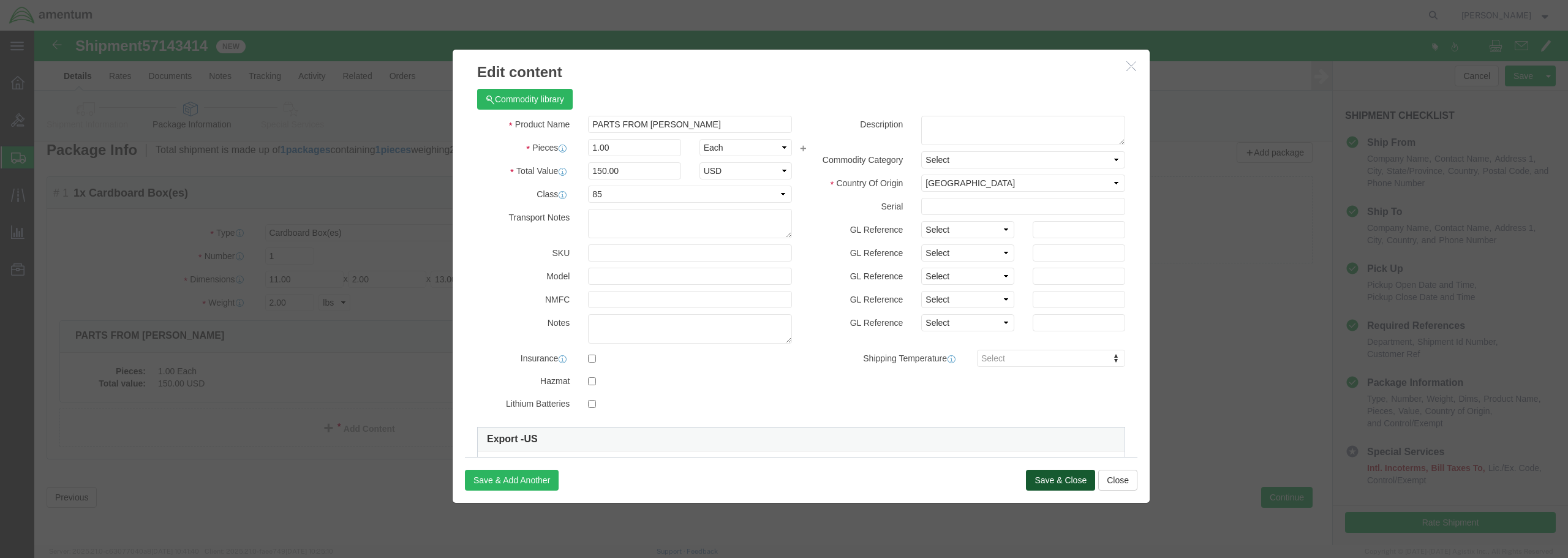
click button "Save & Close"
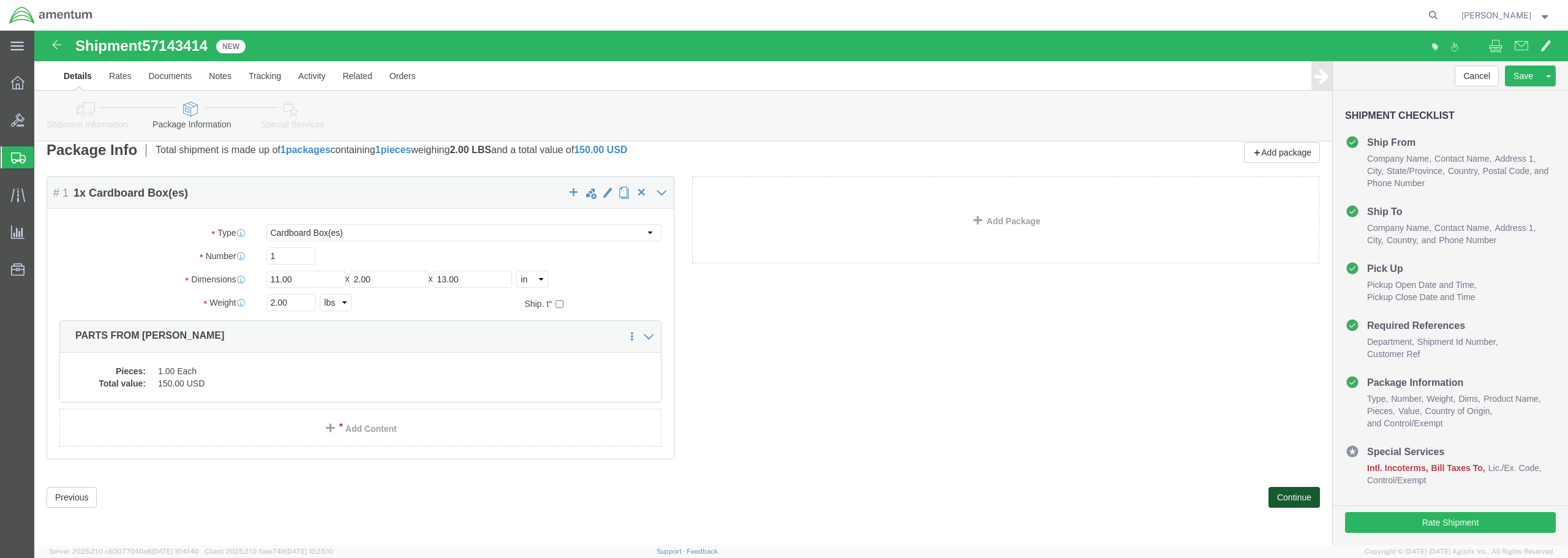
click button "Continue"
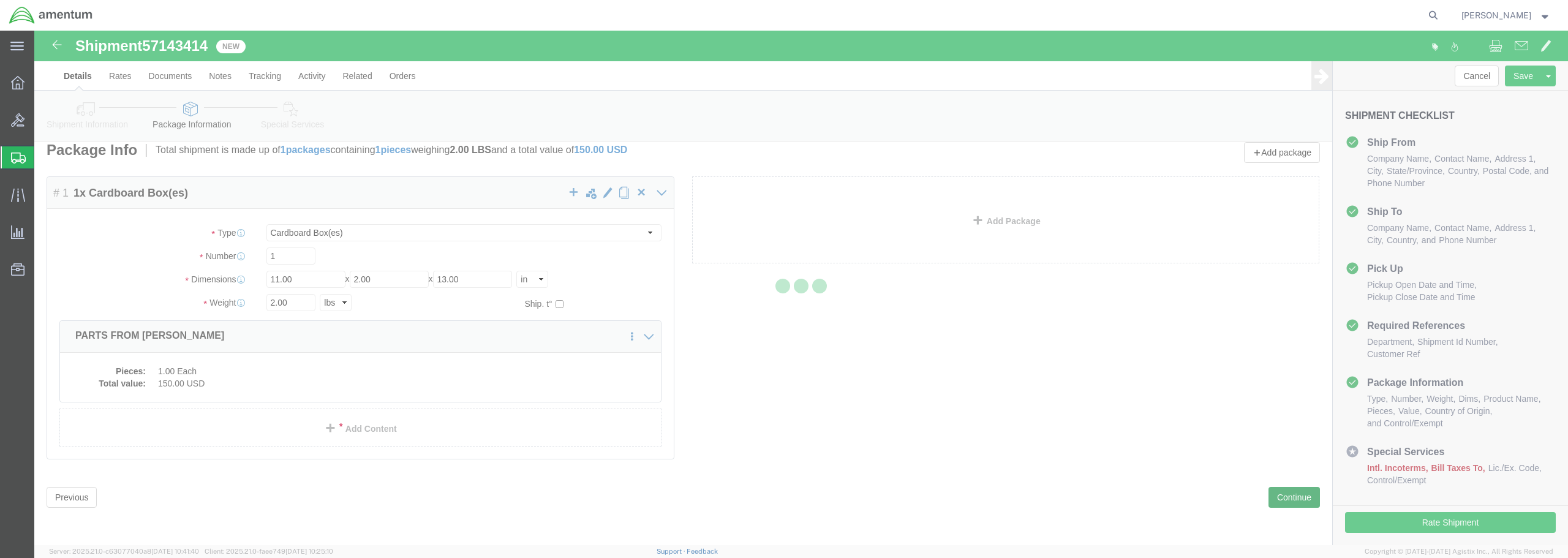
select select
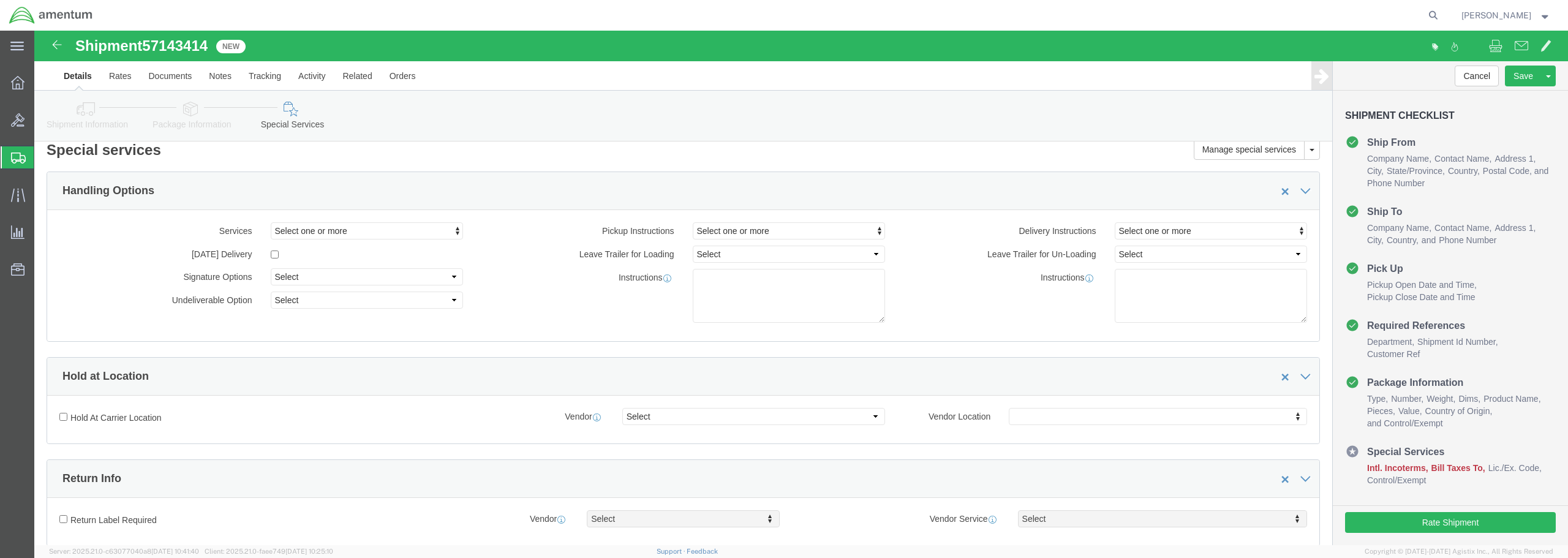
select select "DEPARTMENT"
select select "50311_96750"
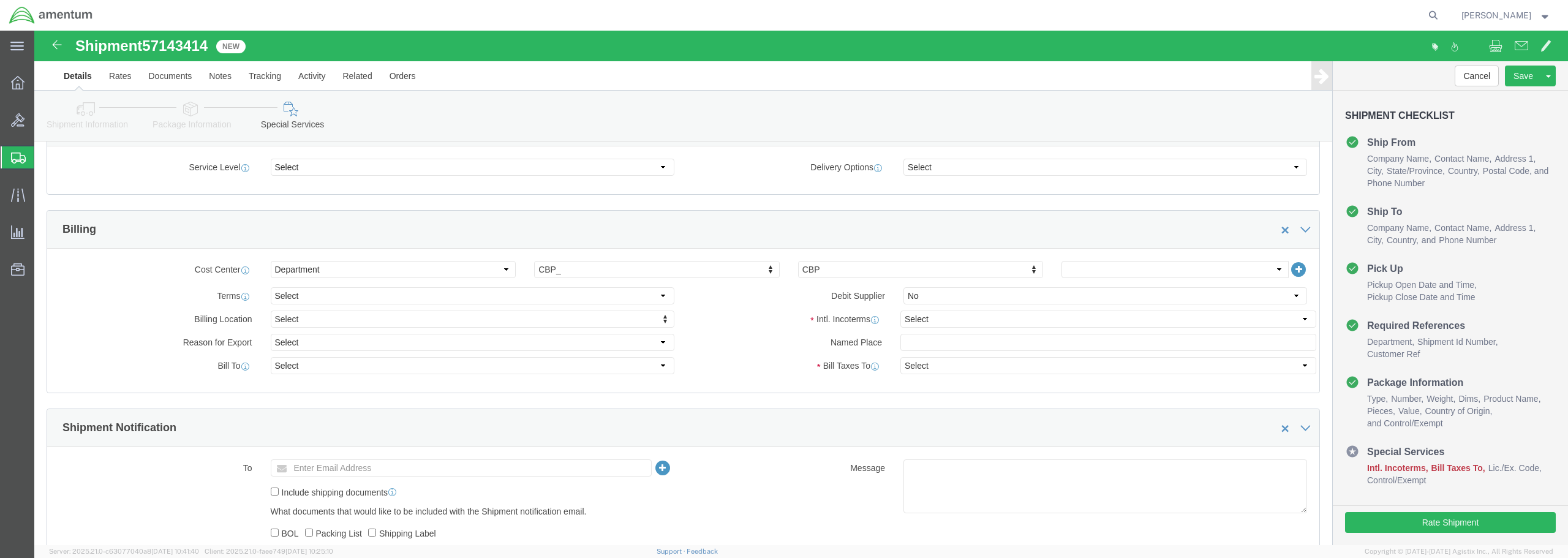
scroll to position [502, 0]
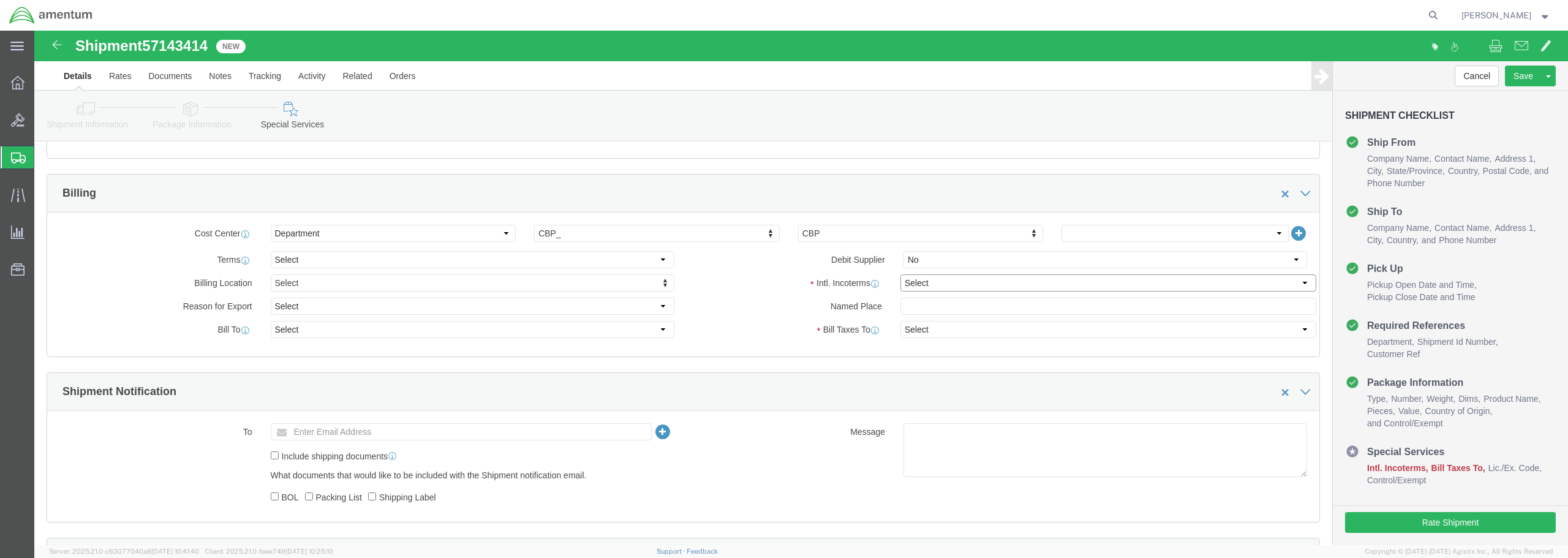
click select "Select Carriage Insurance Paid Carriage Paid To Cost and Freight Cost Insurance…"
select select "DDP"
click select "Select Carriage Insurance Paid Carriage Paid To Cost and Freight Cost Insurance…"
select select "SHIP"
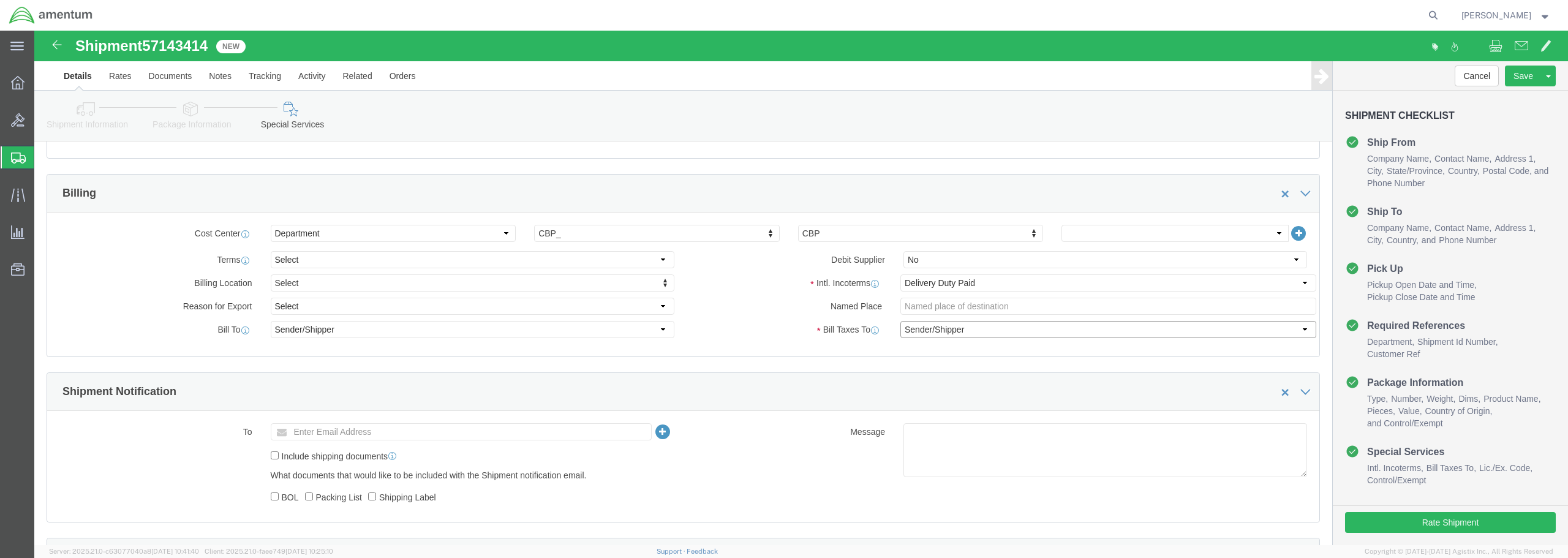
click select "Select Recipient Account Sender/Shipper Third Party Account"
click div "Cost Center Select Buyer Cost Center Department Operations Number Order Number …"
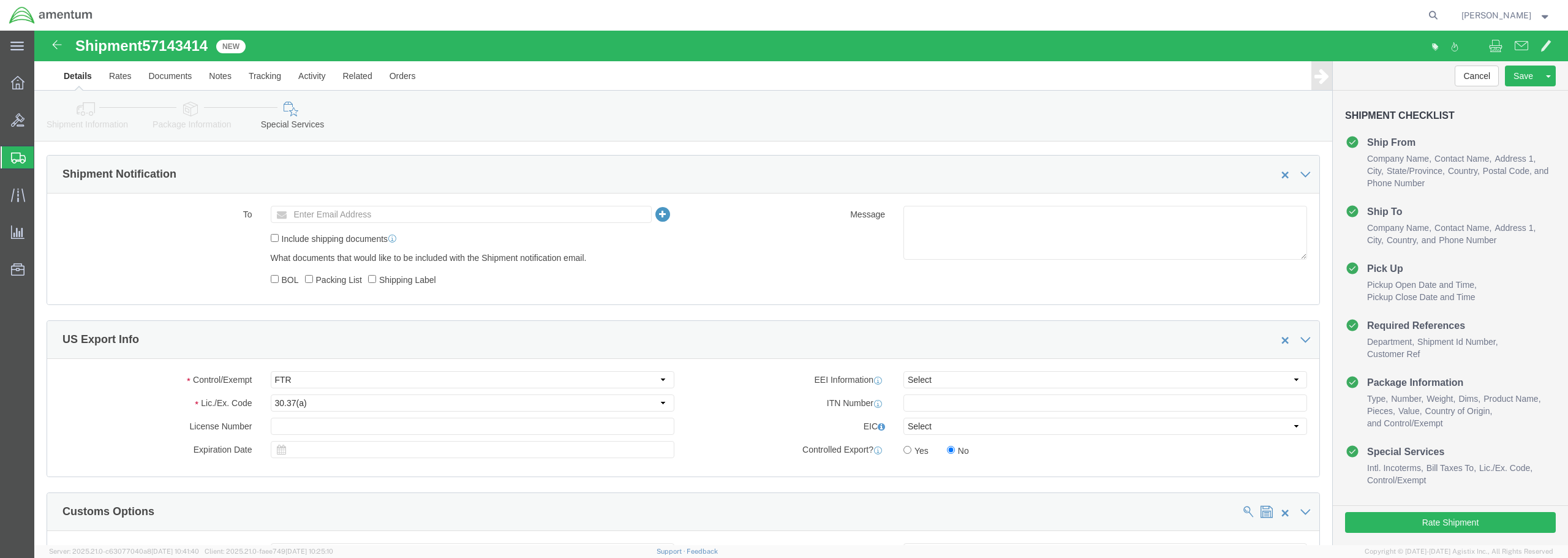
scroll to position [747, 0]
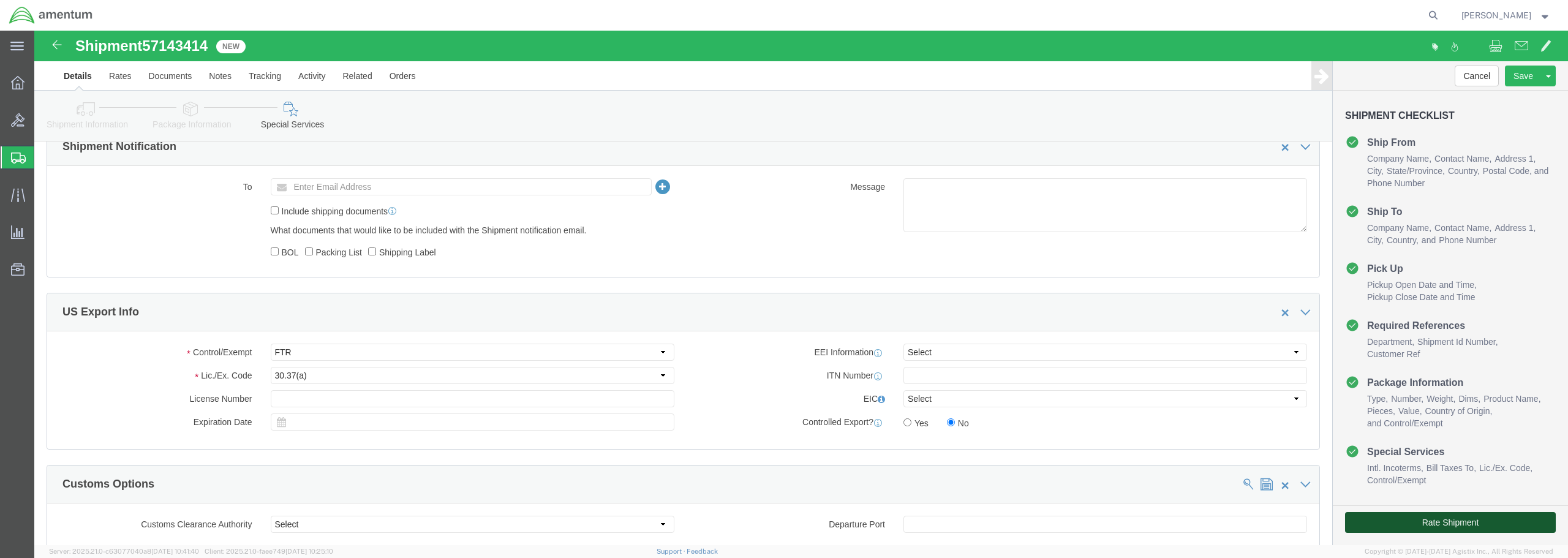
click button "Rate Shipment"
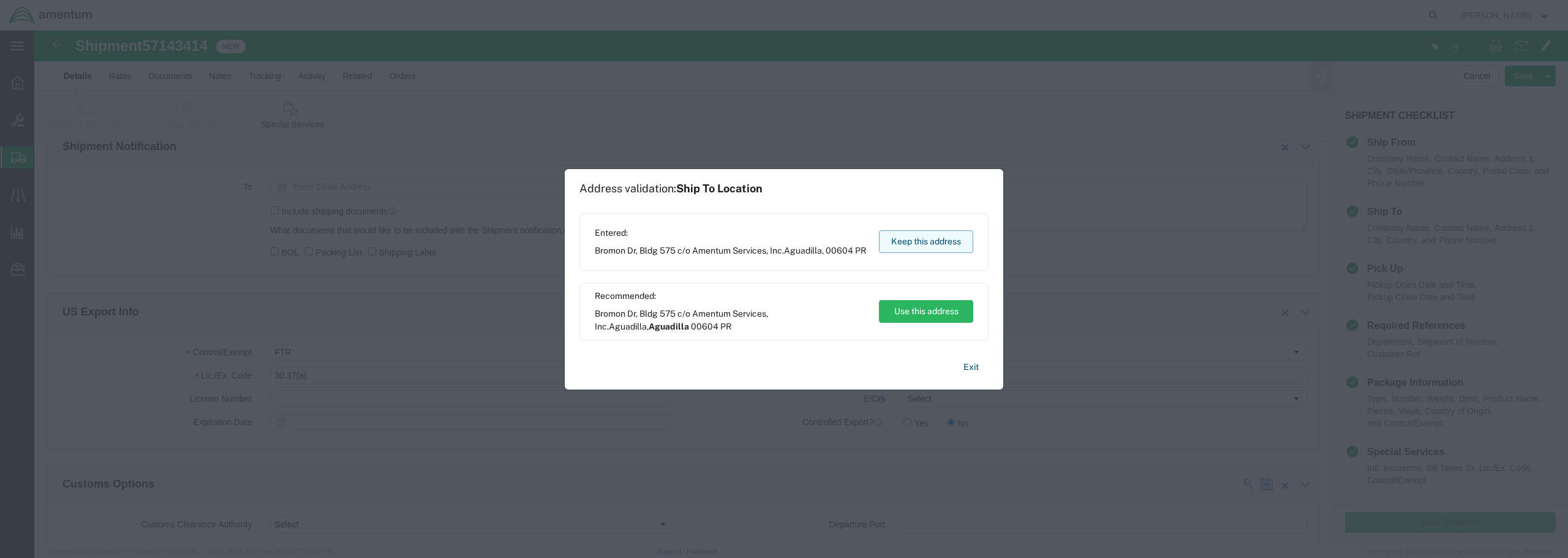
click at [950, 245] on button "Keep this address" at bounding box center [926, 241] width 94 height 22
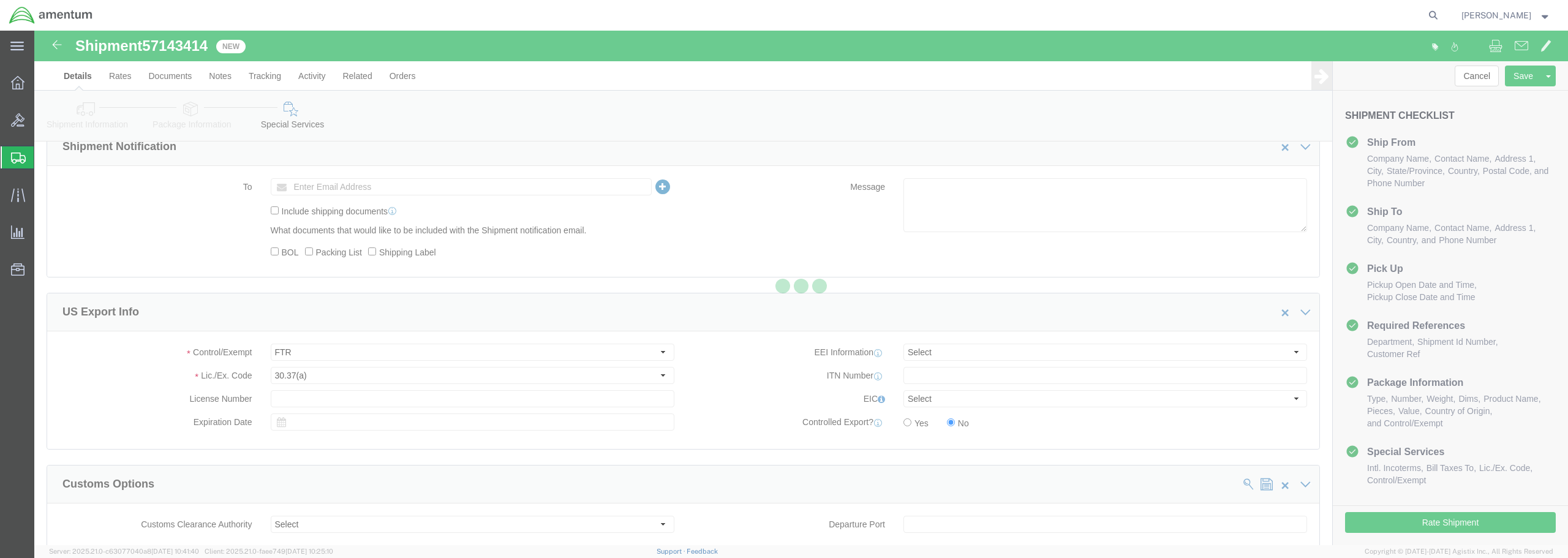
scroll to position [0, 0]
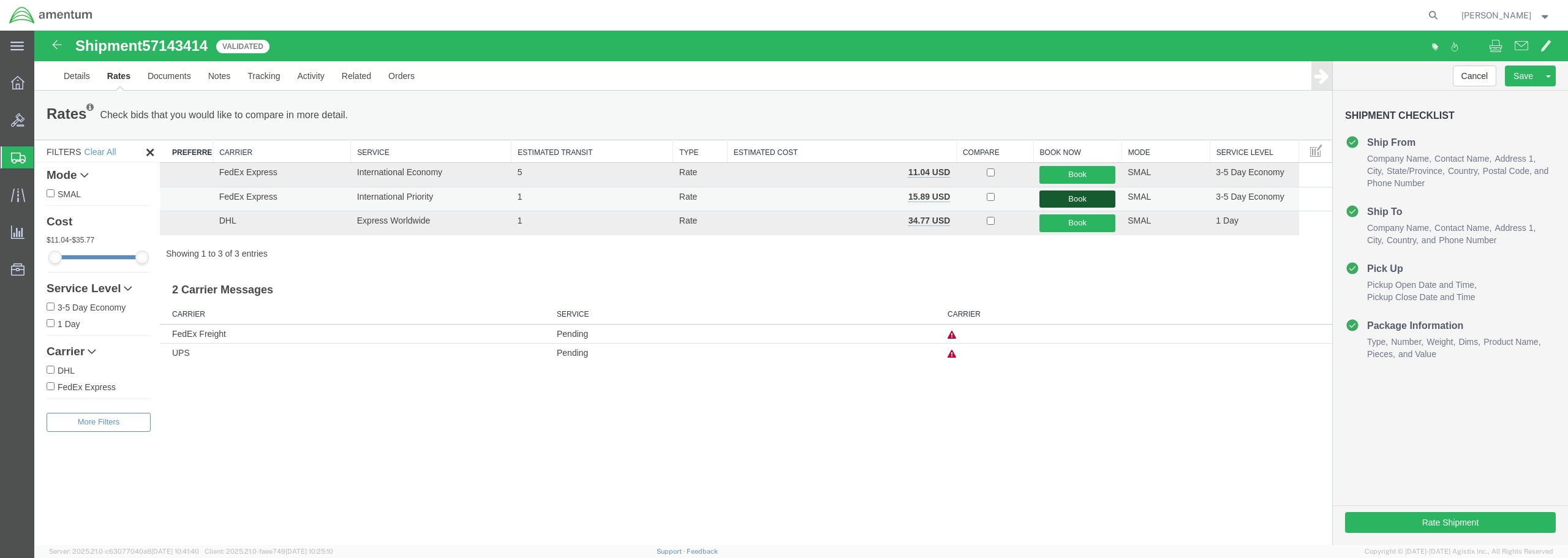
click at [1072, 199] on button "Book" at bounding box center [1077, 199] width 76 height 18
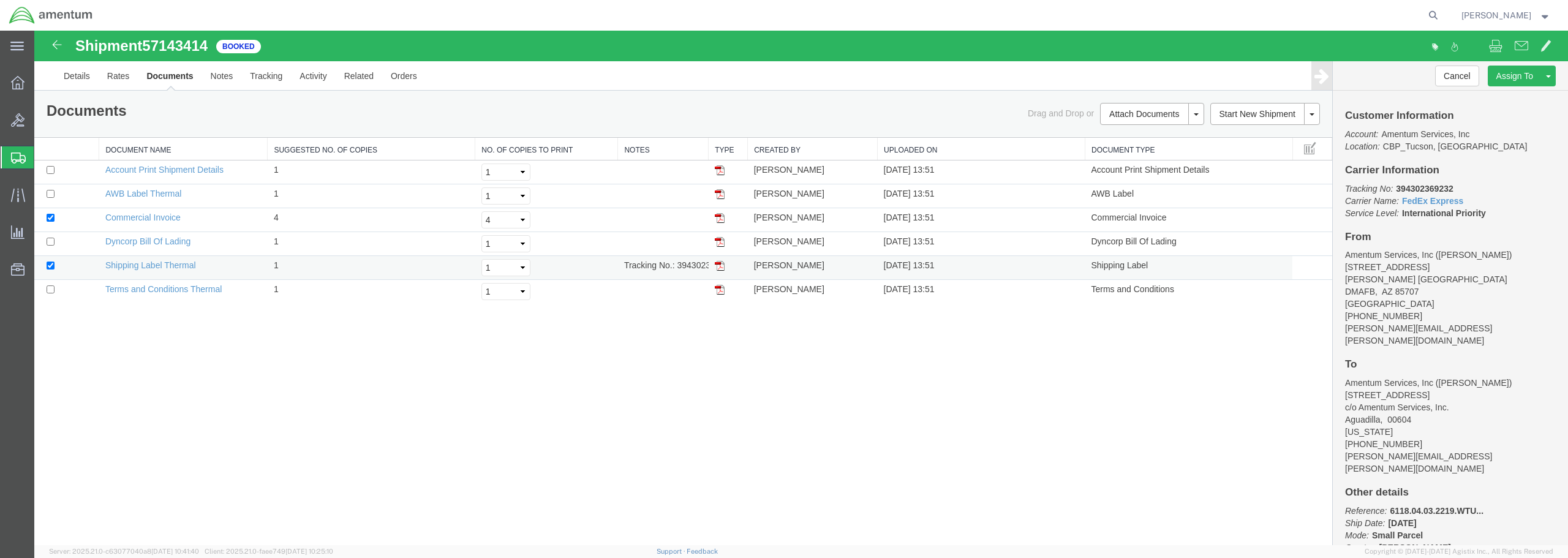
click at [720, 269] on img at bounding box center [719, 266] width 10 height 10
click at [719, 291] on img at bounding box center [719, 290] width 10 height 10
click at [723, 218] on img at bounding box center [719, 218] width 10 height 10
